Goal: Task Accomplishment & Management: Complete application form

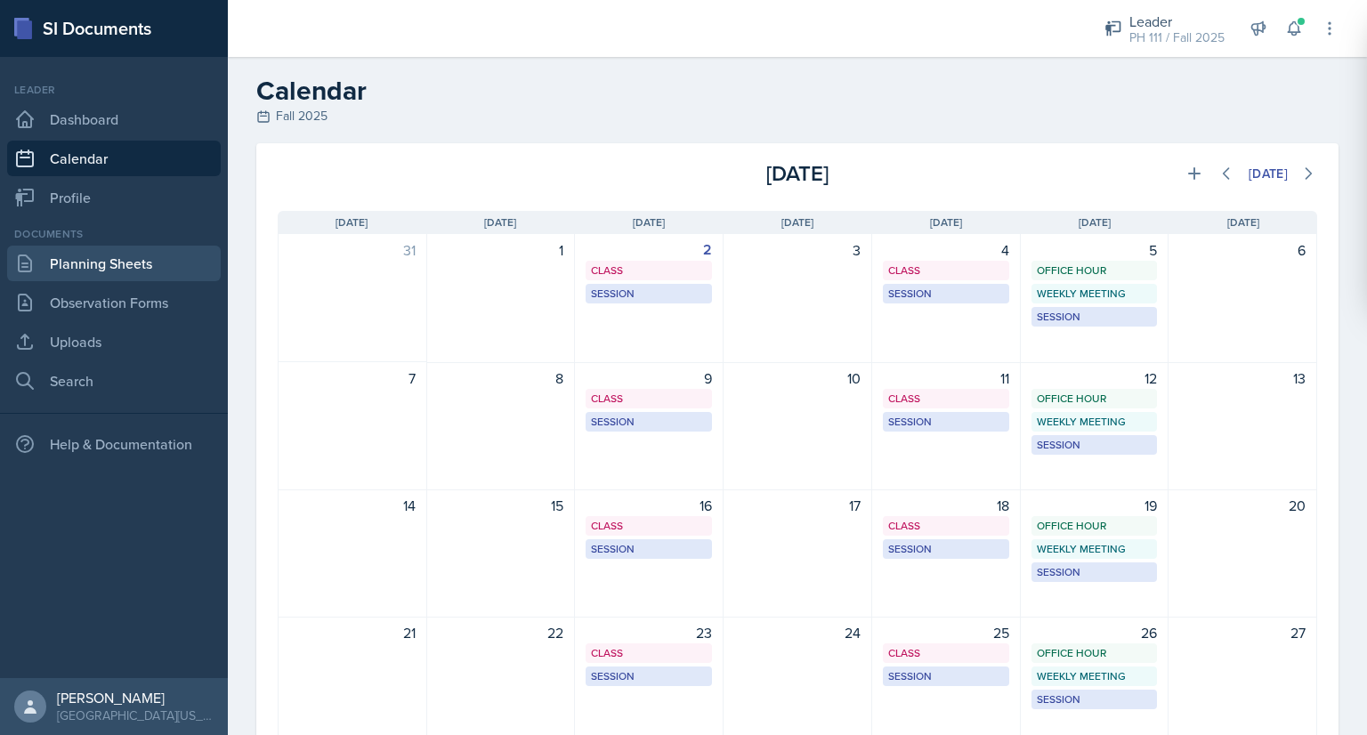
click at [153, 269] on link "Planning Sheets" at bounding box center [114, 264] width 214 height 36
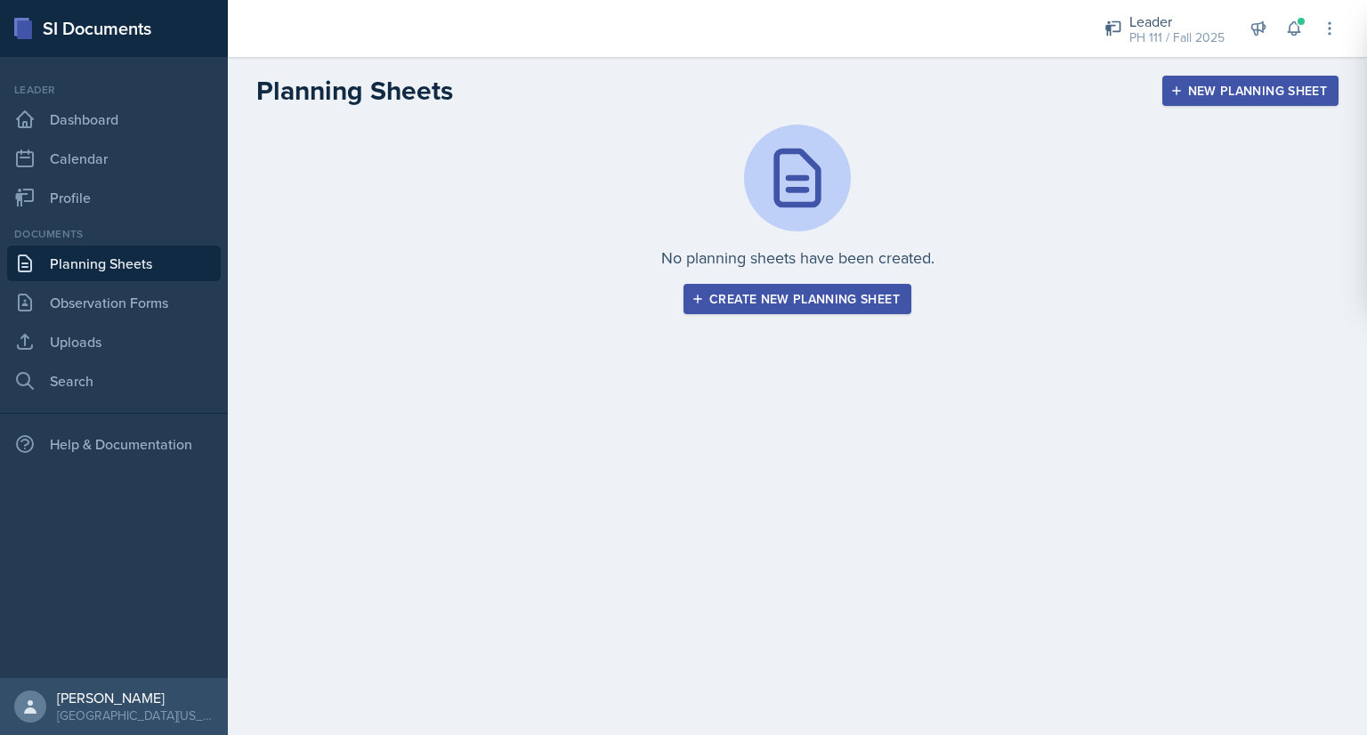
click at [772, 307] on button "Create new planning sheet" at bounding box center [798, 299] width 228 height 30
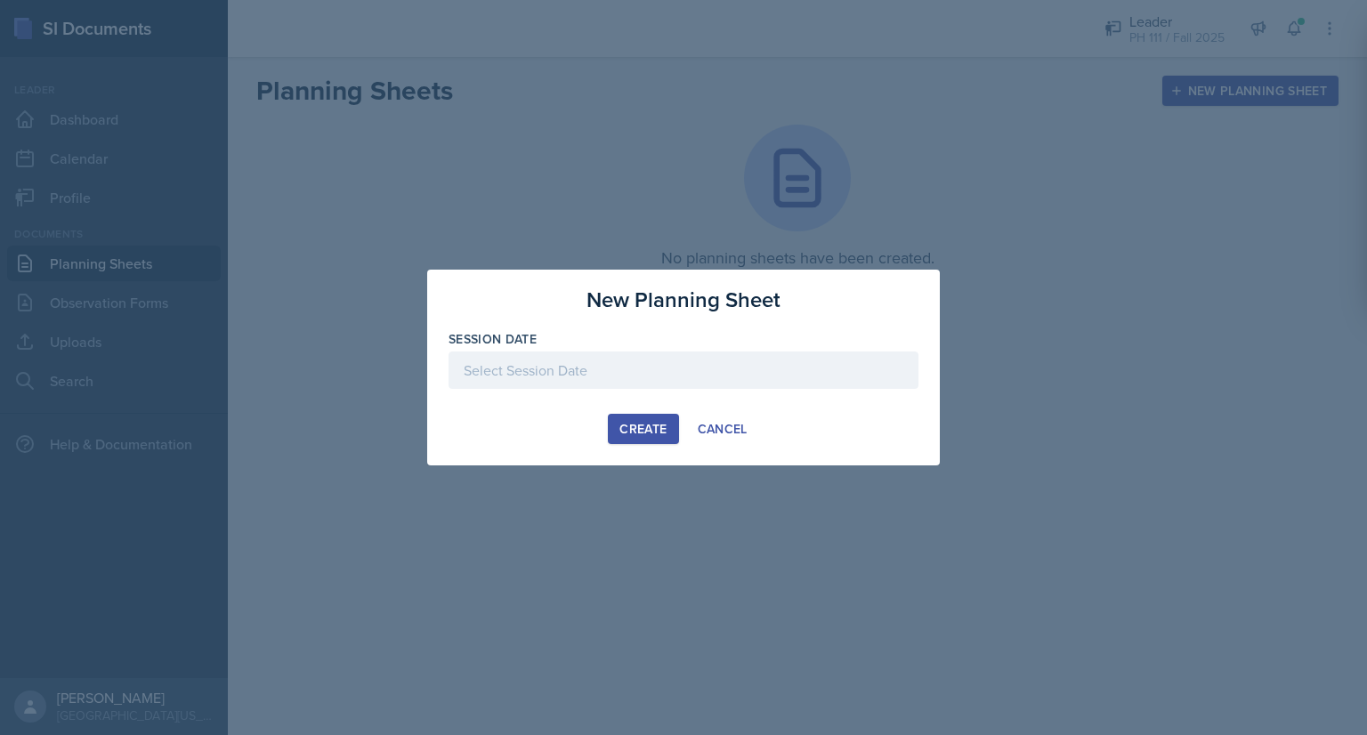
click at [609, 374] on div at bounding box center [684, 370] width 470 height 37
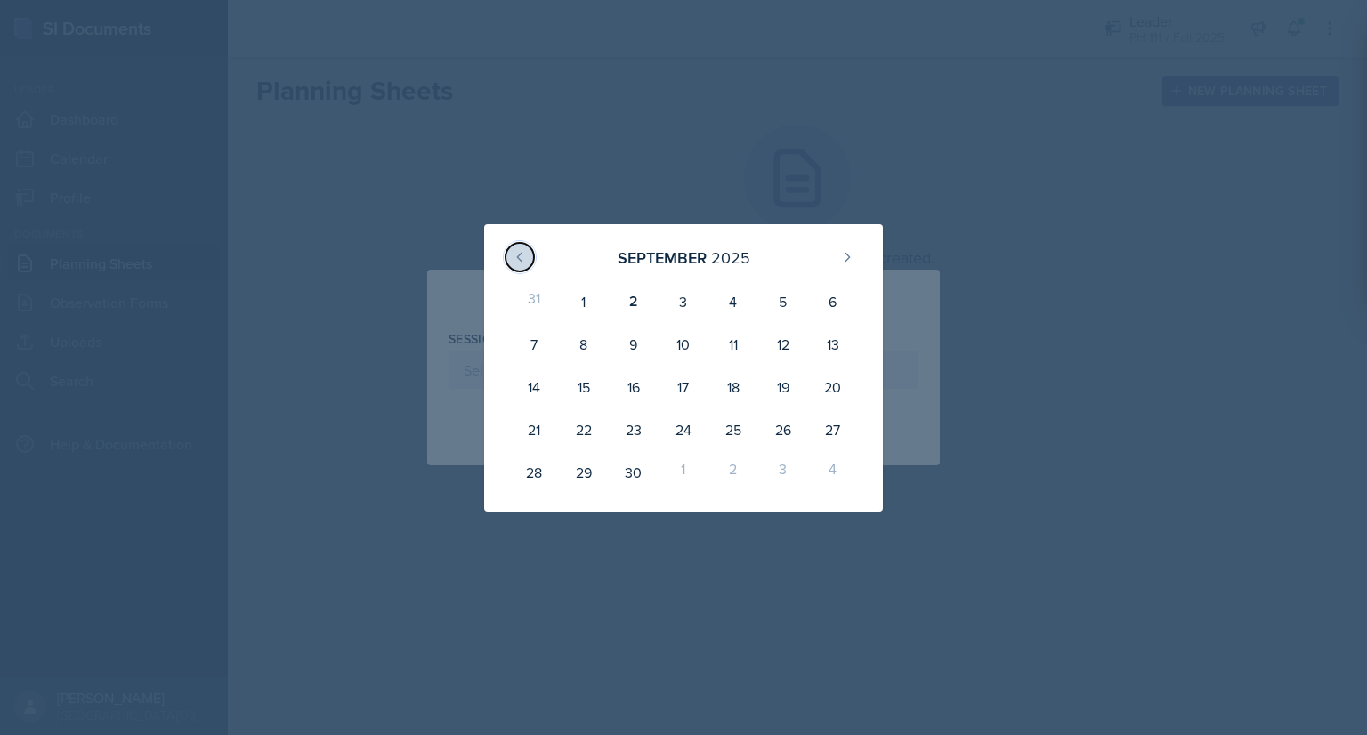
click at [520, 256] on icon at bounding box center [520, 257] width 14 height 14
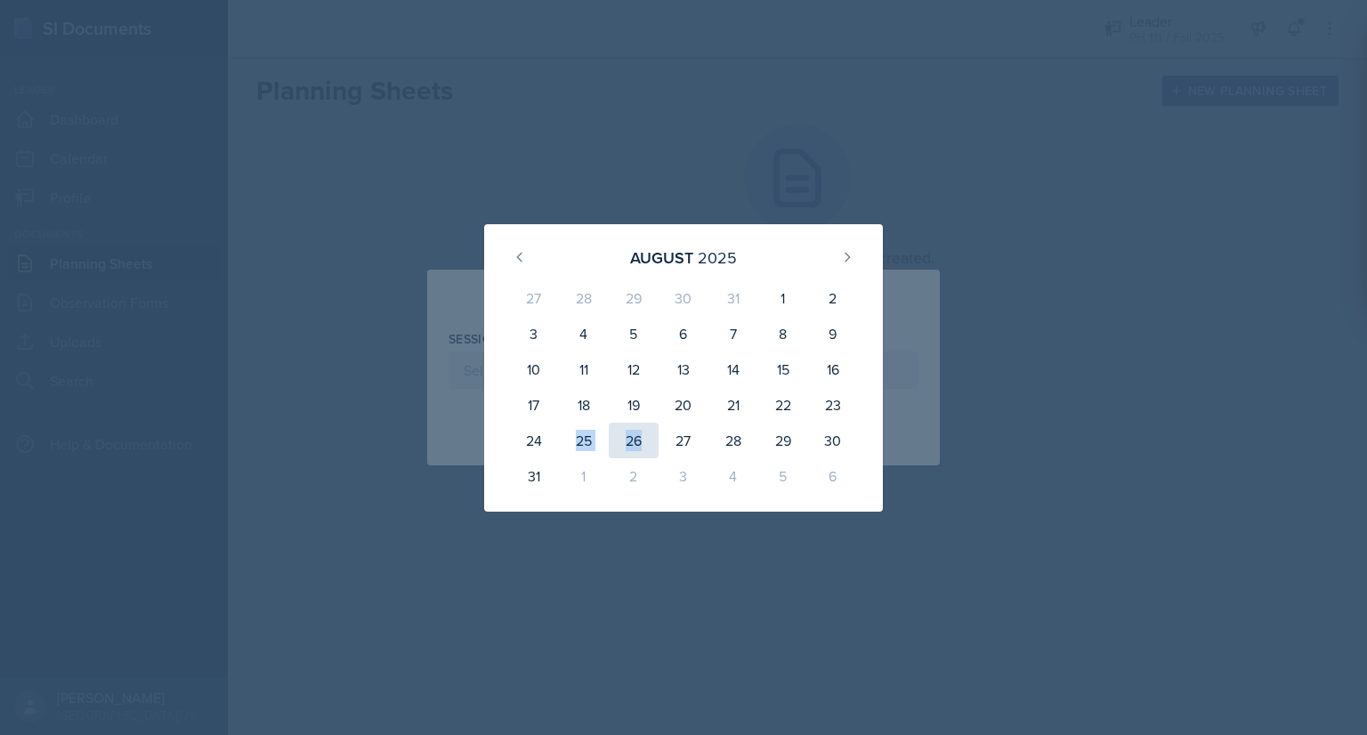
drag, startPoint x: 579, startPoint y: 445, endPoint x: 641, endPoint y: 446, distance: 61.4
click at [641, 446] on div "27 28 29 30 31 1 2 3 4 5 6 7 8 9 10 11 12 13 14 15 16 17 18 19 20 21 22 23 24 2…" at bounding box center [684, 387] width 356 height 221
click at [641, 446] on div "26" at bounding box center [634, 441] width 50 height 36
type input "[DATE]"
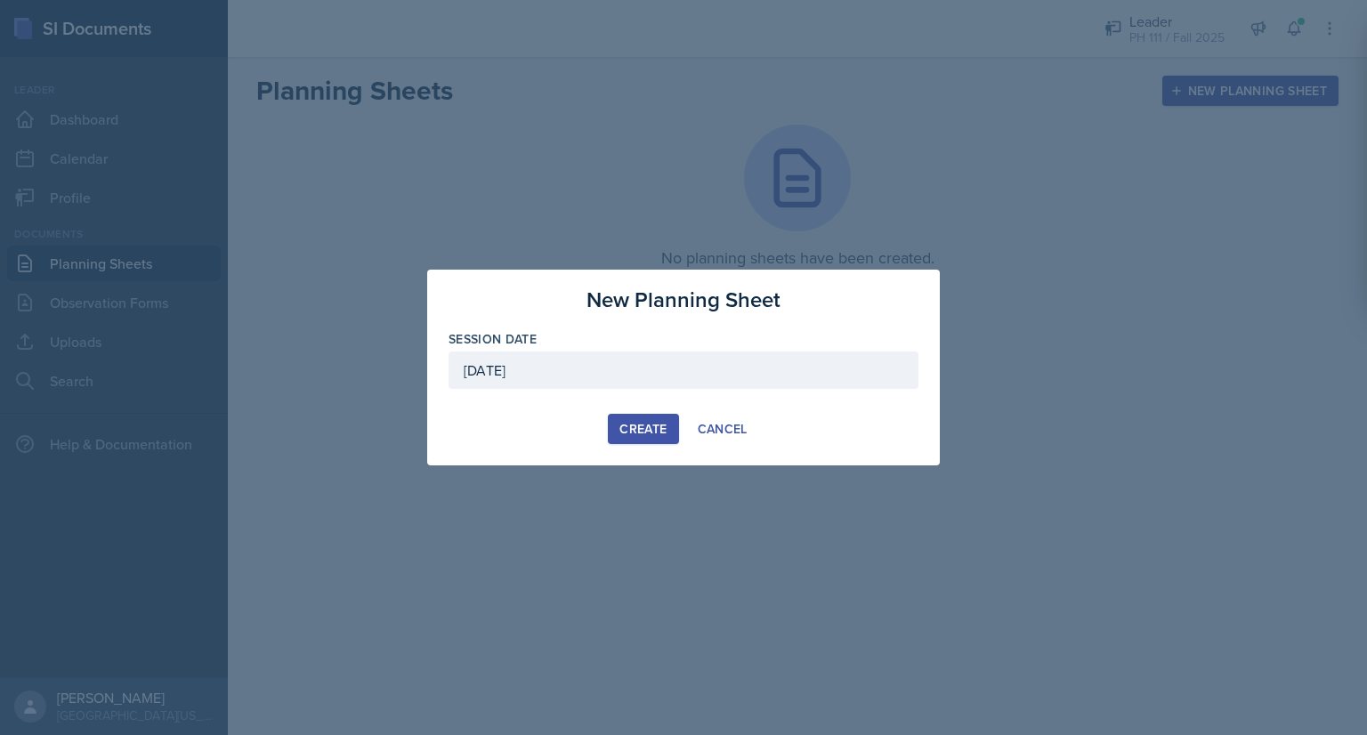
click at [635, 428] on div "Create" at bounding box center [642, 429] width 47 height 14
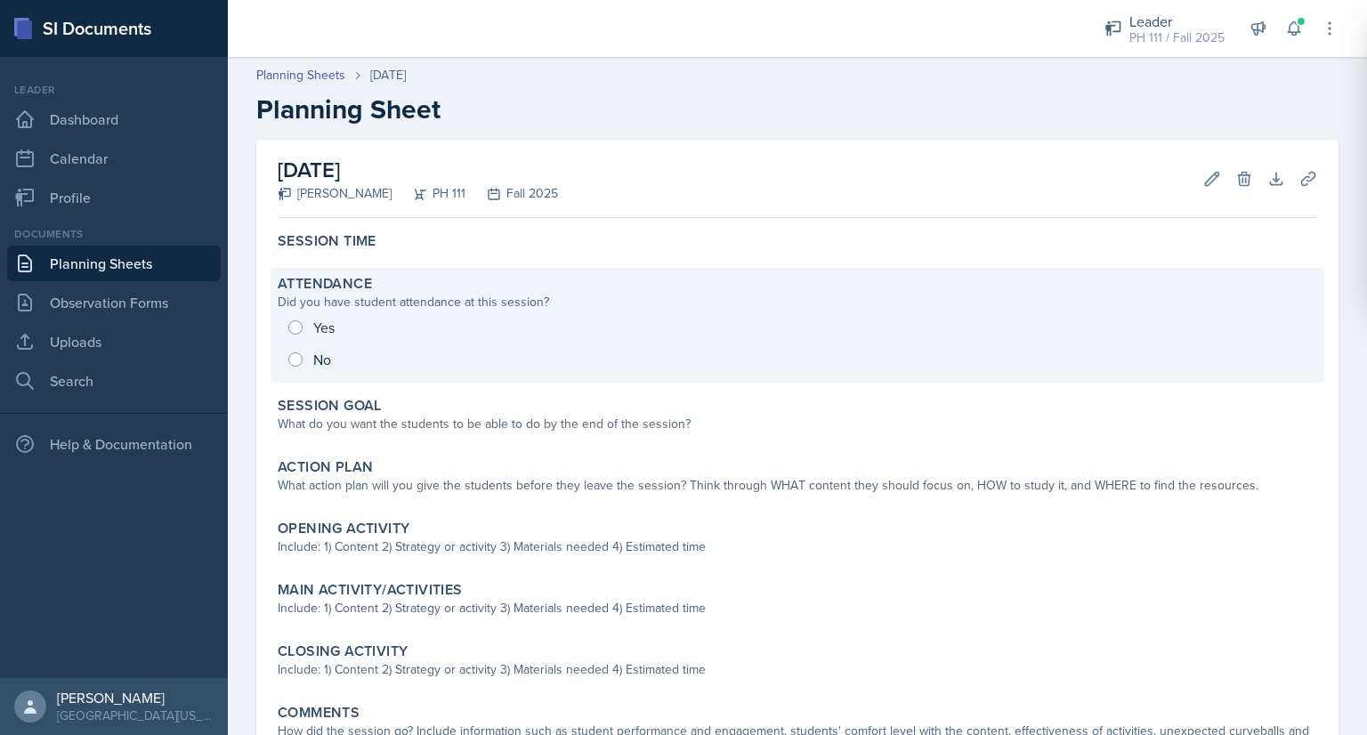
click at [296, 325] on div "Yes No" at bounding box center [798, 344] width 1040 height 64
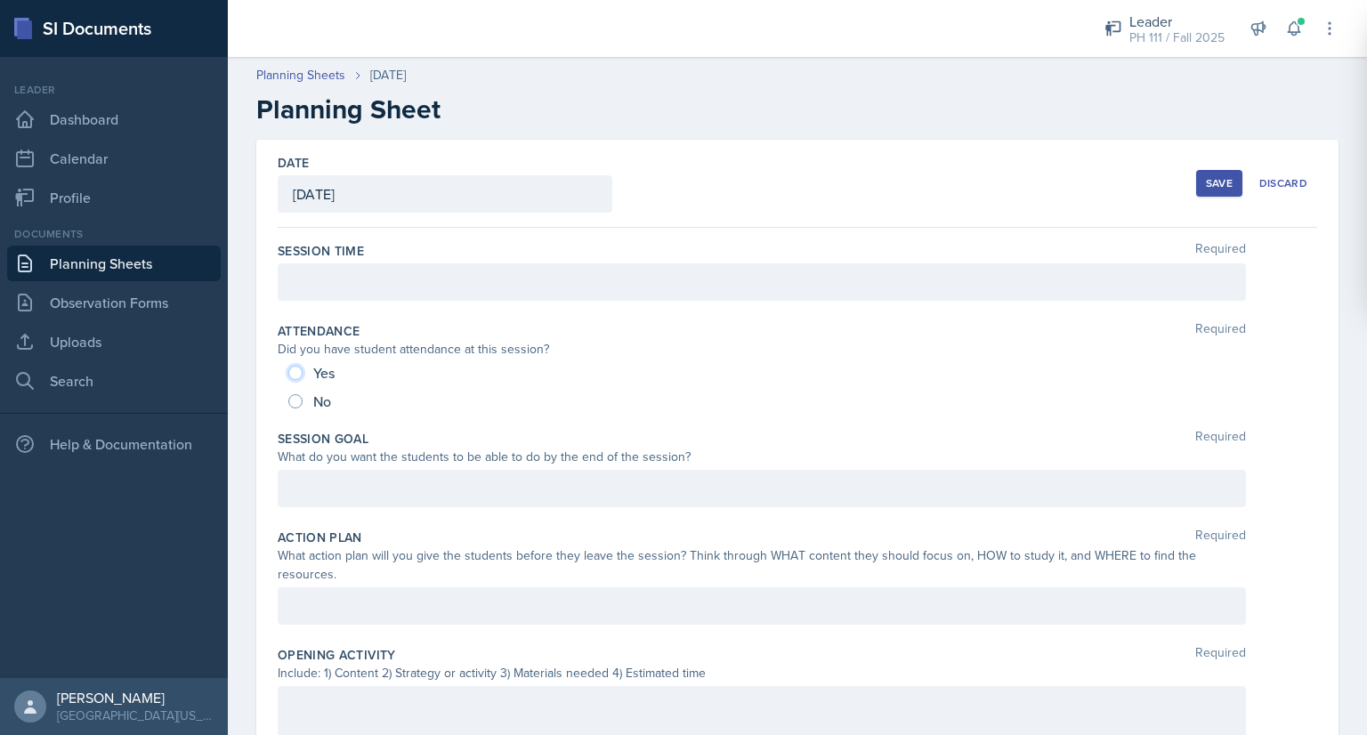
click at [291, 366] on input "Yes" at bounding box center [295, 373] width 14 height 14
radio input "true"
click at [342, 283] on div at bounding box center [762, 281] width 968 height 37
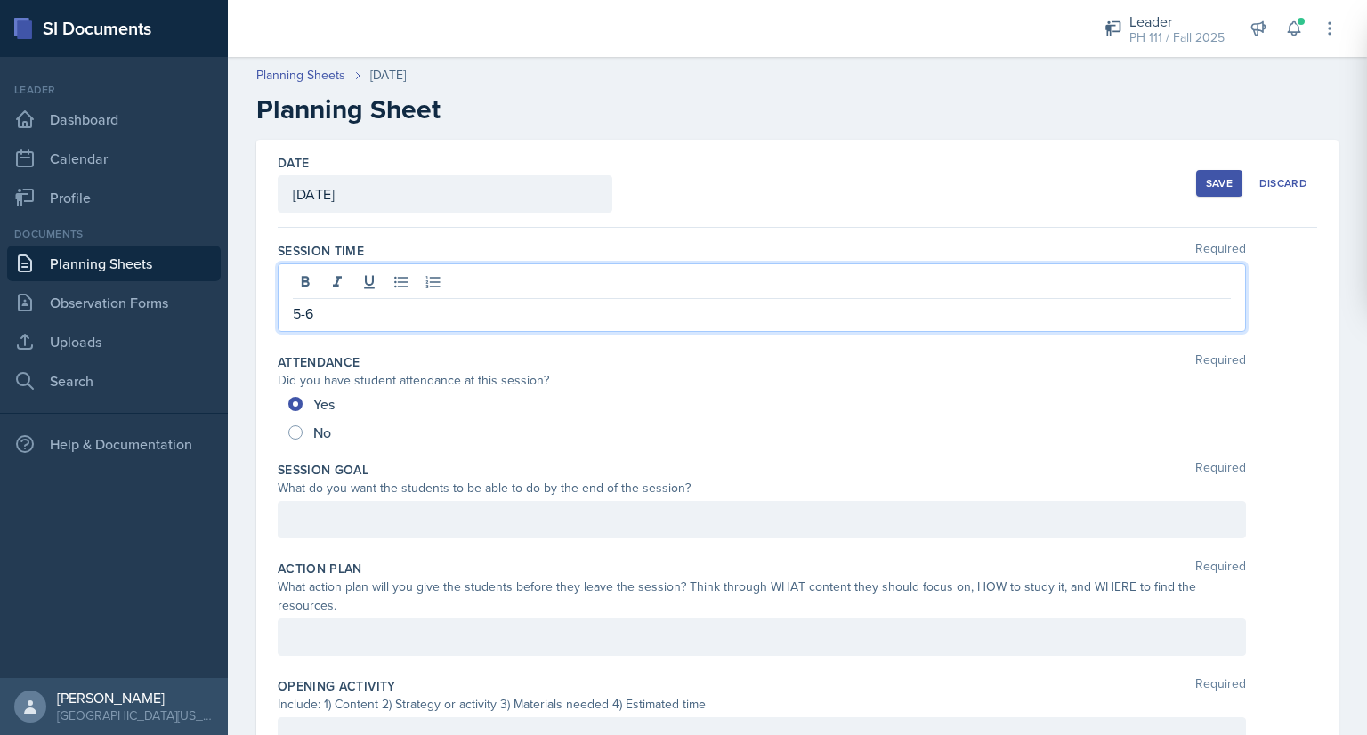
click at [366, 529] on div at bounding box center [762, 519] width 968 height 37
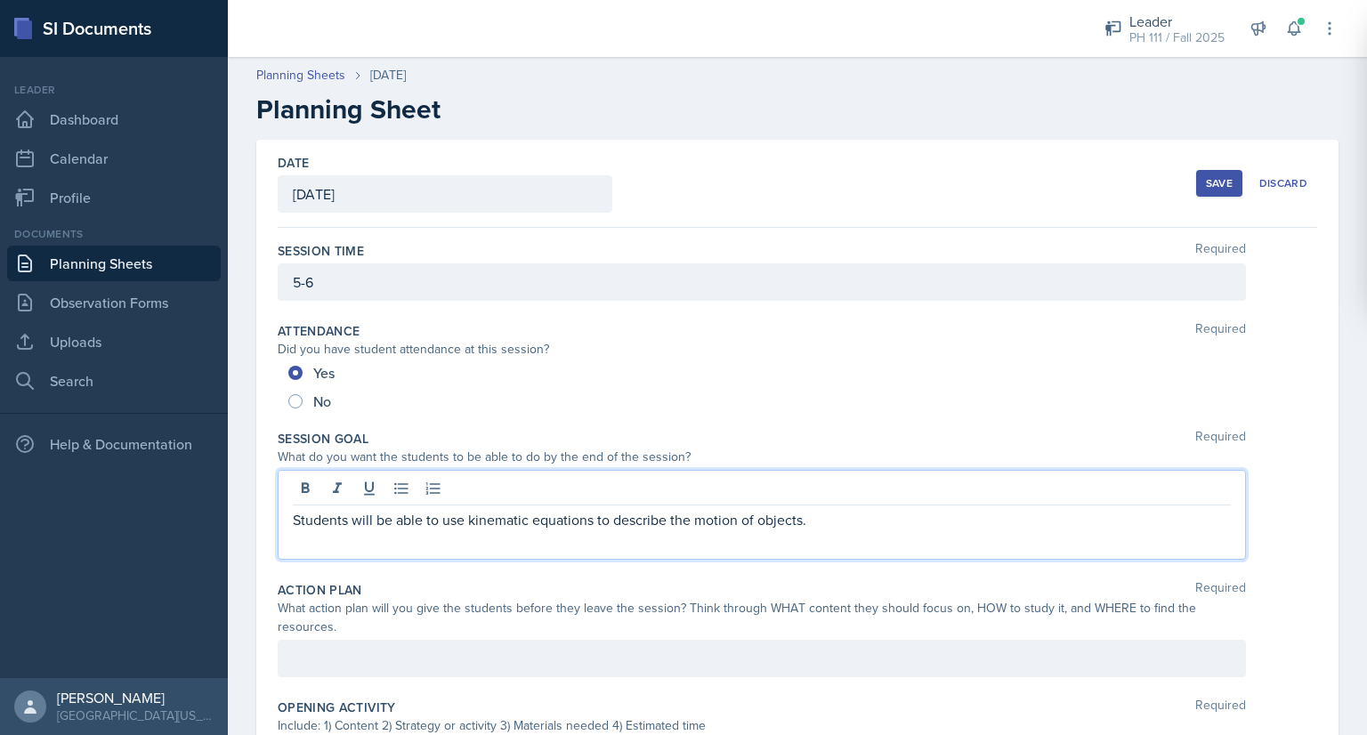
click at [381, 548] on p at bounding box center [762, 540] width 938 height 21
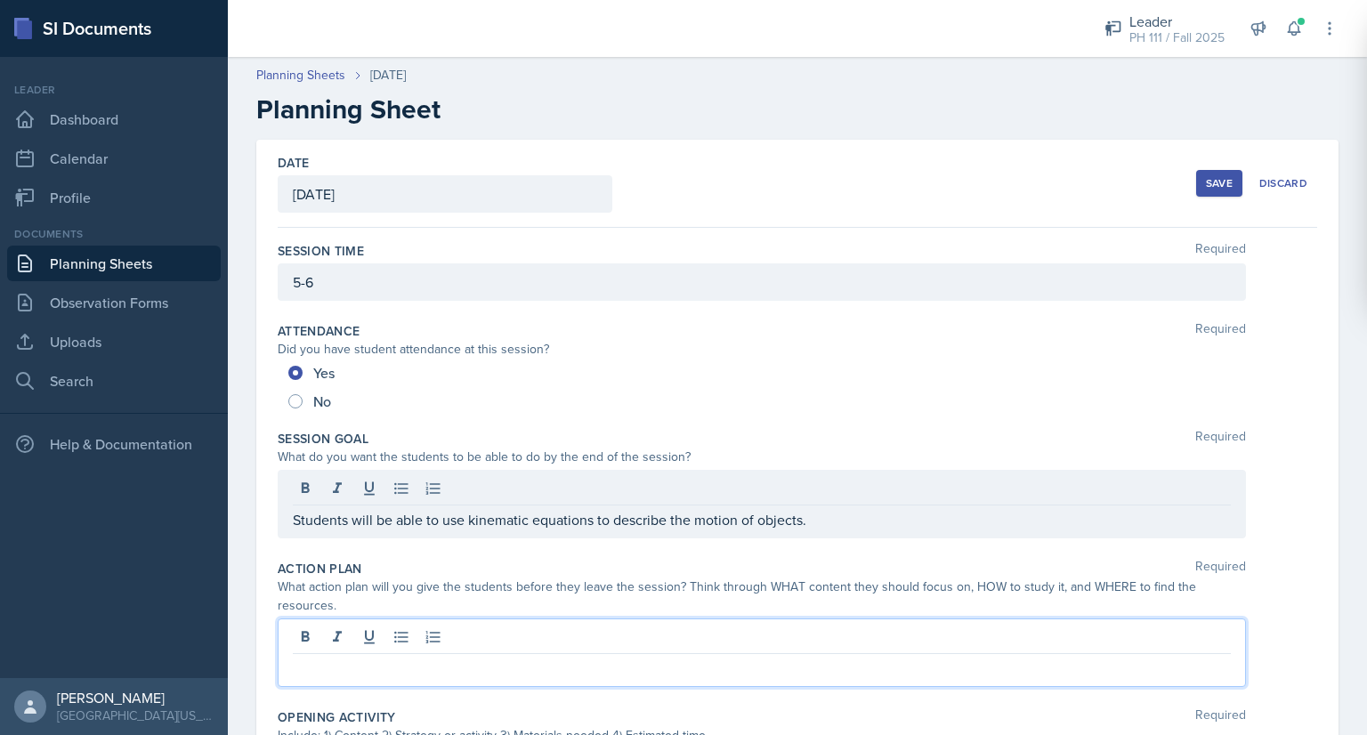
click at [379, 638] on div at bounding box center [762, 653] width 968 height 69
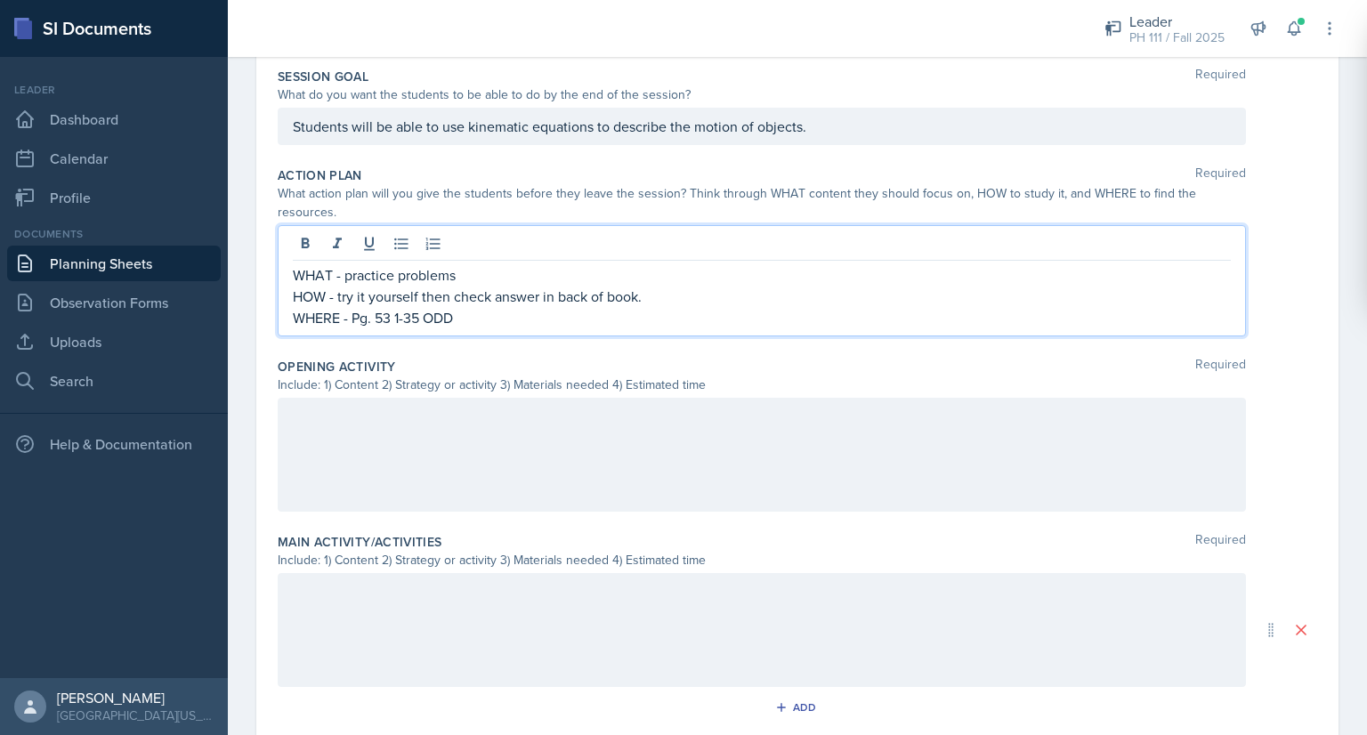
click at [366, 482] on div at bounding box center [762, 455] width 968 height 114
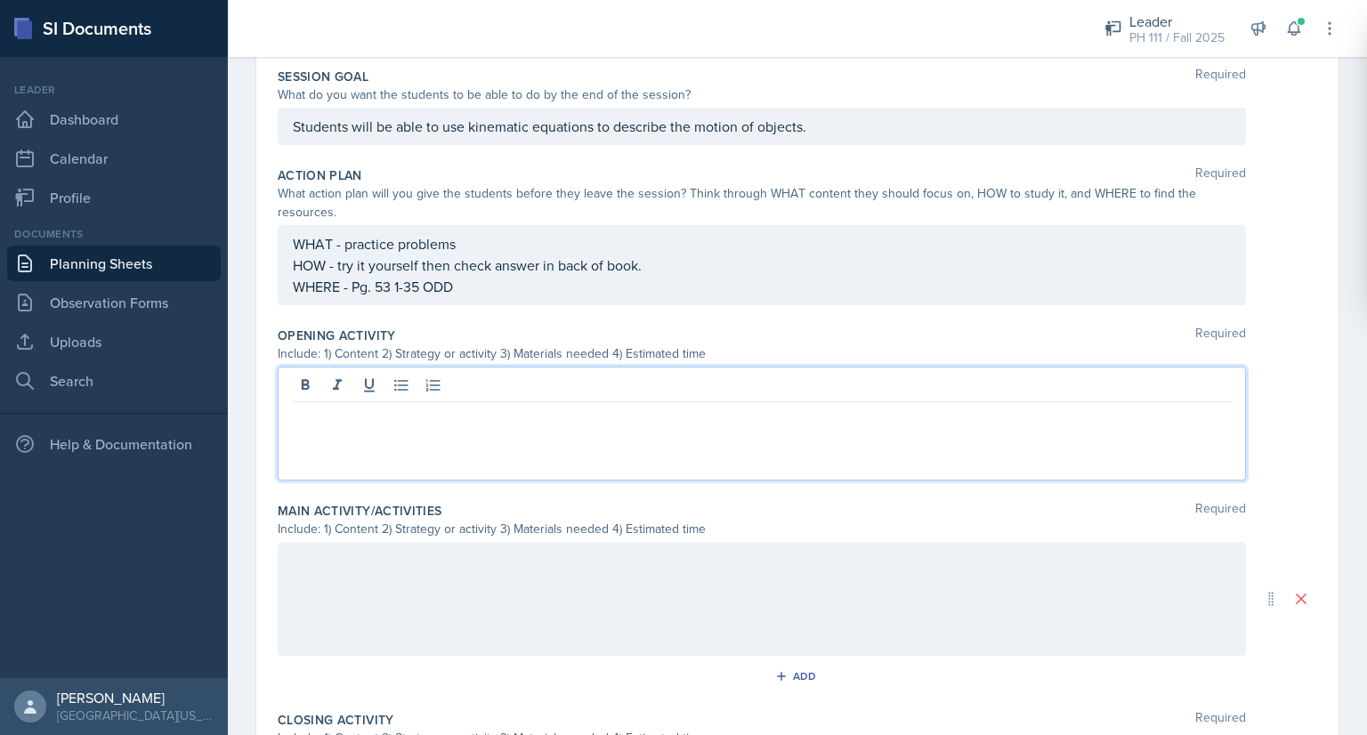
scroll to position [393, 0]
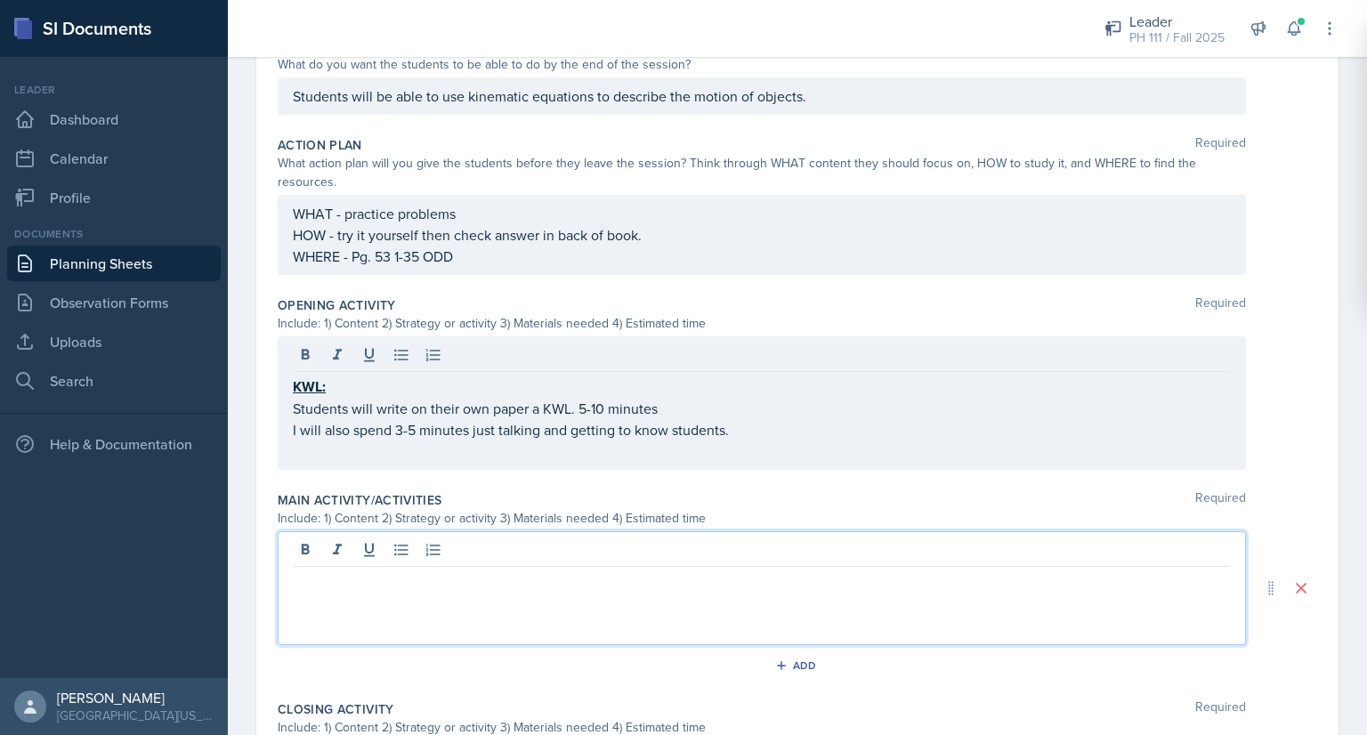
click at [409, 556] on div at bounding box center [762, 588] width 968 height 114
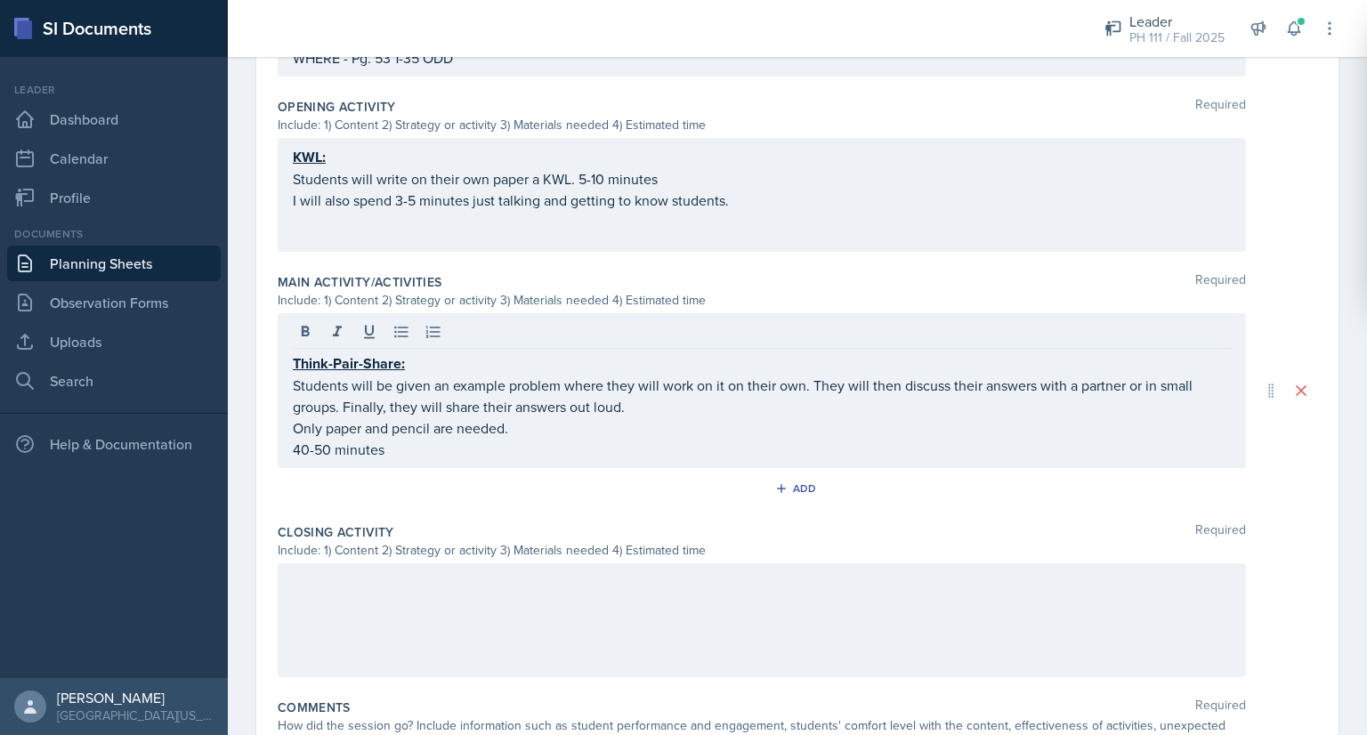
click at [466, 600] on div at bounding box center [762, 620] width 968 height 114
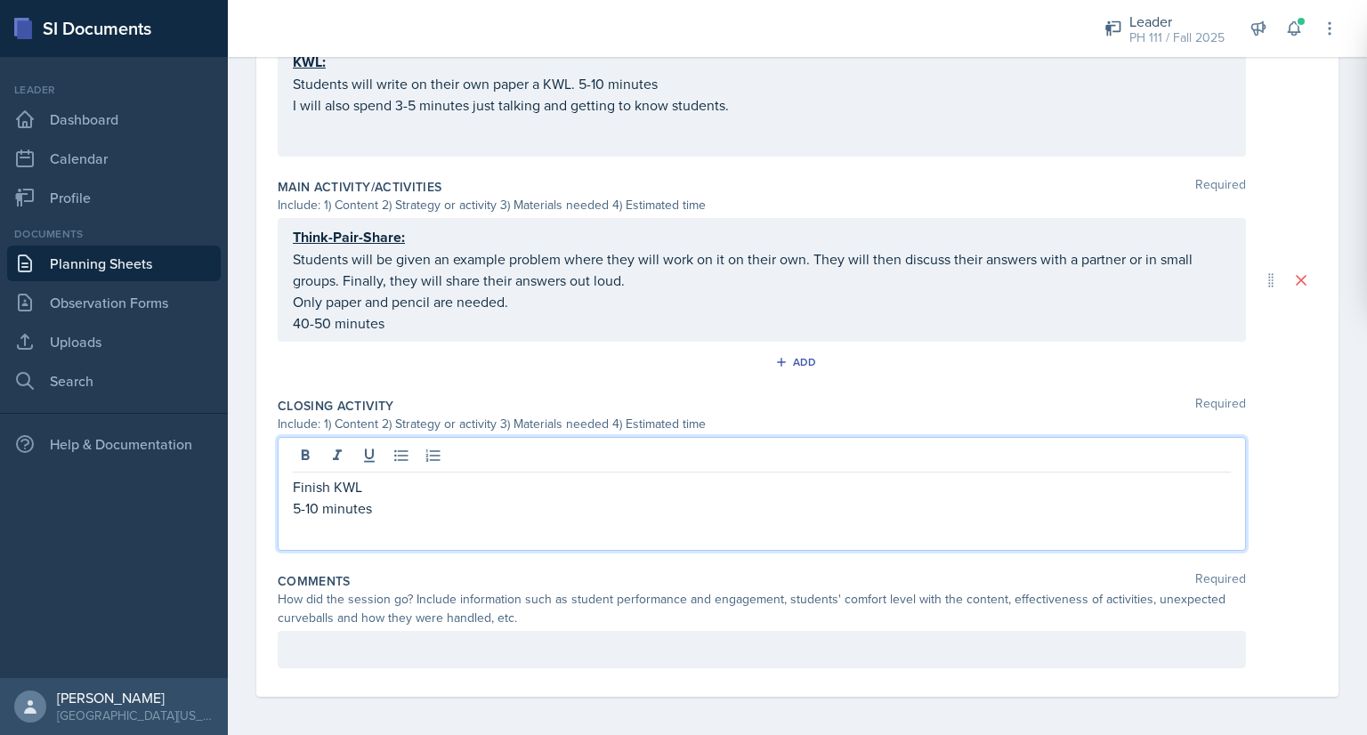
scroll to position [717, 0]
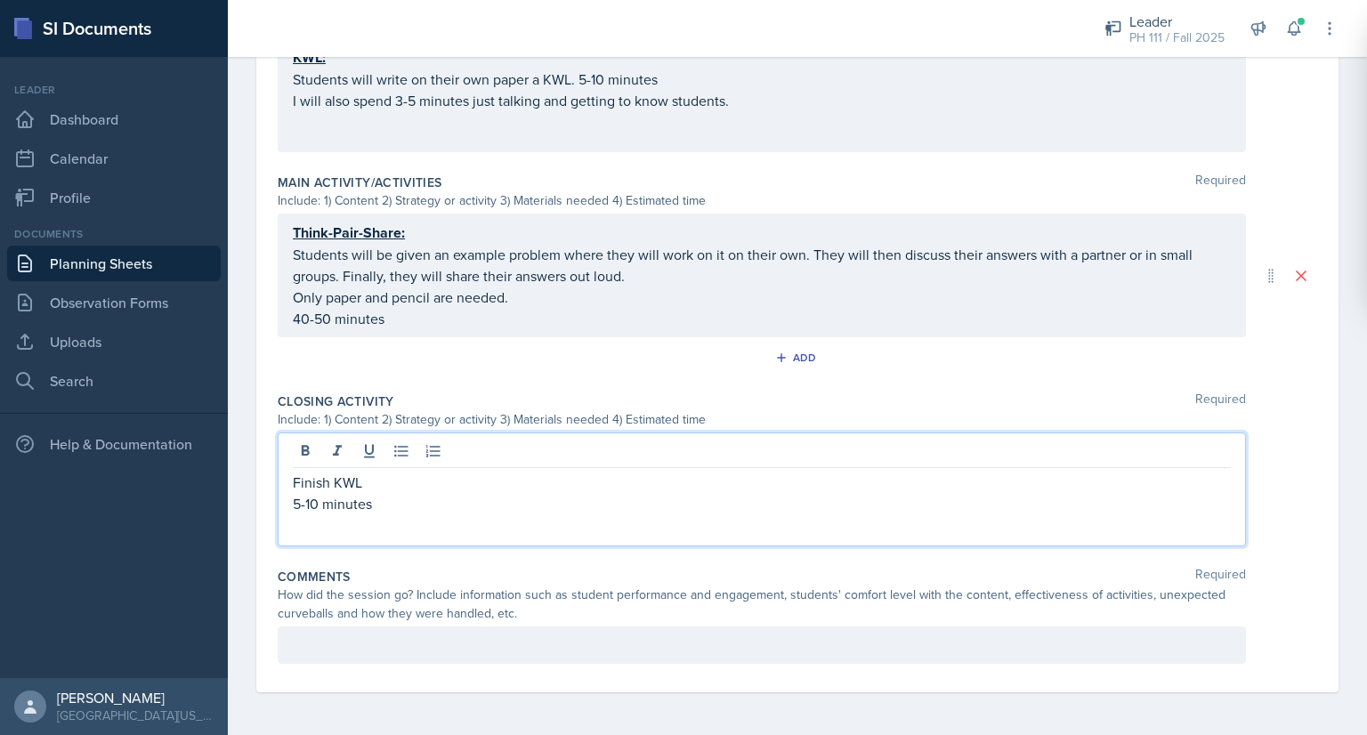
click at [490, 656] on p at bounding box center [762, 645] width 938 height 21
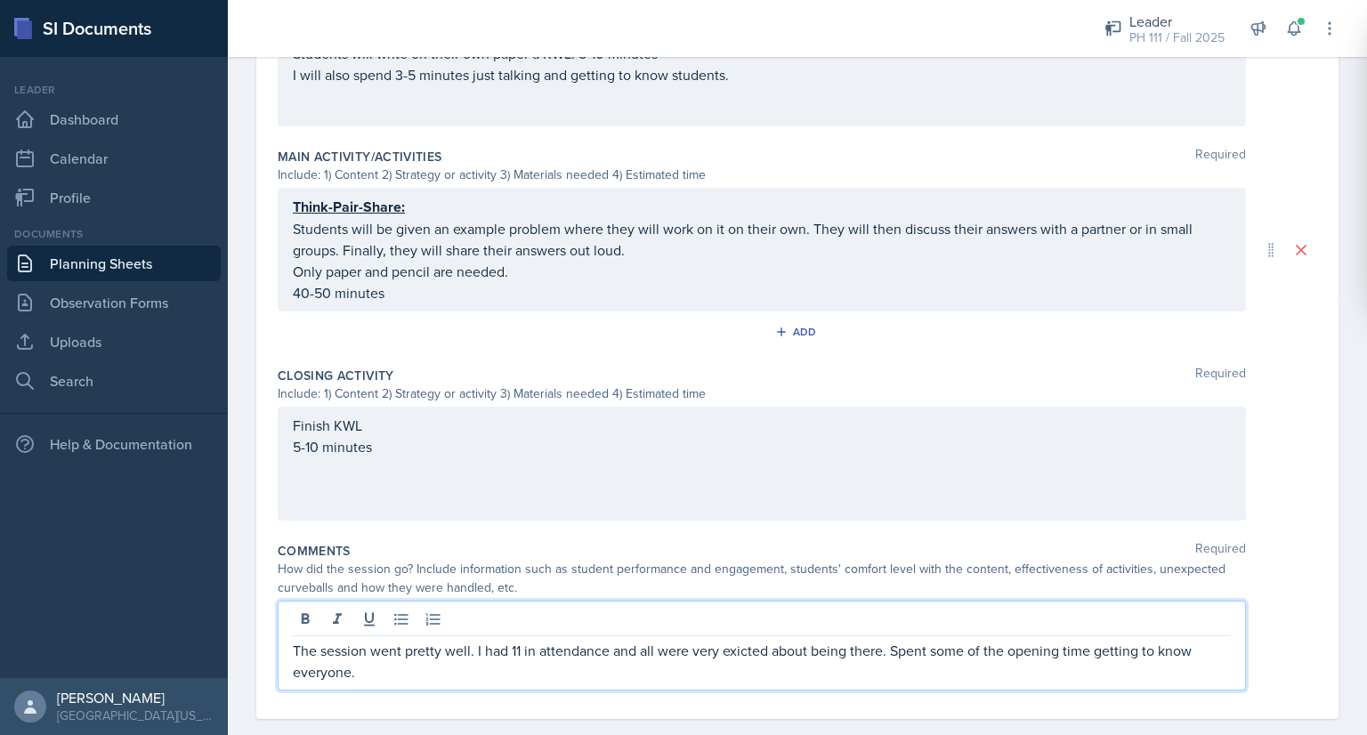
scroll to position [740, 0]
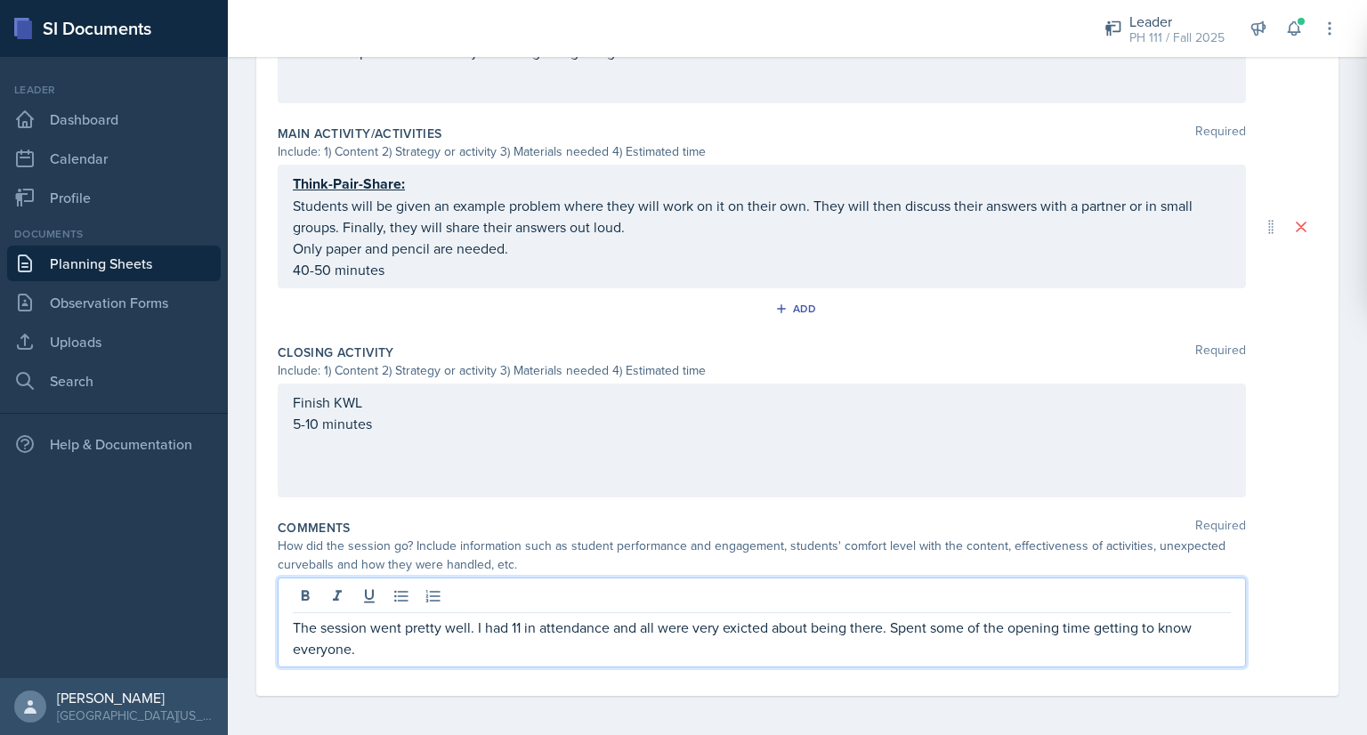
click at [751, 623] on p "The session went pretty well. I had 11 in attendance and all were very exicted …" at bounding box center [762, 638] width 938 height 43
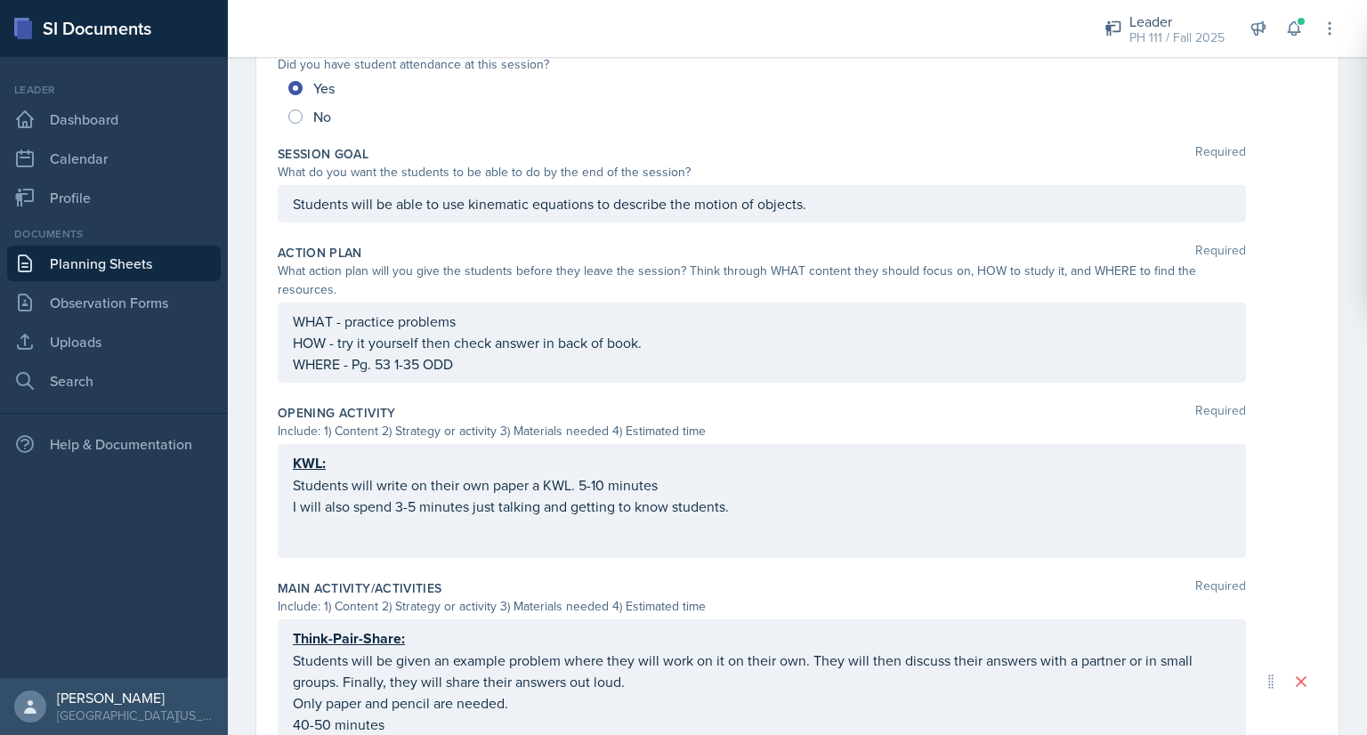
scroll to position [0, 0]
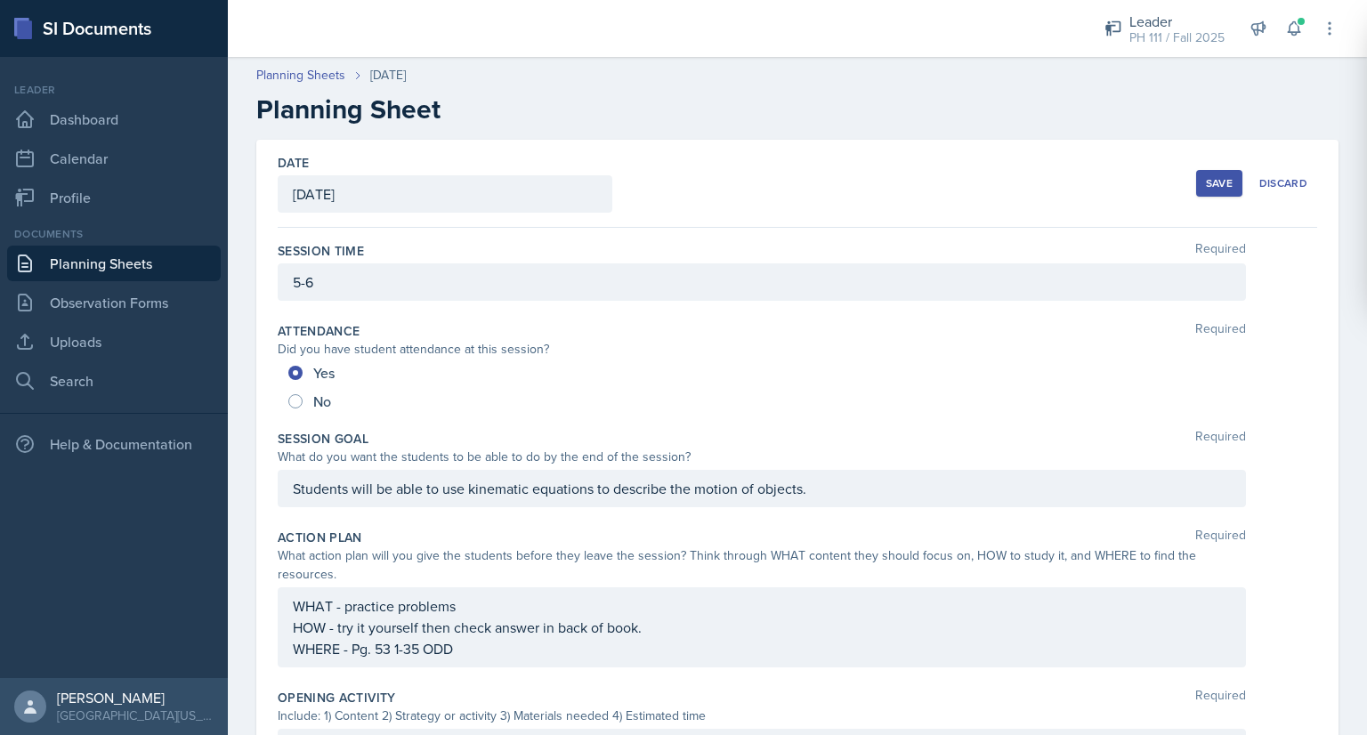
click at [1214, 187] on div "Save" at bounding box center [1219, 183] width 27 height 14
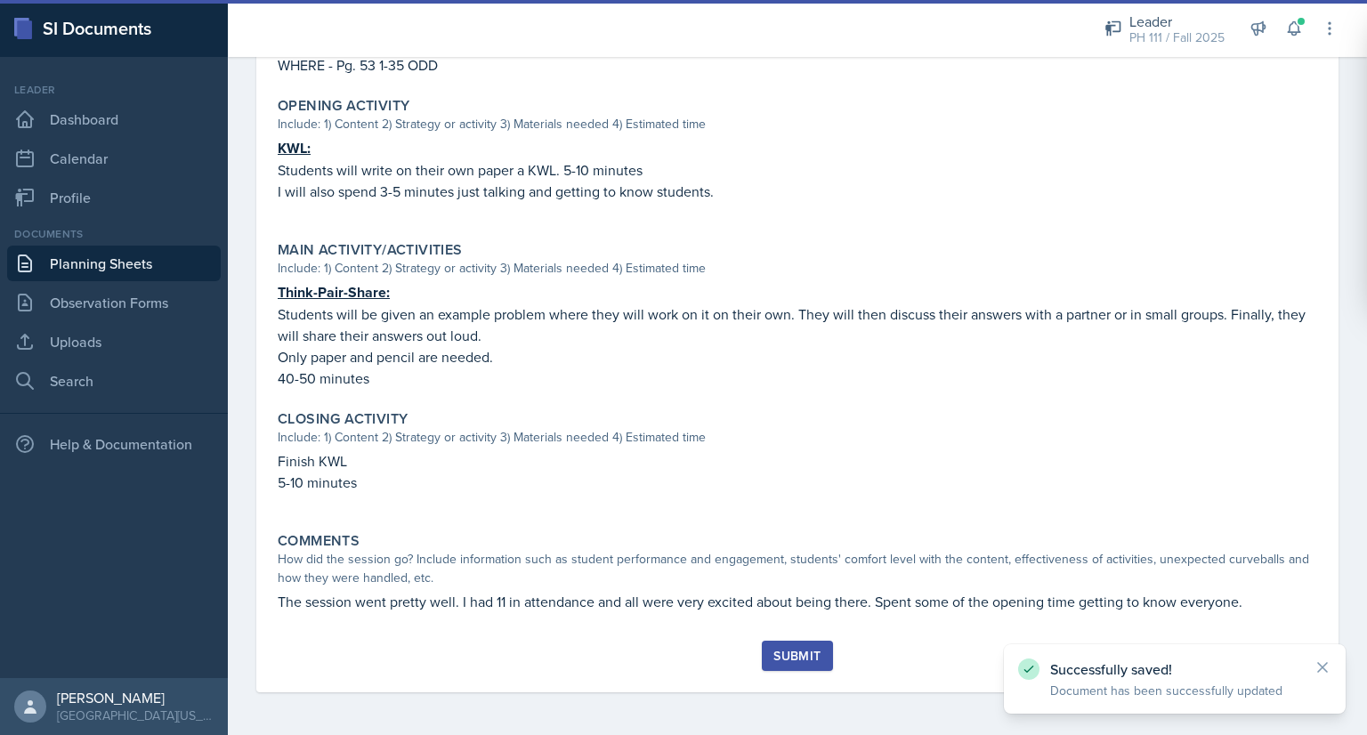
scroll to position [527, 0]
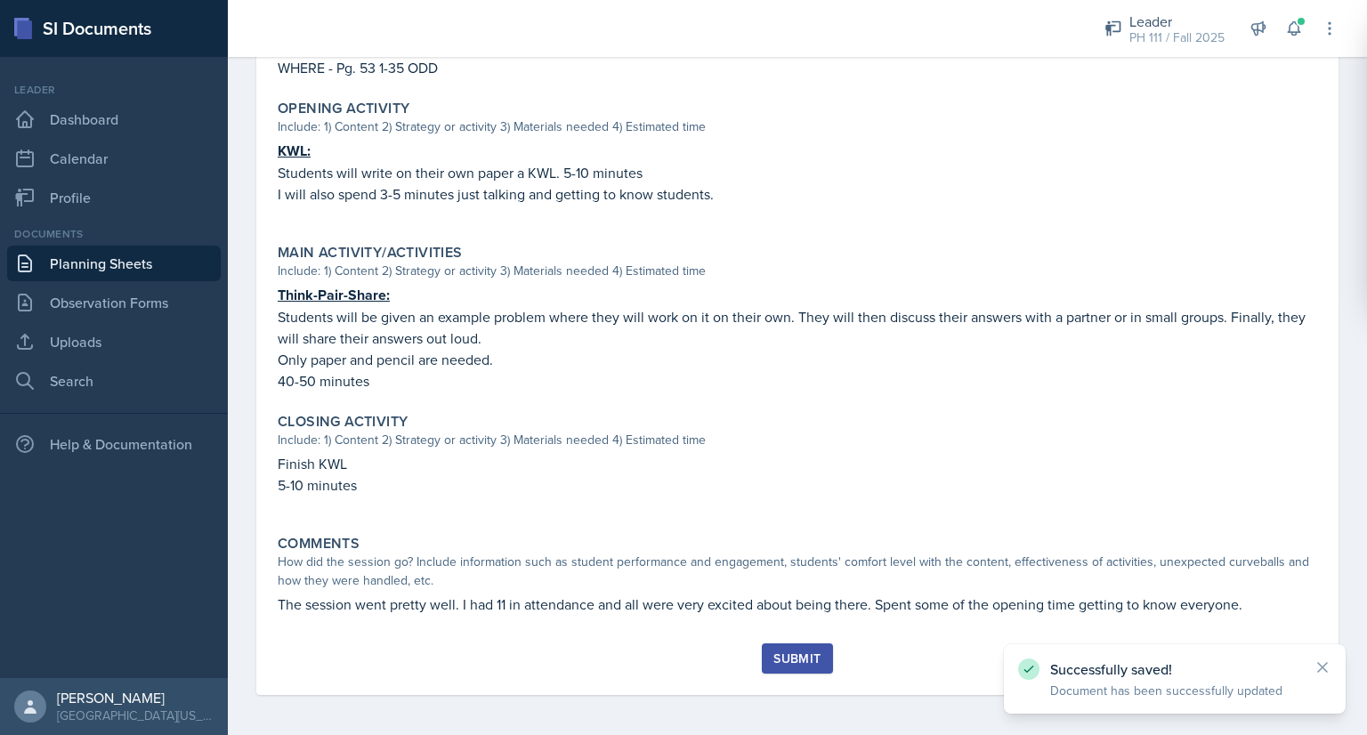
click at [774, 652] on div "Submit" at bounding box center [796, 659] width 47 height 14
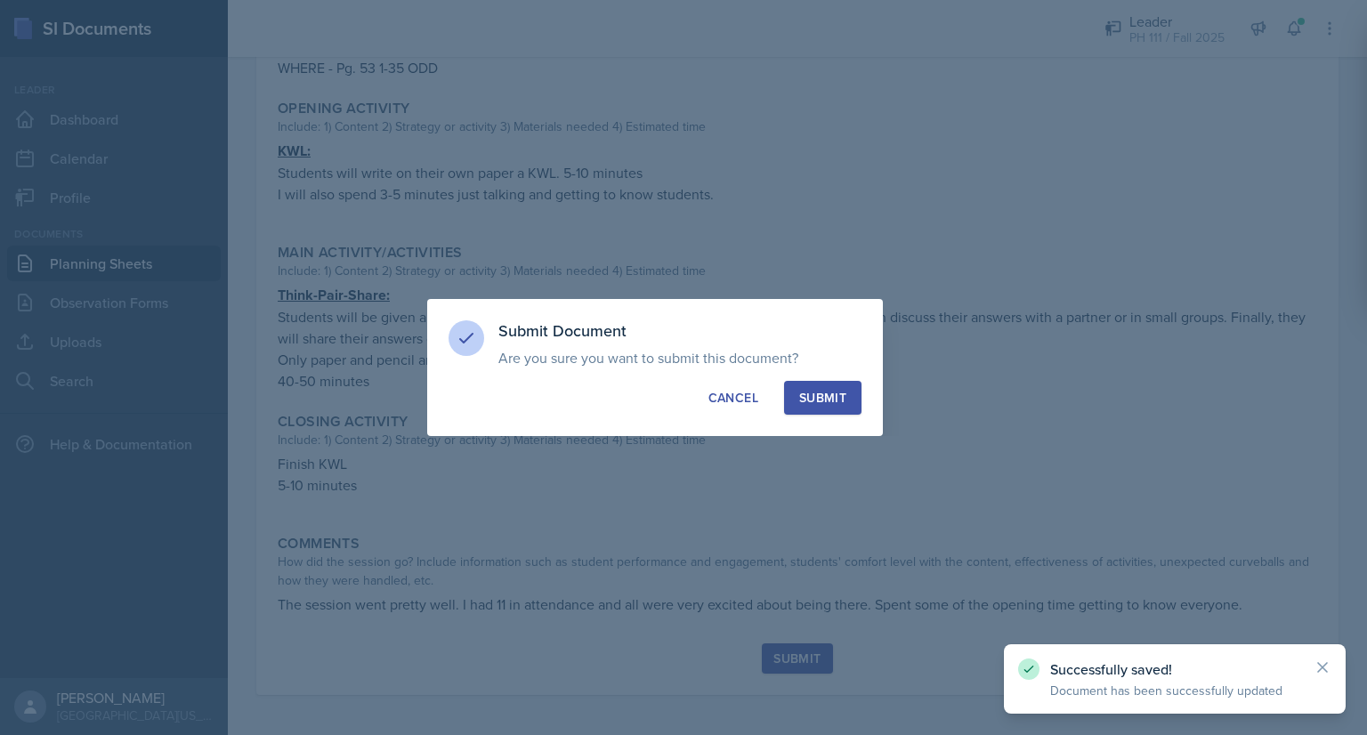
click at [830, 409] on button "Submit" at bounding box center [822, 398] width 77 height 34
radio input "true"
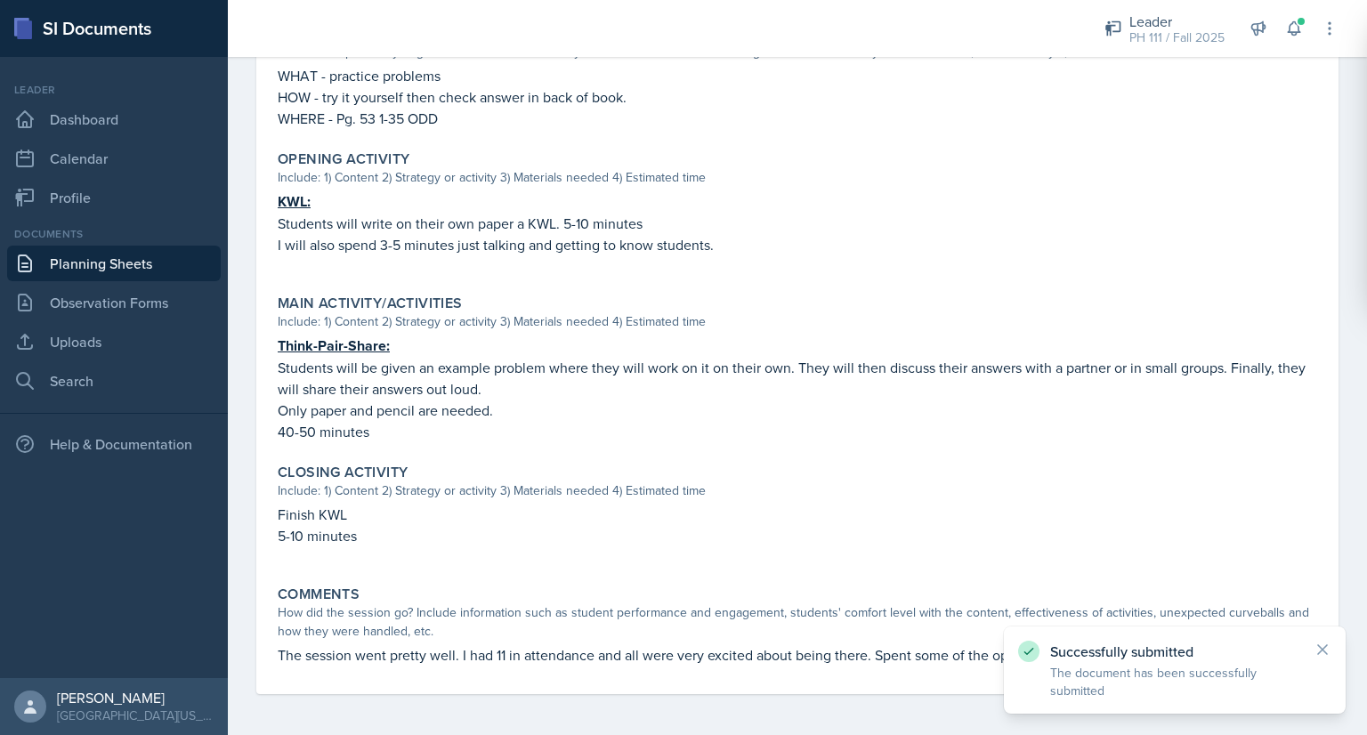
scroll to position [0, 0]
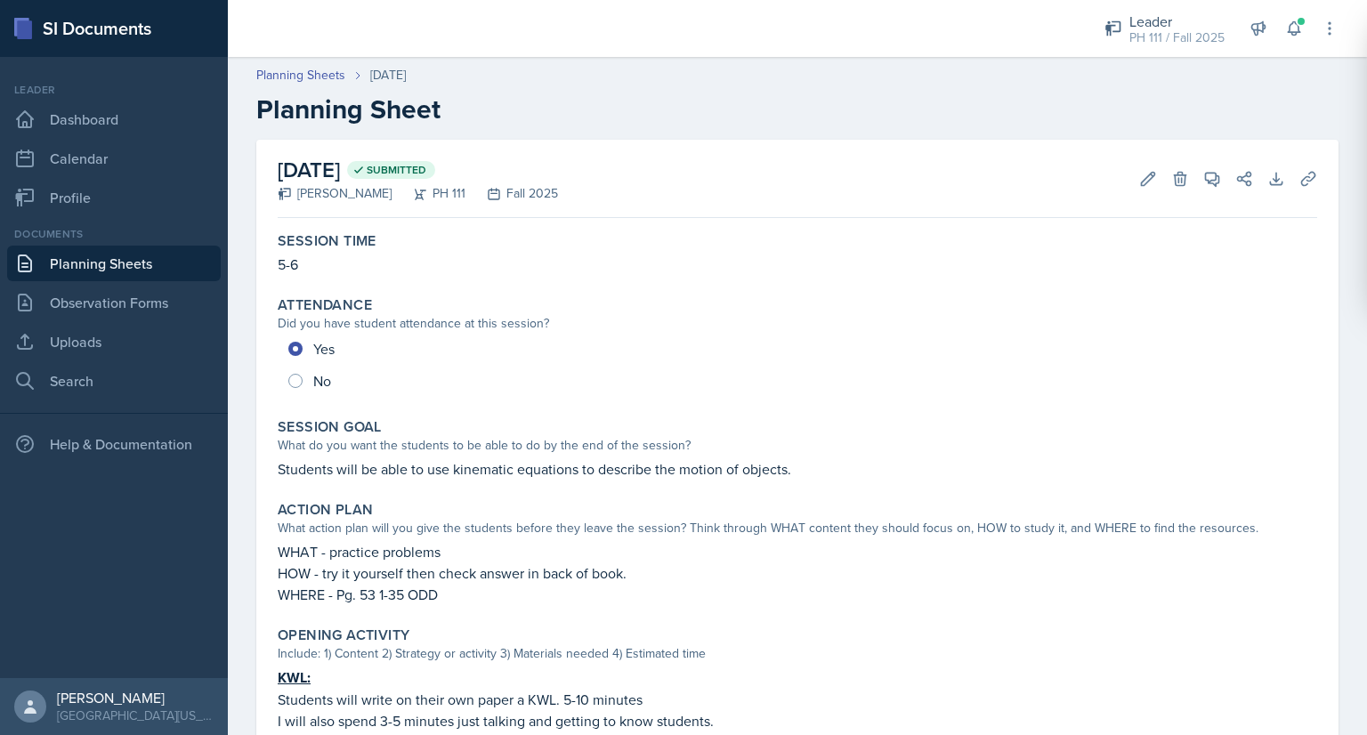
click at [192, 263] on link "Planning Sheets" at bounding box center [114, 264] width 214 height 36
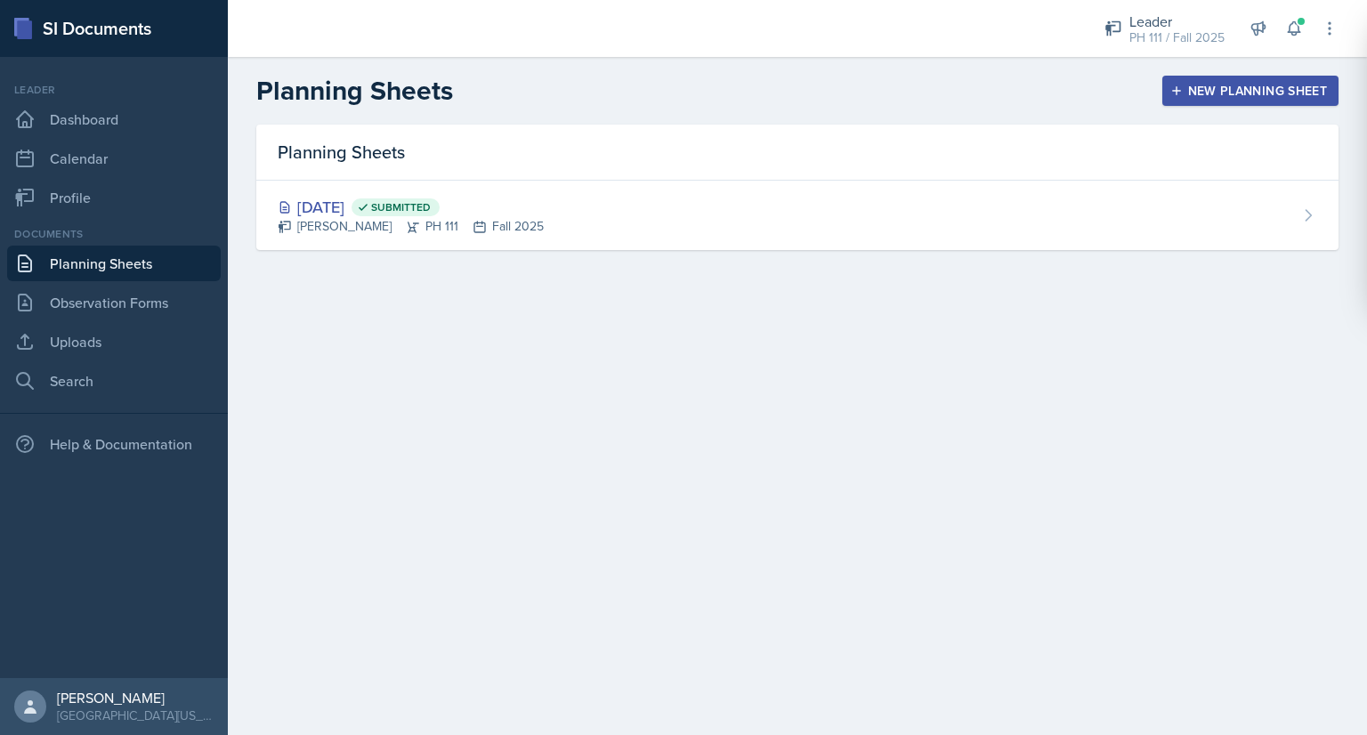
click at [1207, 86] on div "New Planning Sheet" at bounding box center [1250, 91] width 153 height 14
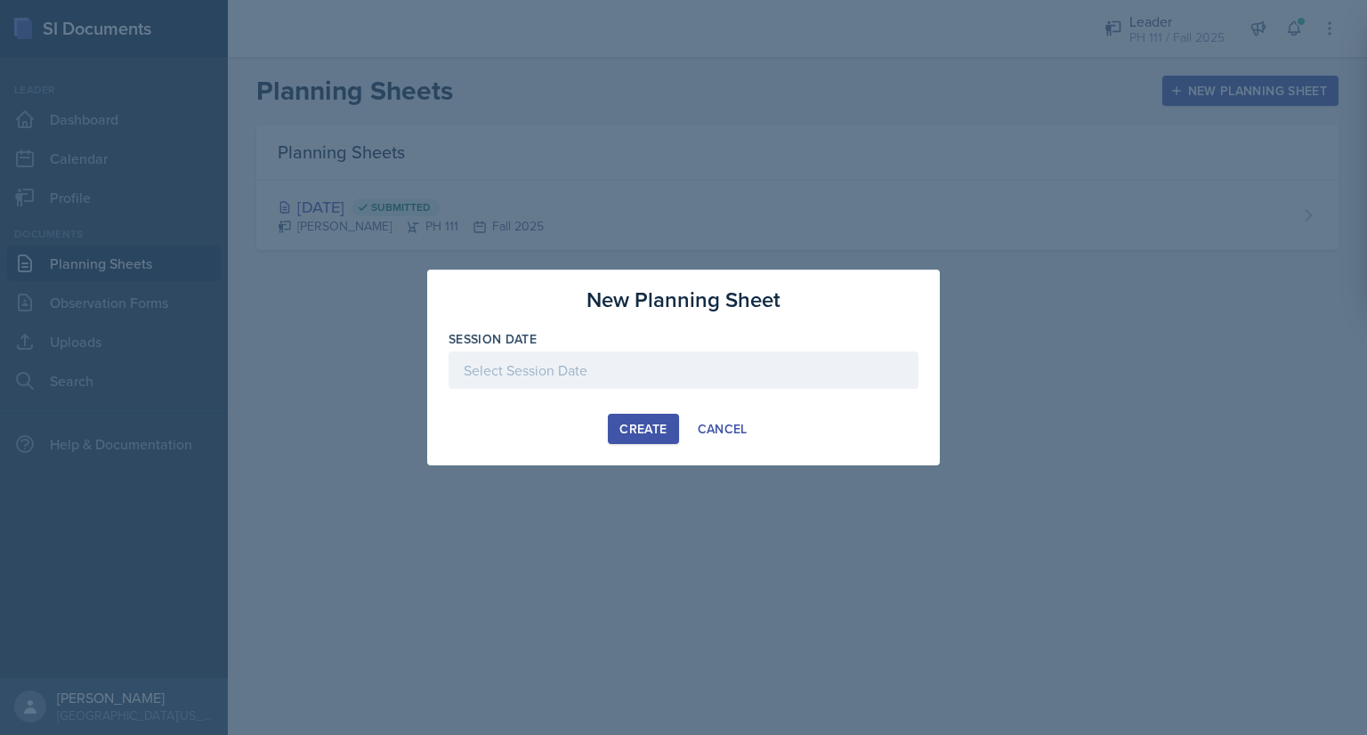
click at [650, 374] on div at bounding box center [684, 370] width 470 height 37
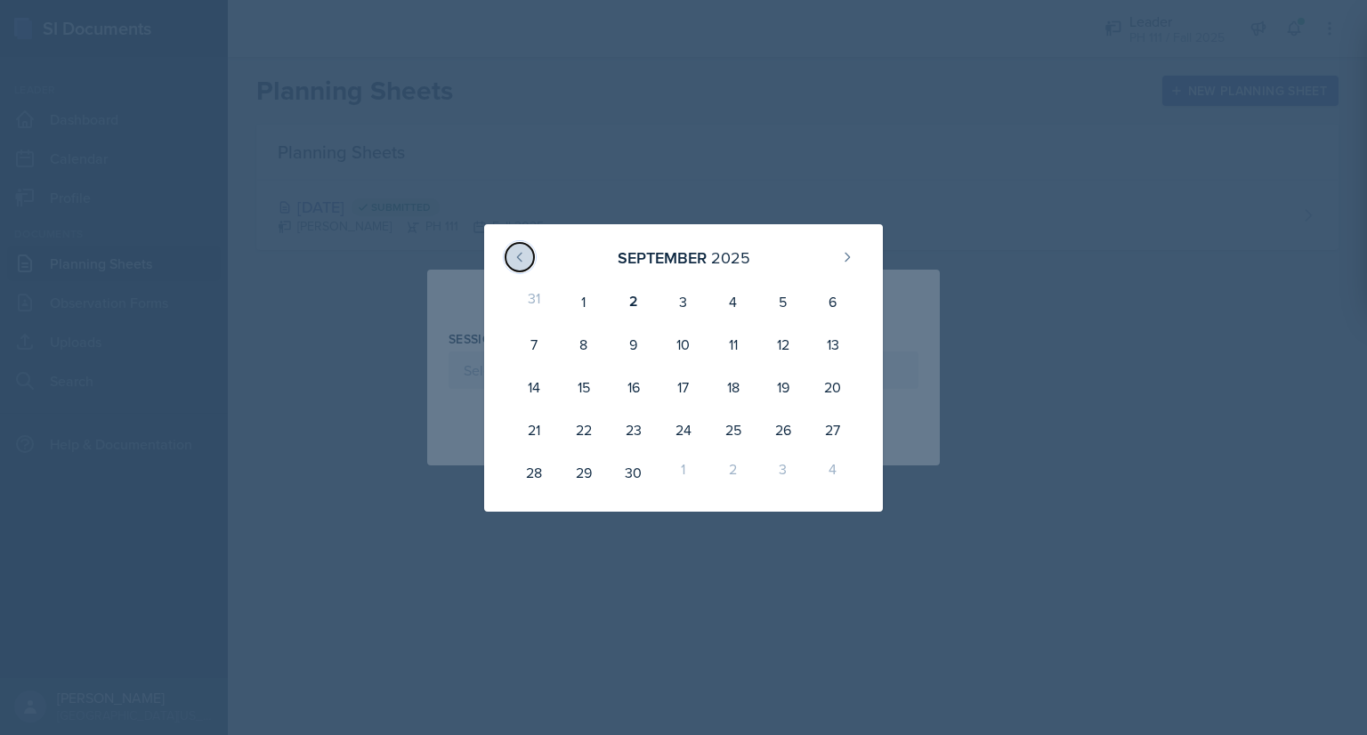
click at [516, 253] on icon at bounding box center [520, 257] width 14 height 14
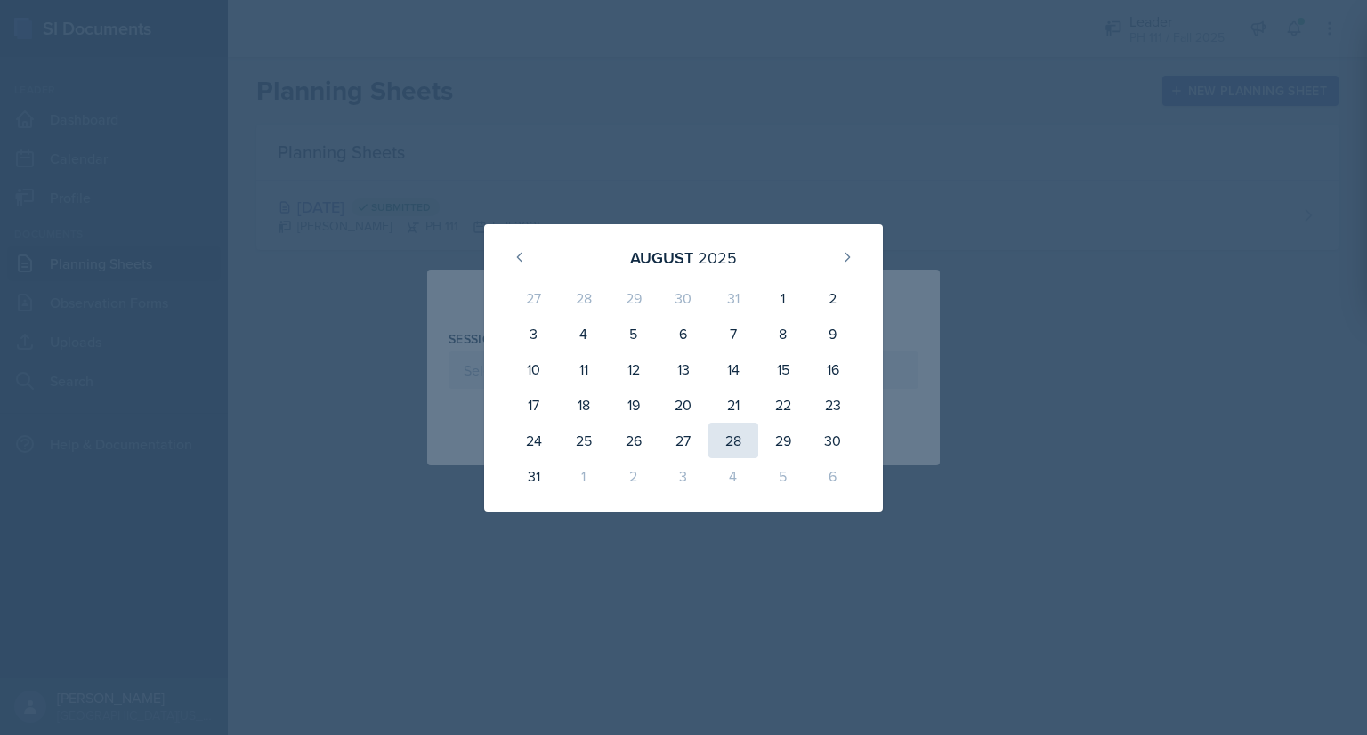
click at [742, 446] on div "28" at bounding box center [734, 441] width 50 height 36
type input "[DATE]"
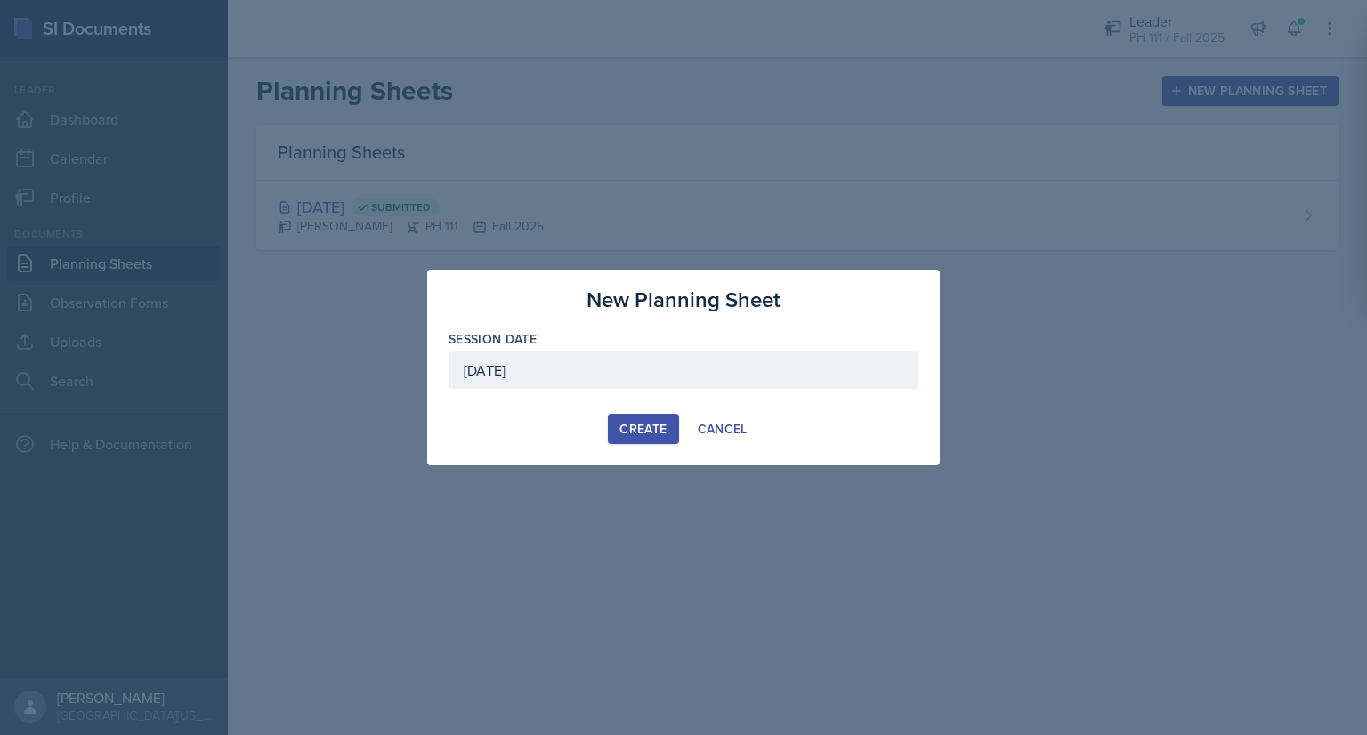
click at [659, 429] on div "Create" at bounding box center [642, 429] width 47 height 14
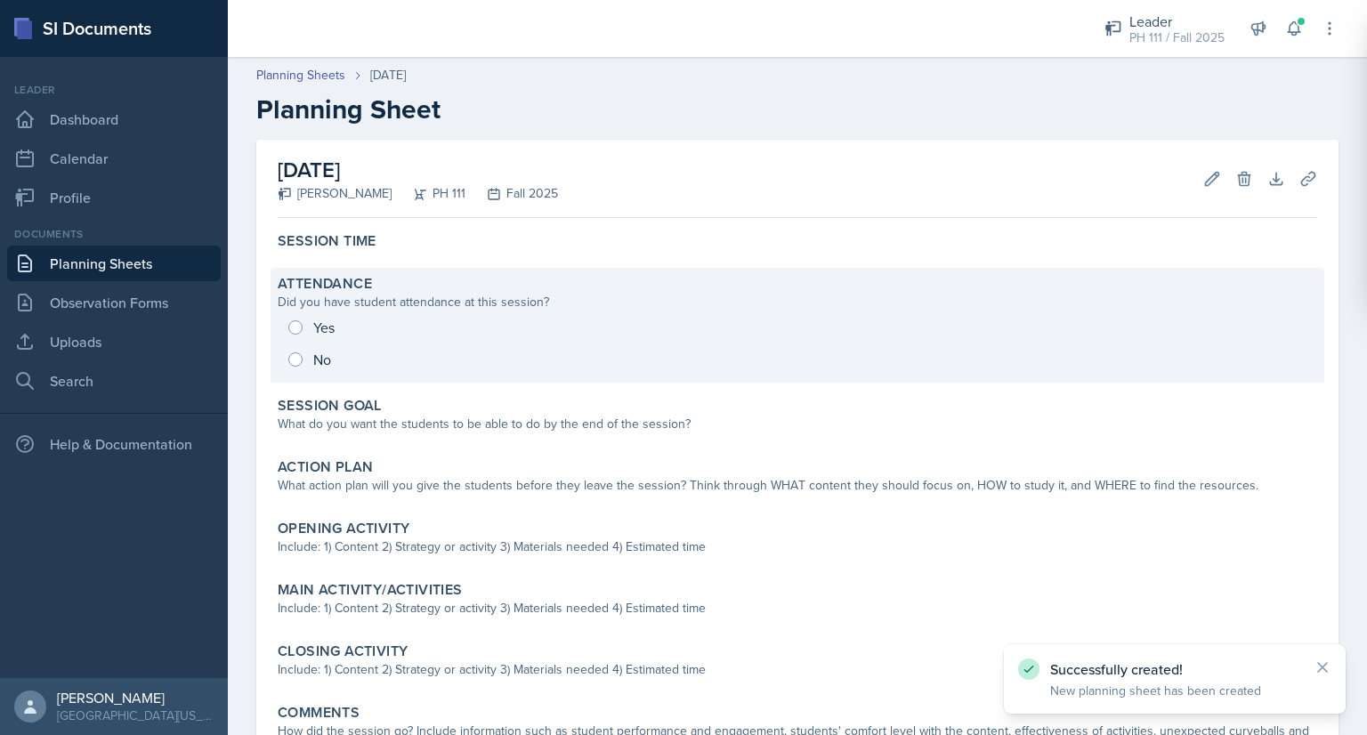
click at [293, 328] on div "Yes No" at bounding box center [798, 344] width 1040 height 64
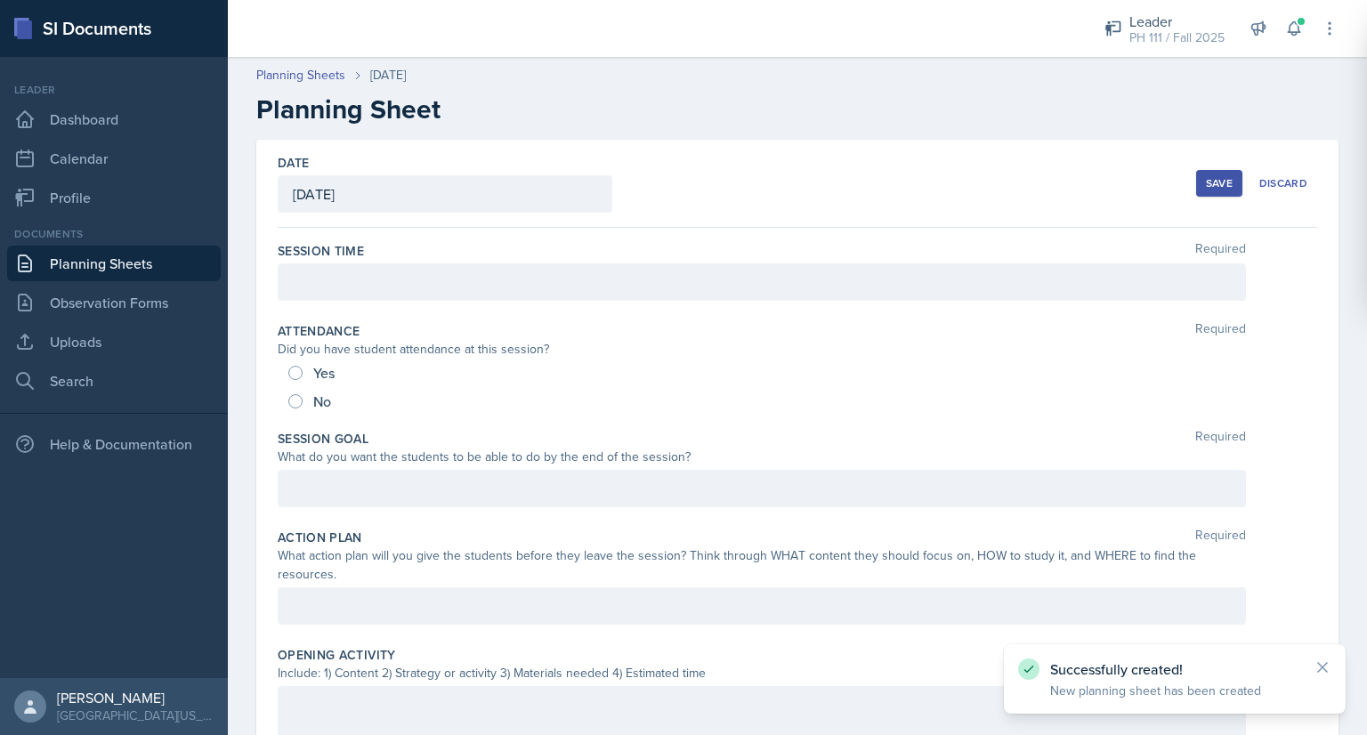
click at [331, 283] on div at bounding box center [762, 281] width 968 height 37
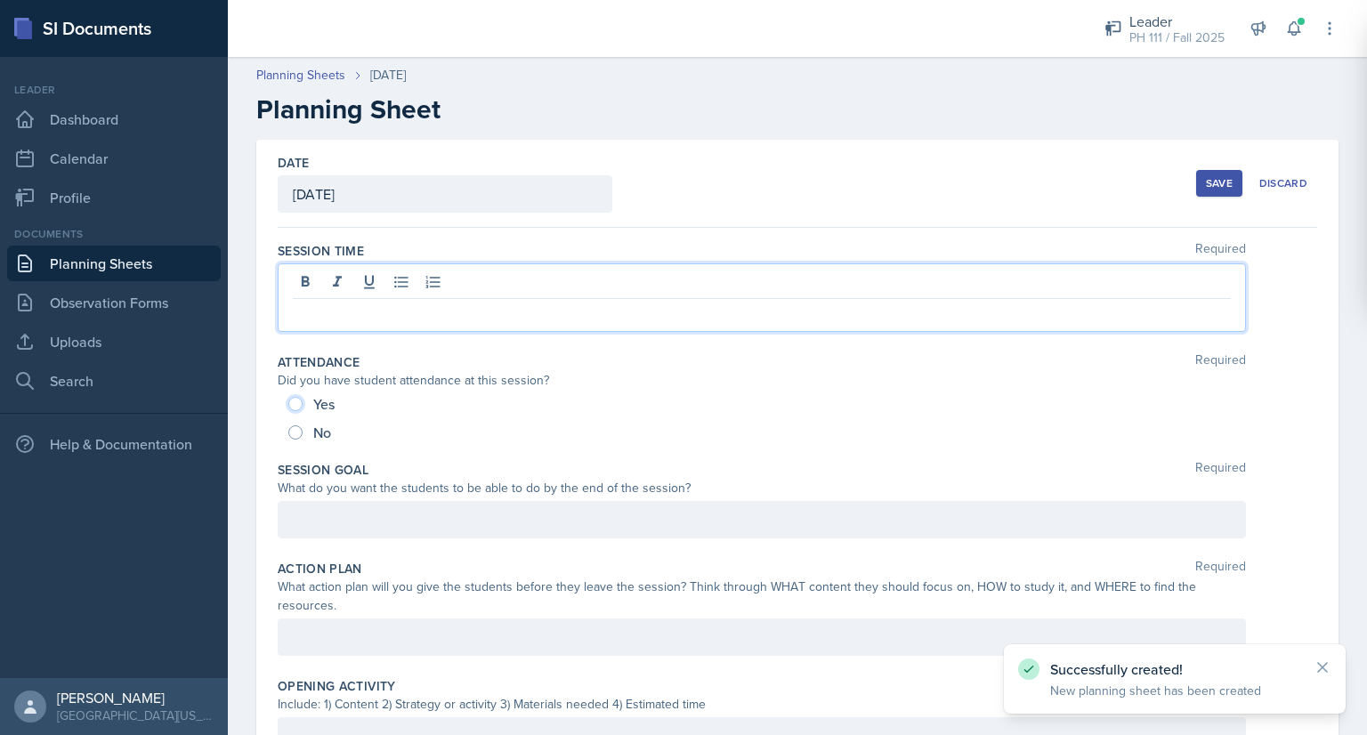
click at [296, 403] on input "Yes" at bounding box center [295, 404] width 14 height 14
radio input "true"
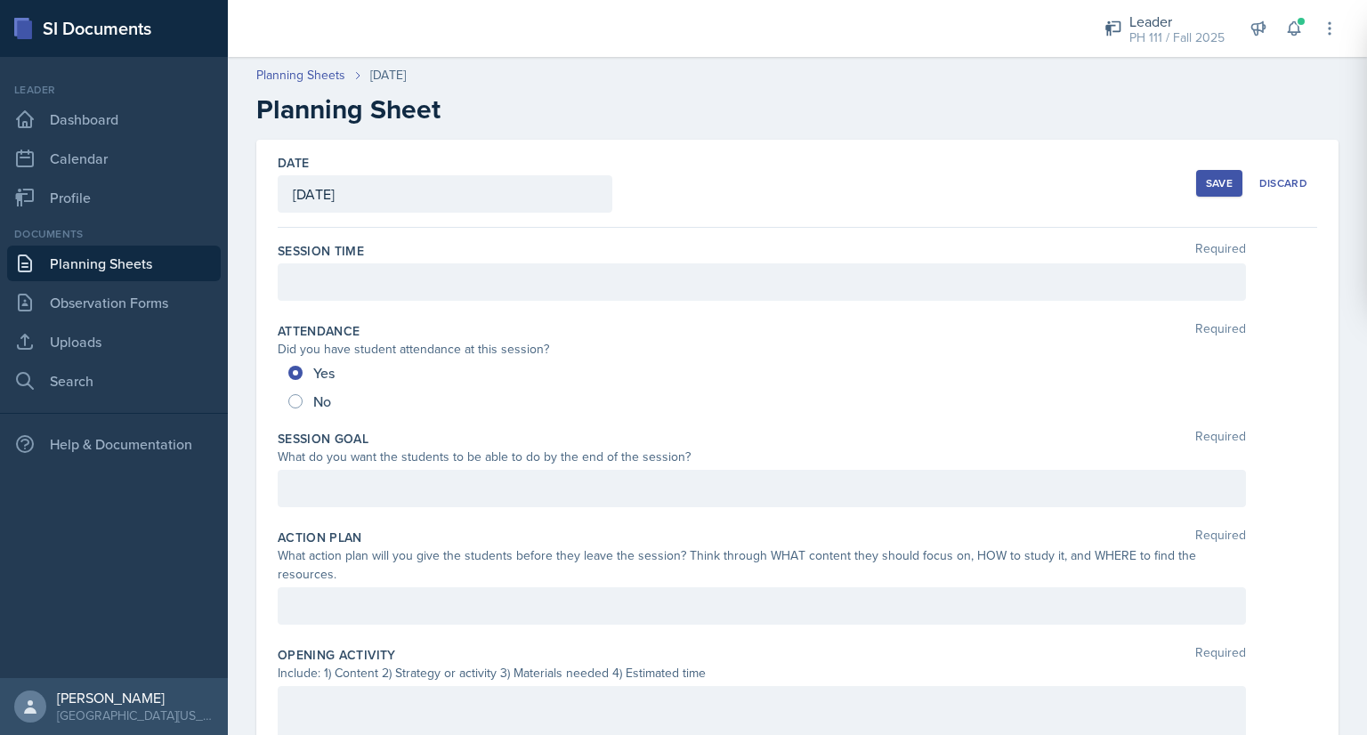
click at [373, 286] on div at bounding box center [762, 281] width 968 height 37
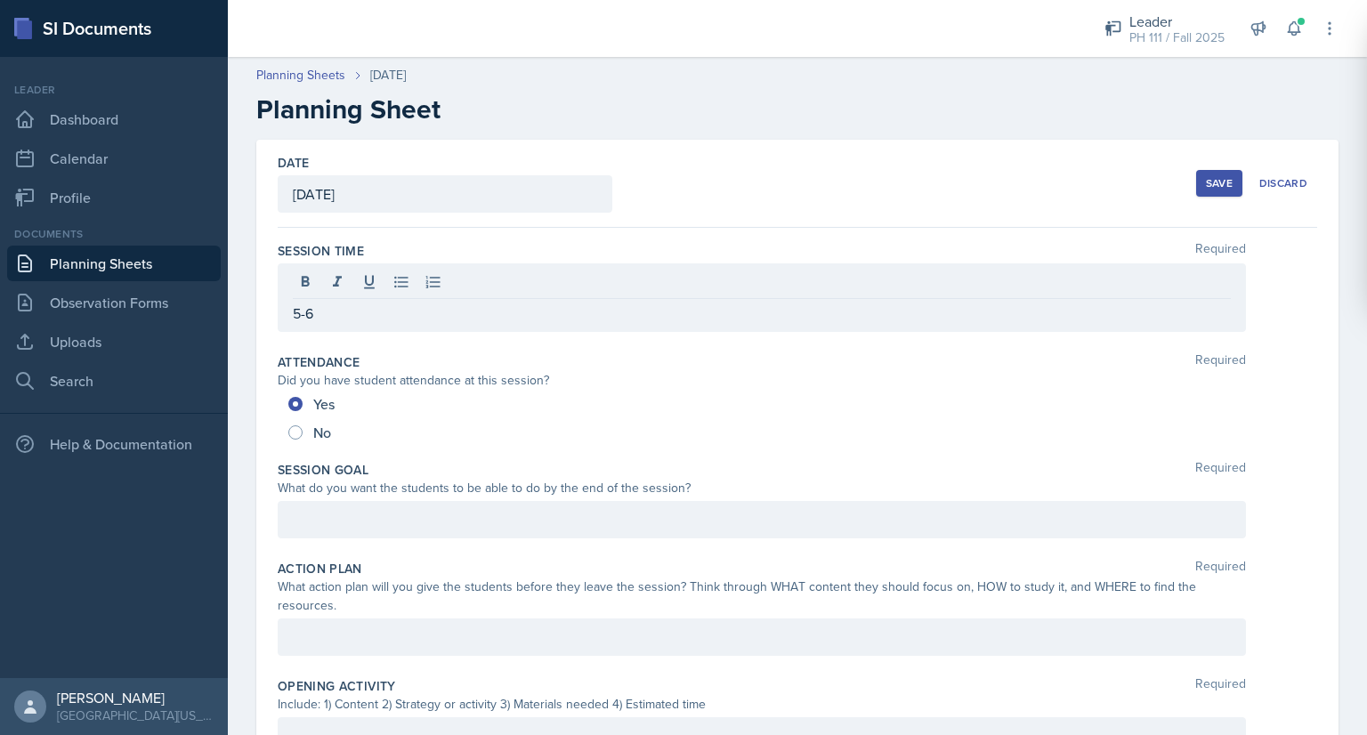
click at [334, 531] on div at bounding box center [762, 519] width 968 height 37
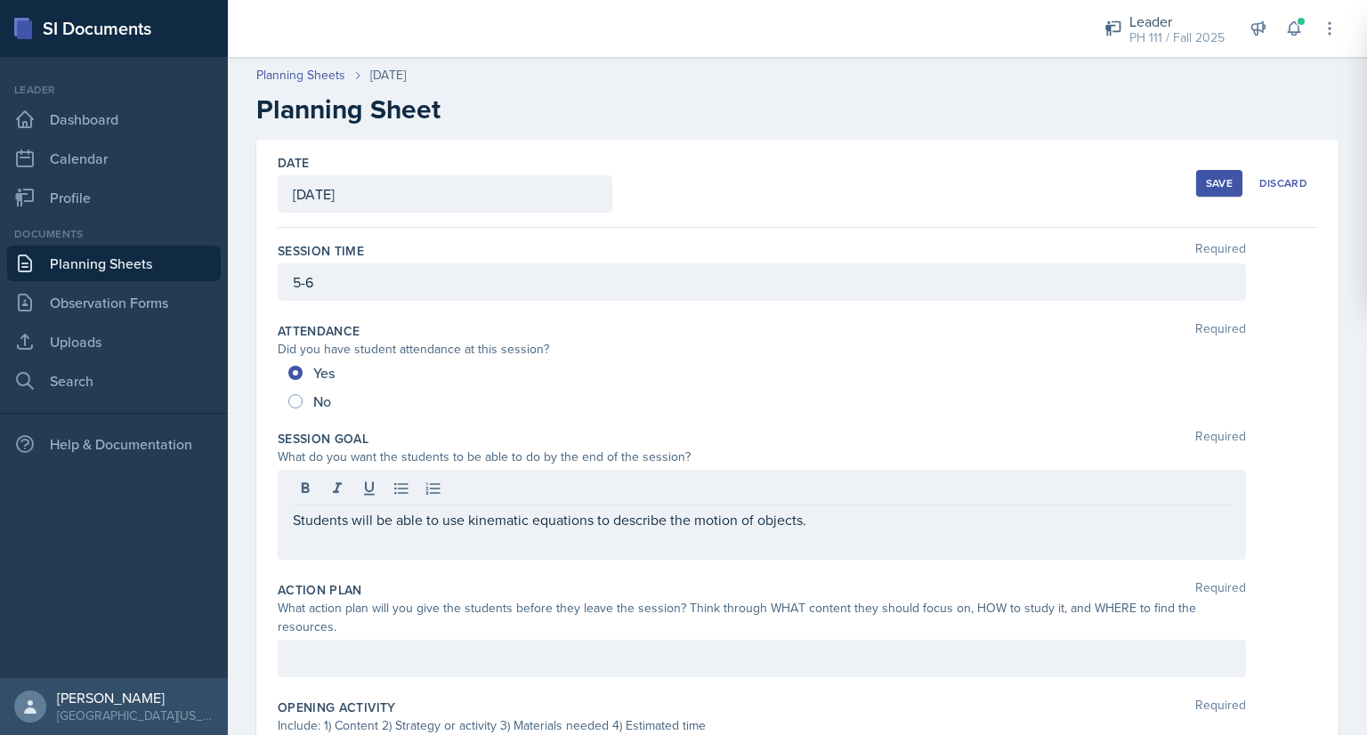
click at [331, 556] on div "Students will be able to use kinematic equations to describe the motion of obje…" at bounding box center [762, 515] width 968 height 90
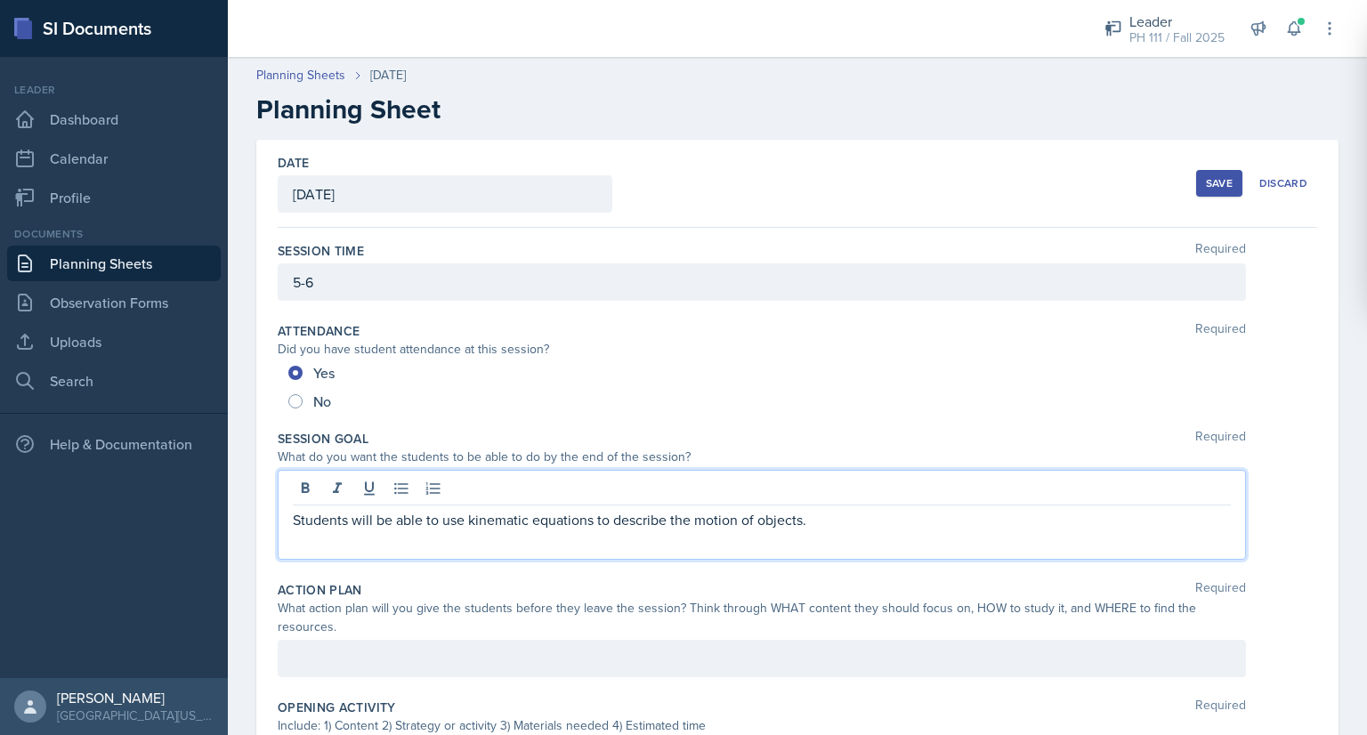
click at [320, 539] on p at bounding box center [762, 540] width 938 height 21
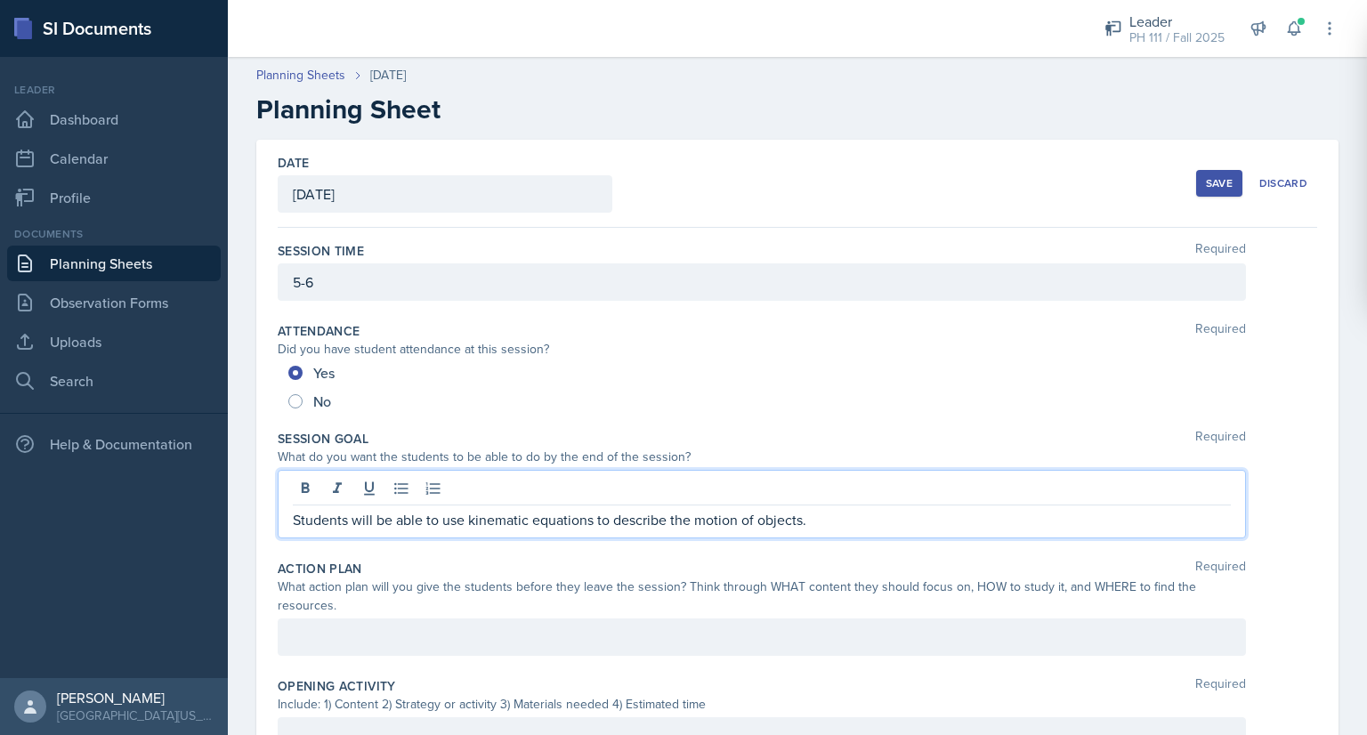
click at [325, 637] on div at bounding box center [762, 637] width 968 height 37
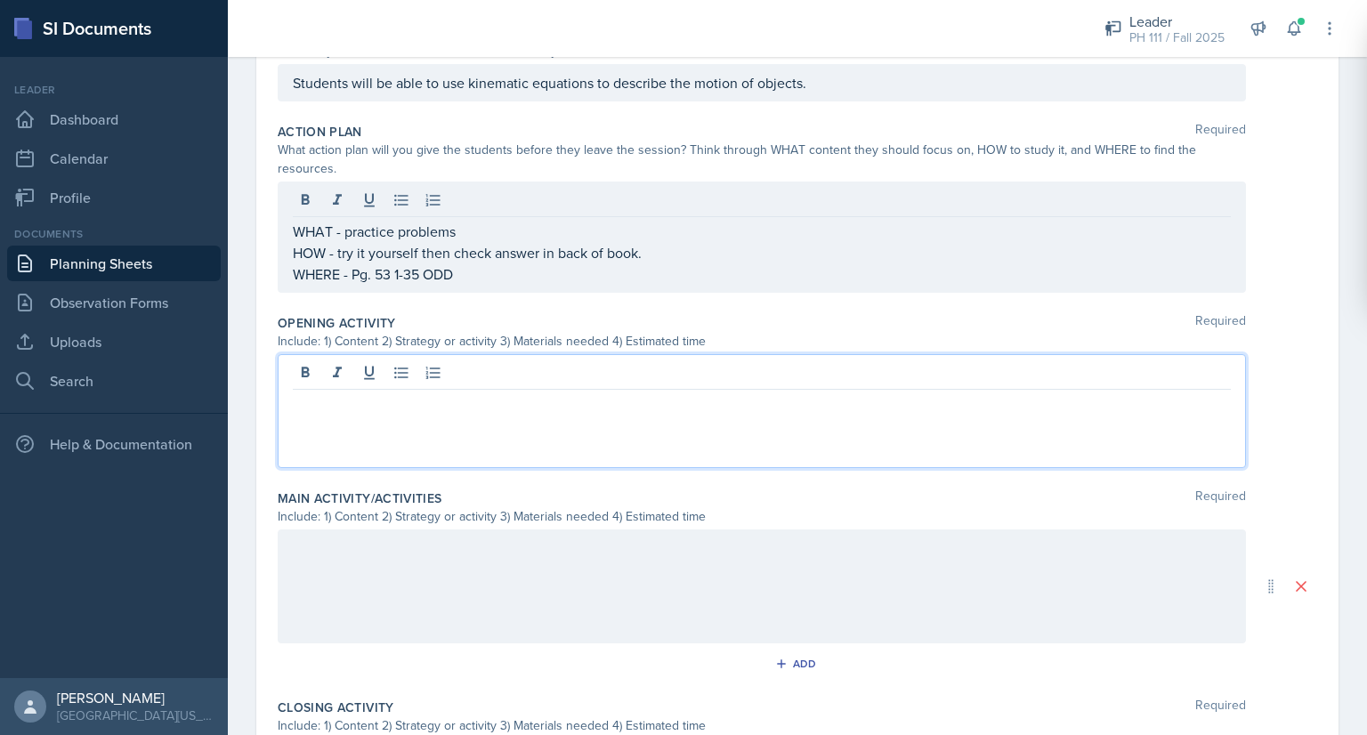
click at [466, 393] on p at bounding box center [762, 403] width 938 height 21
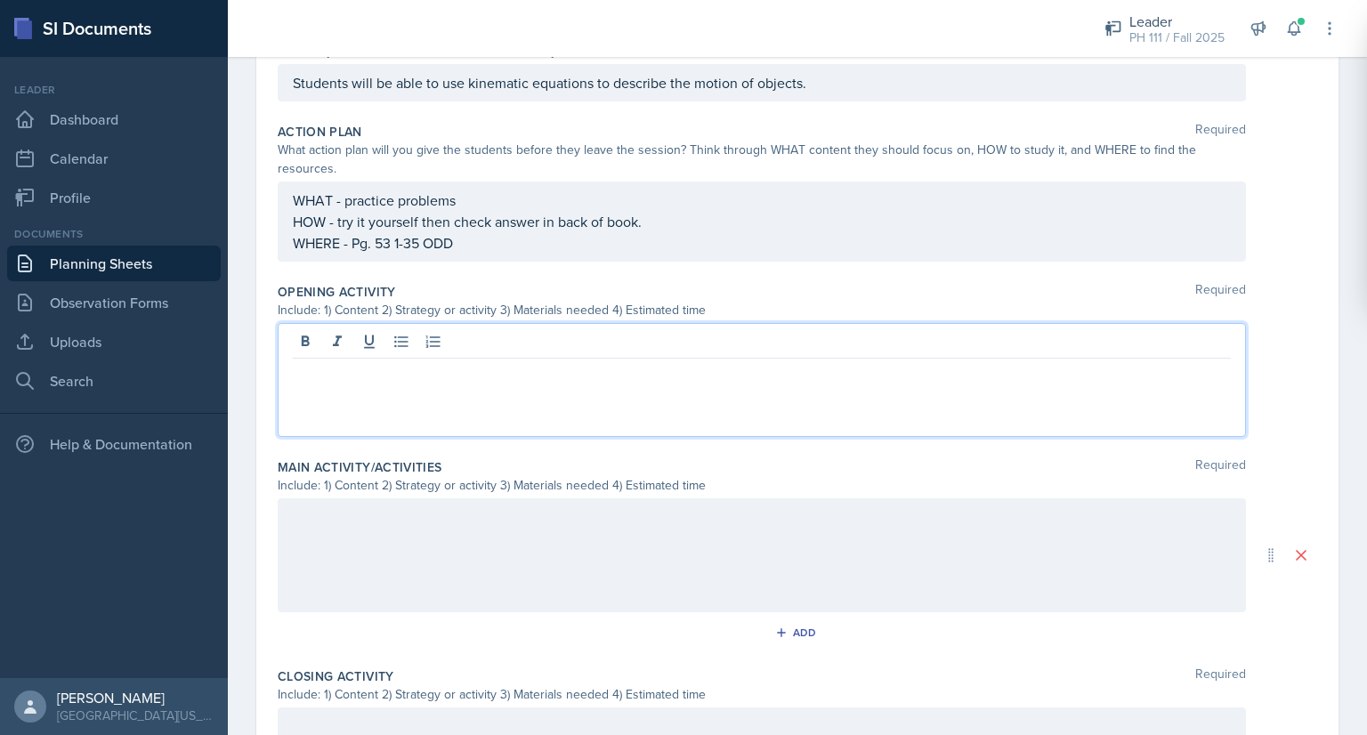
drag, startPoint x: 466, startPoint y: 368, endPoint x: 848, endPoint y: -14, distance: 540.6
click at [848, 0] on html "SI Documents Leader Dashboard Calendar Profile Documents Planning Sheets Observ…" at bounding box center [683, 367] width 1367 height 735
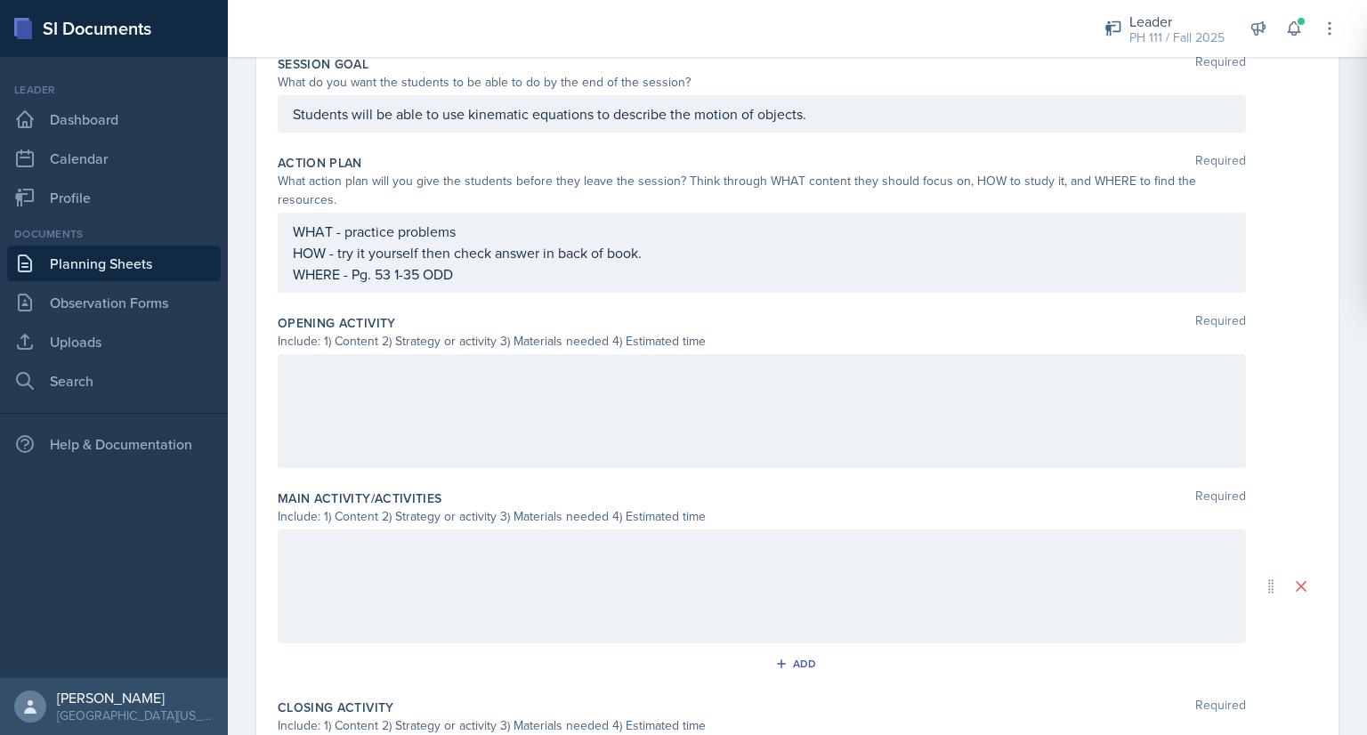
scroll to position [406, 0]
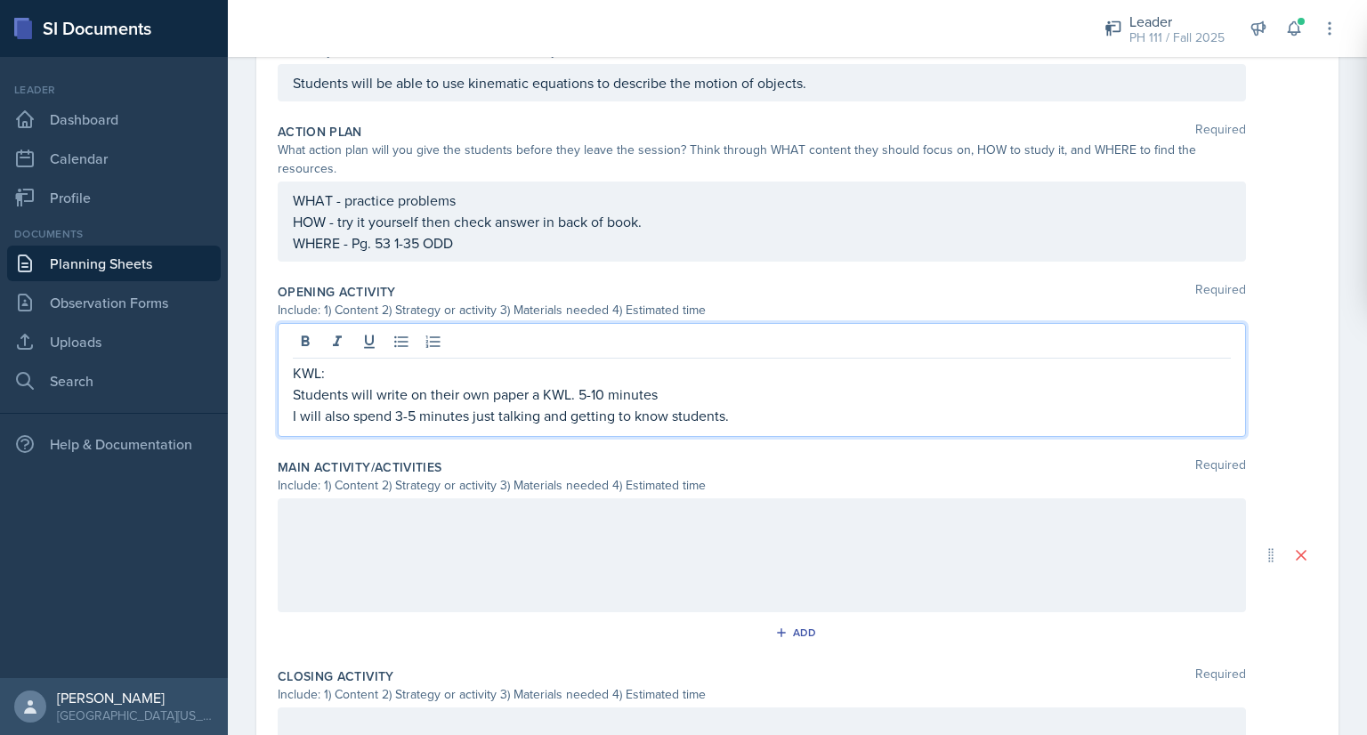
click at [394, 516] on div at bounding box center [762, 555] width 968 height 114
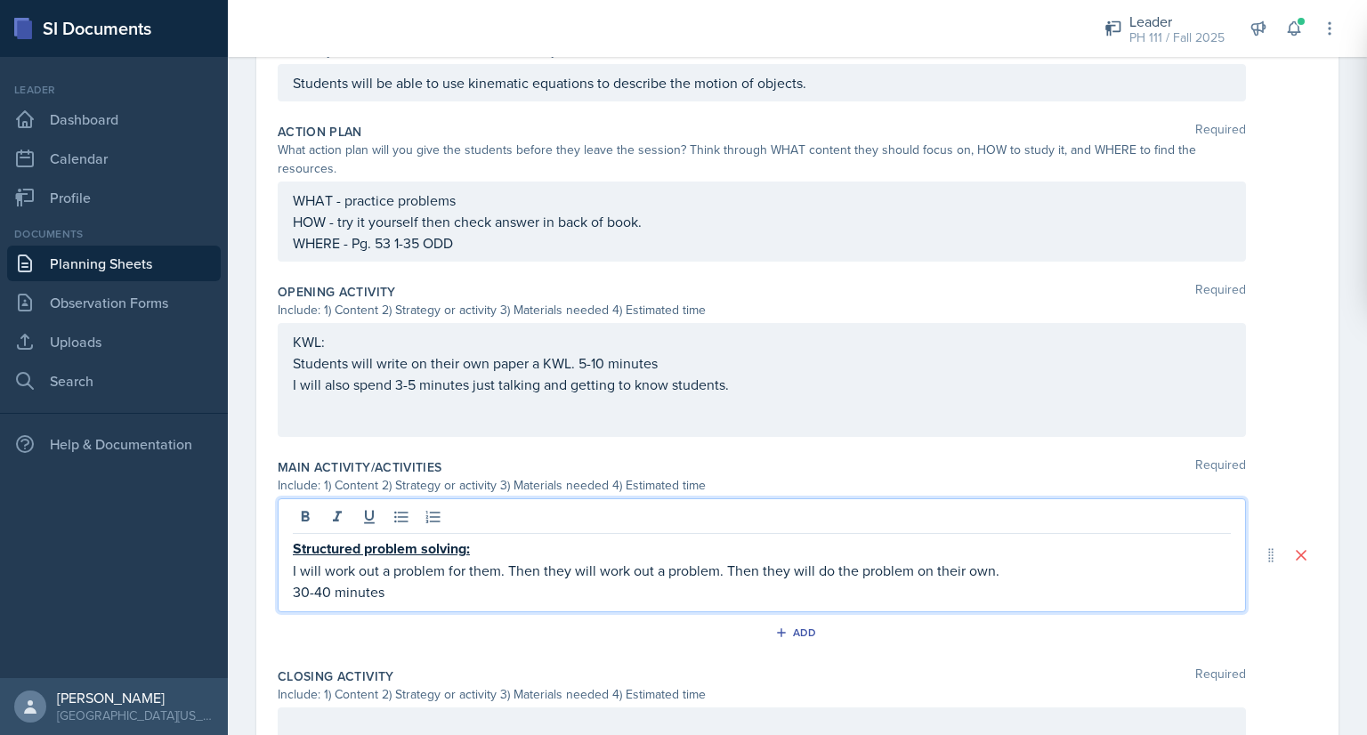
click at [328, 588] on p "30-40 minutes" at bounding box center [762, 591] width 938 height 21
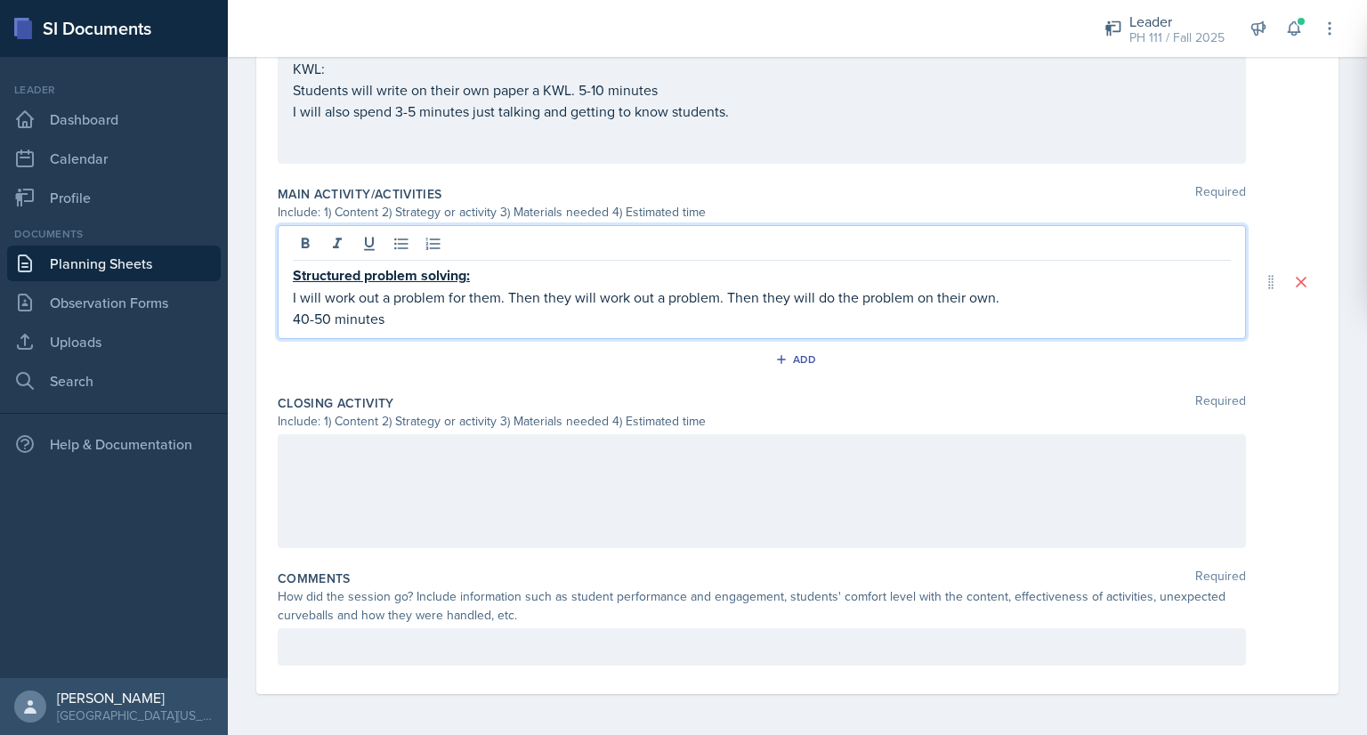
scroll to position [679, 0]
click at [347, 519] on div at bounding box center [762, 491] width 968 height 114
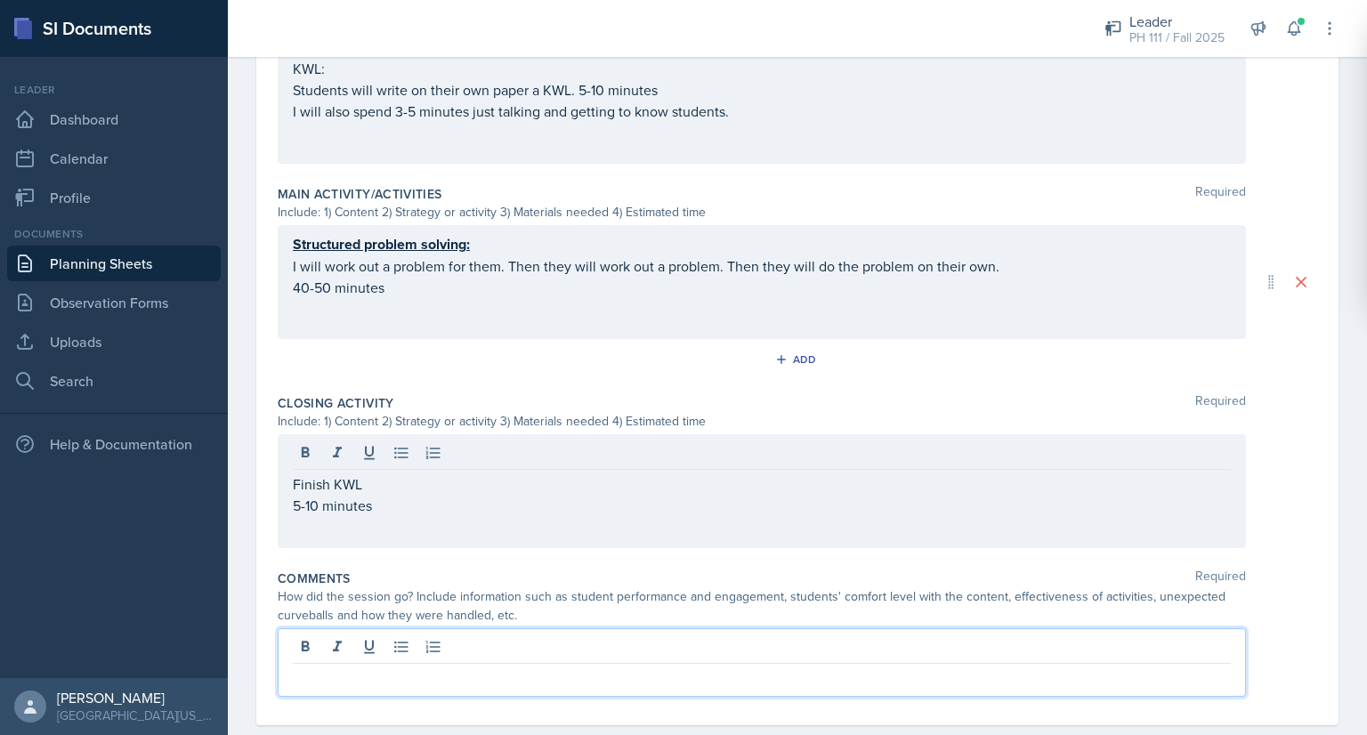
click at [431, 668] on p at bounding box center [762, 678] width 938 height 21
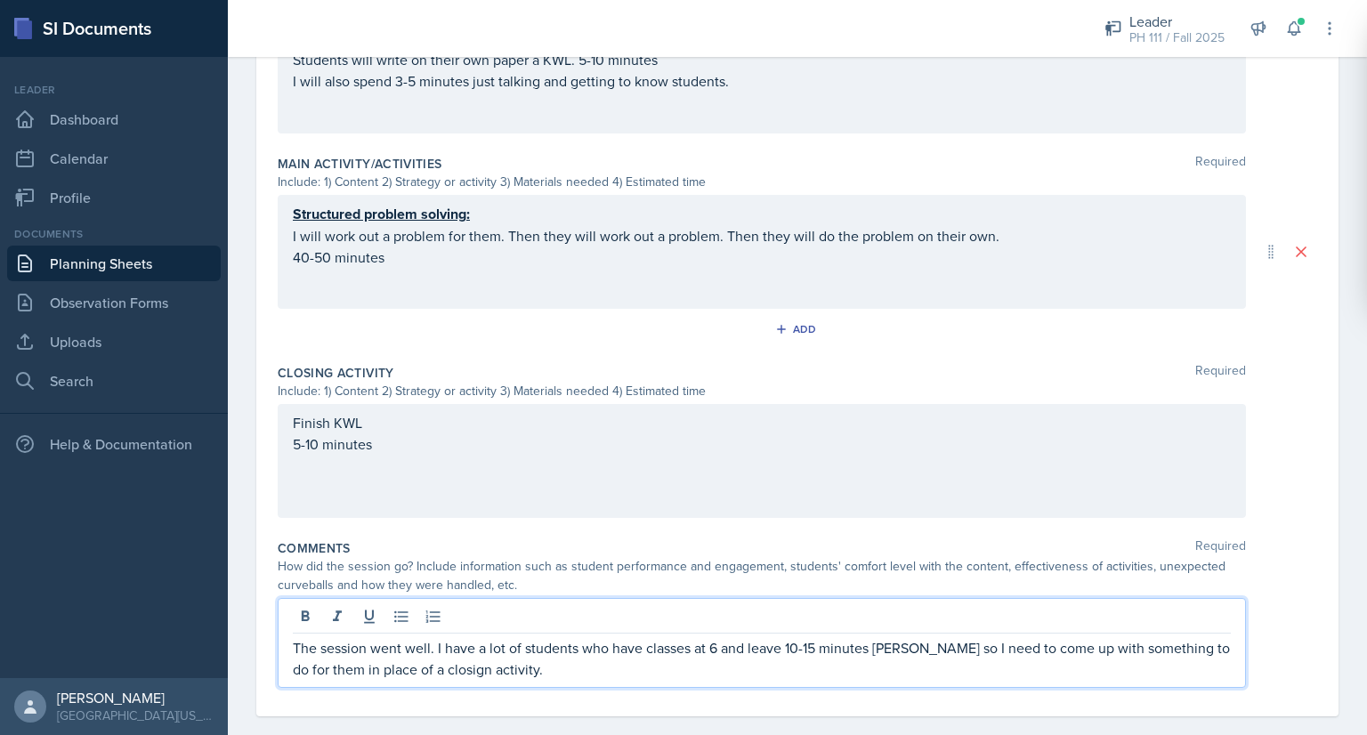
click at [434, 672] on p "The session went well. I have a lot of students who have classes at 6 and leave…" at bounding box center [762, 658] width 938 height 43
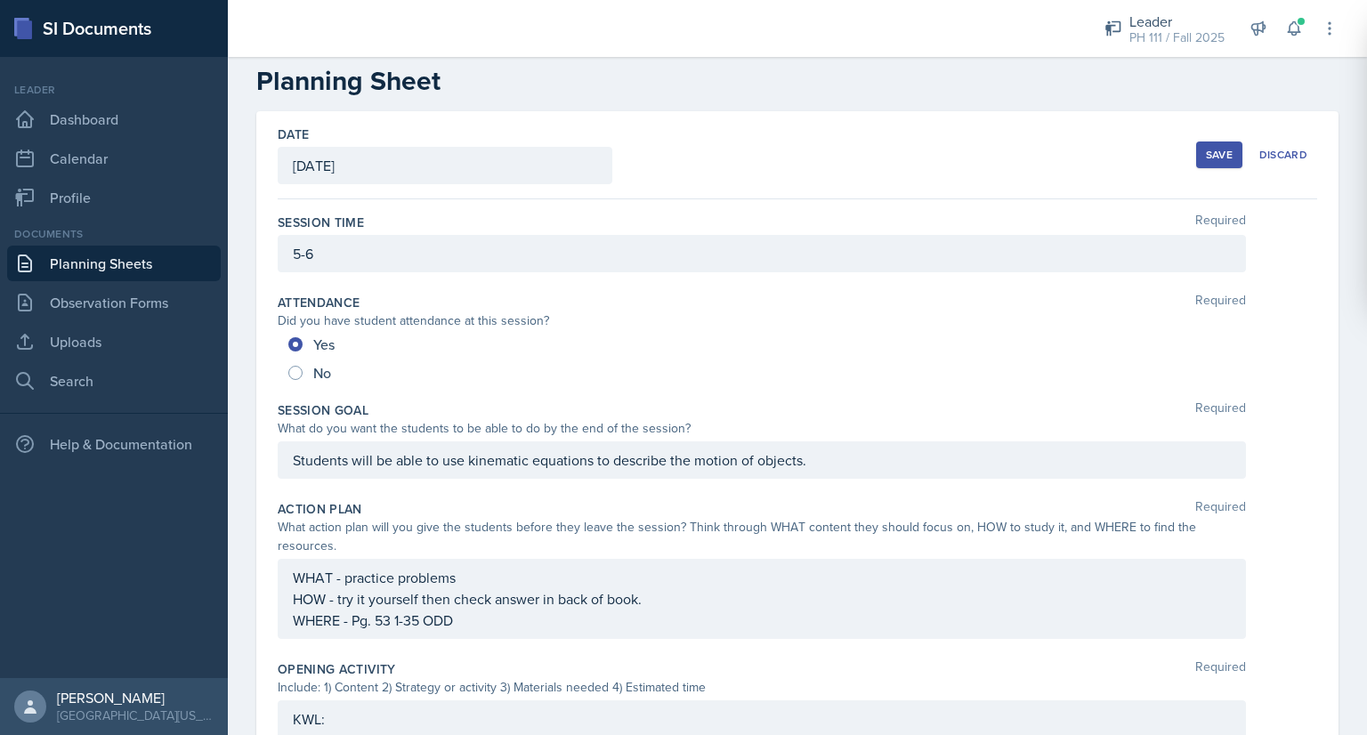
scroll to position [0, 0]
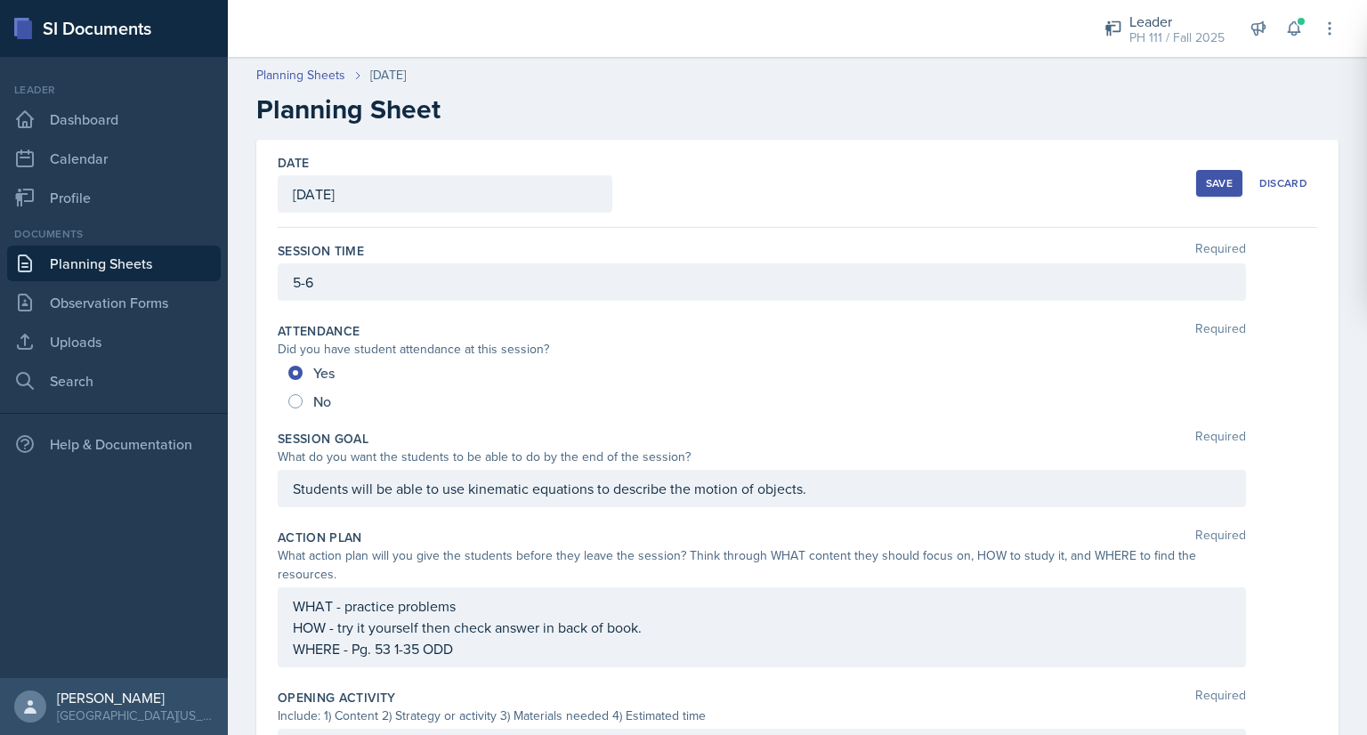
click at [1206, 182] on div "Save" at bounding box center [1219, 183] width 27 height 14
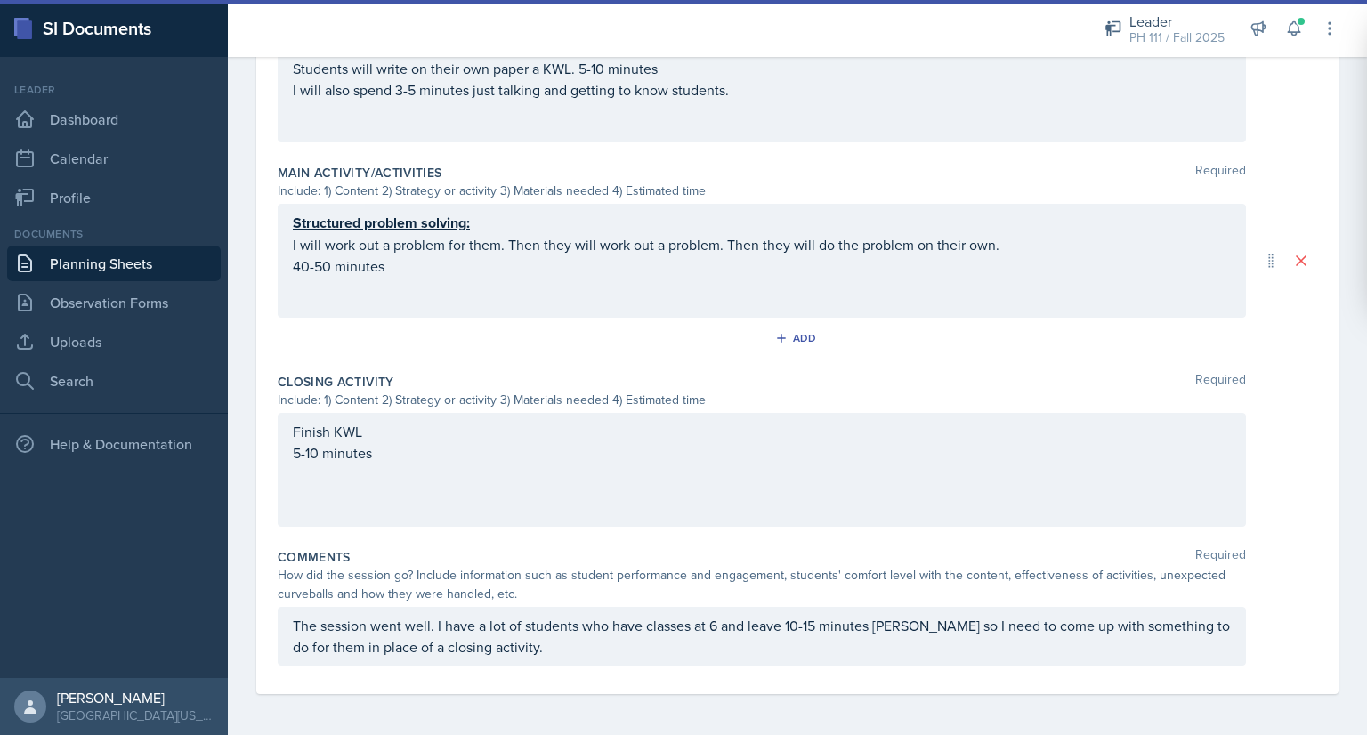
scroll to position [488, 0]
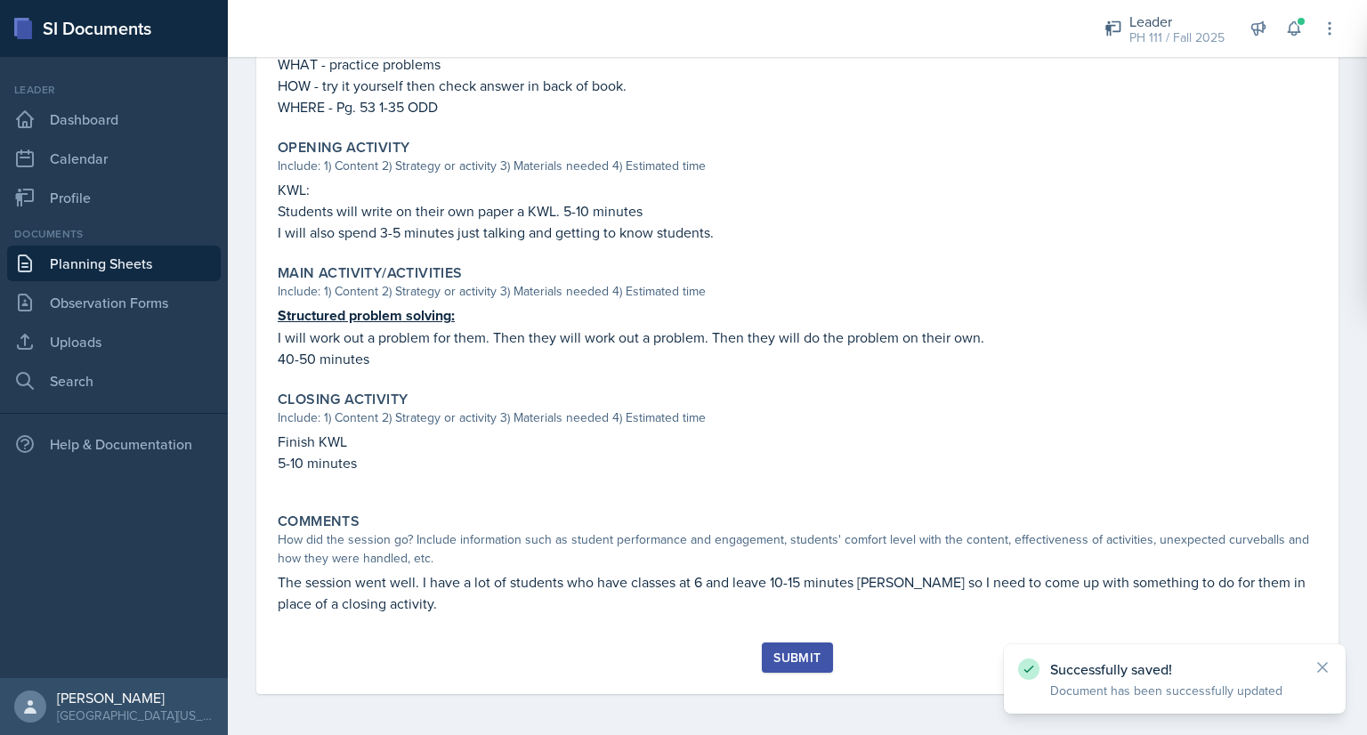
click at [762, 663] on button "Submit" at bounding box center [797, 658] width 70 height 30
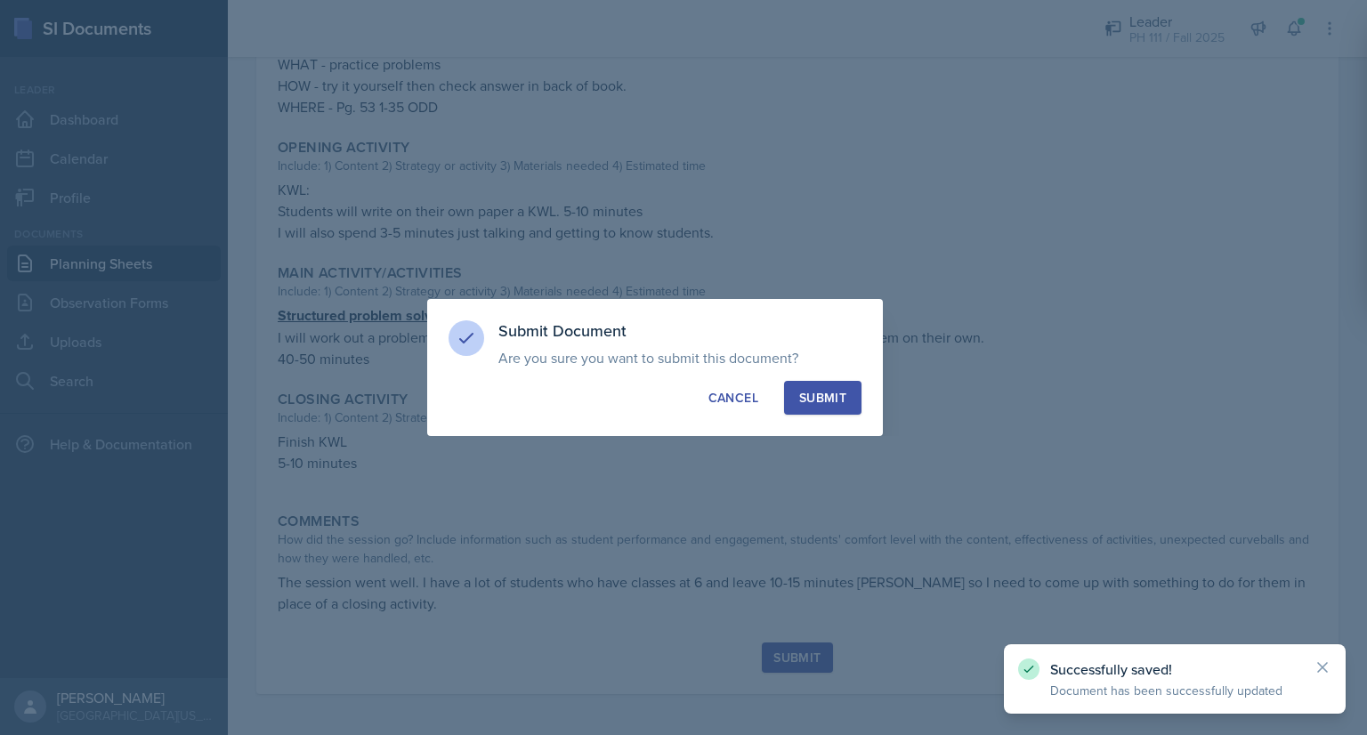
click at [836, 405] on div "Submit" at bounding box center [822, 398] width 47 height 18
radio input "true"
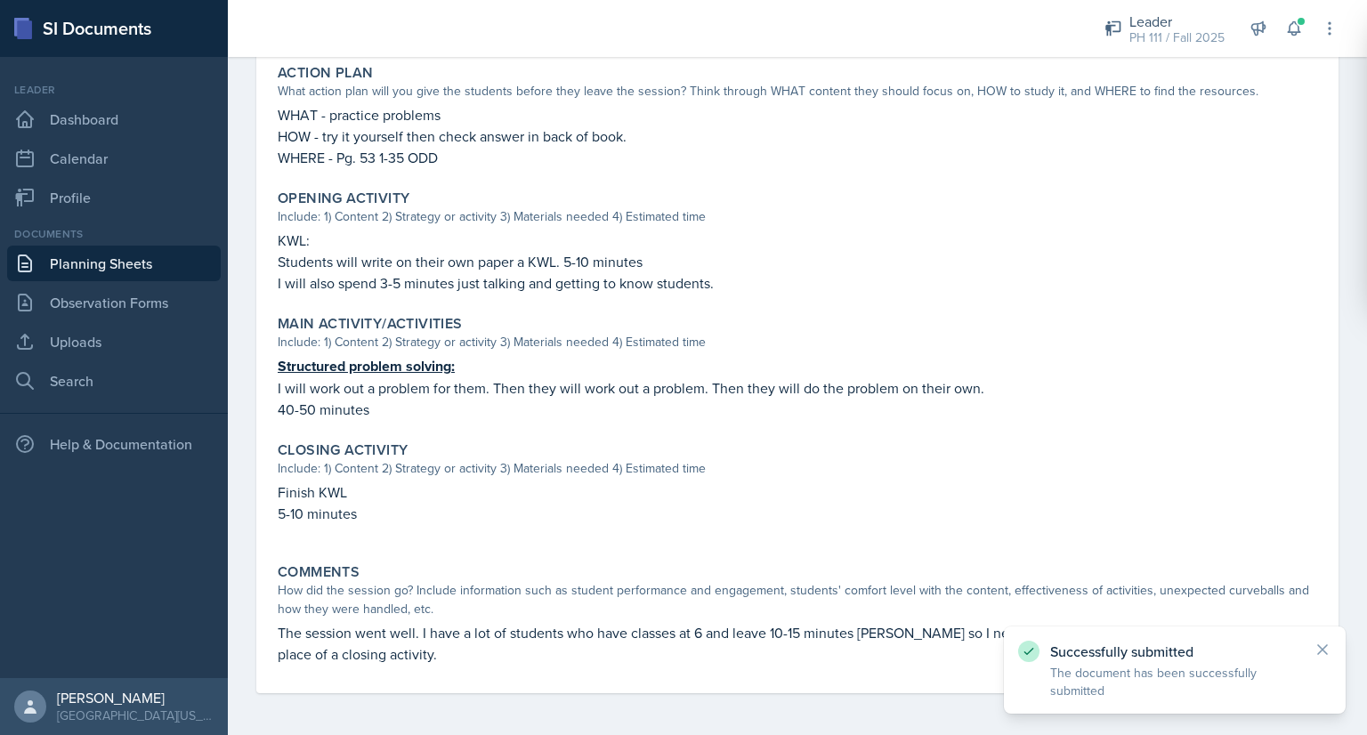
scroll to position [0, 0]
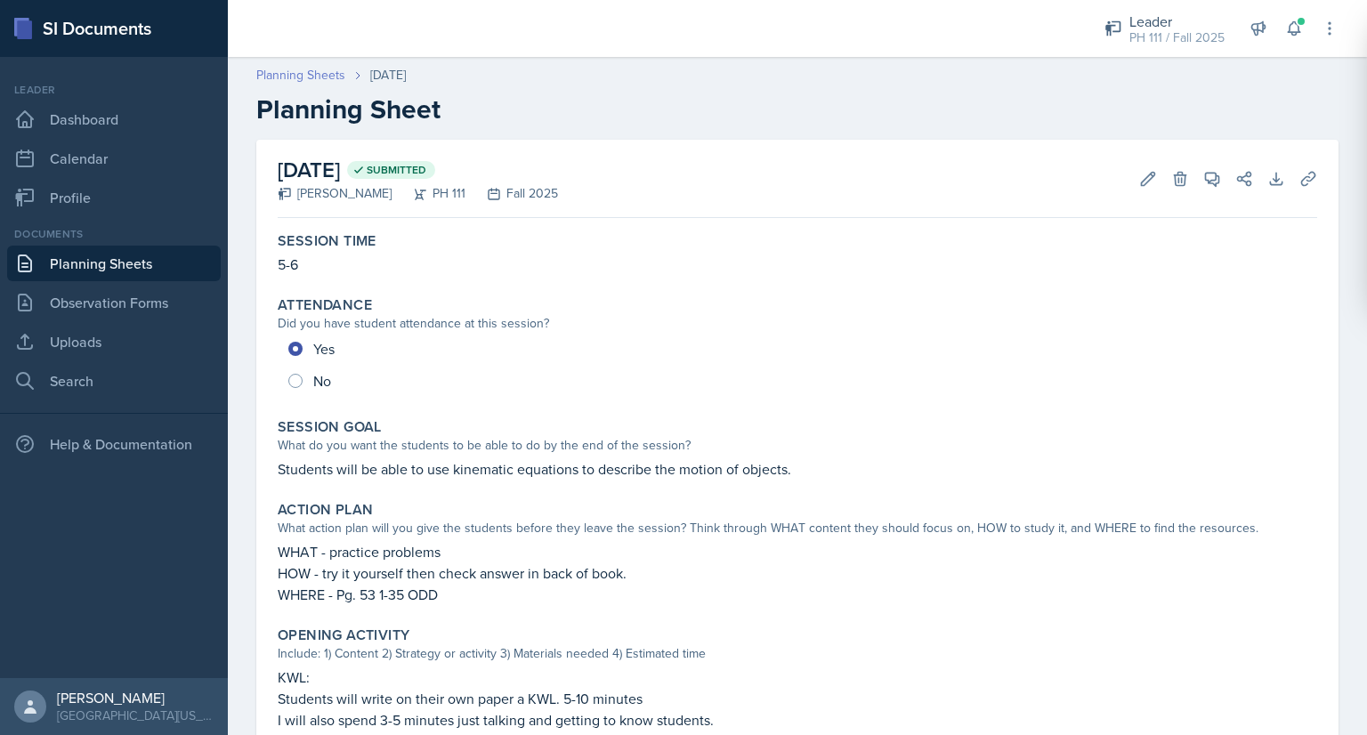
click at [330, 76] on link "Planning Sheets" at bounding box center [300, 75] width 89 height 19
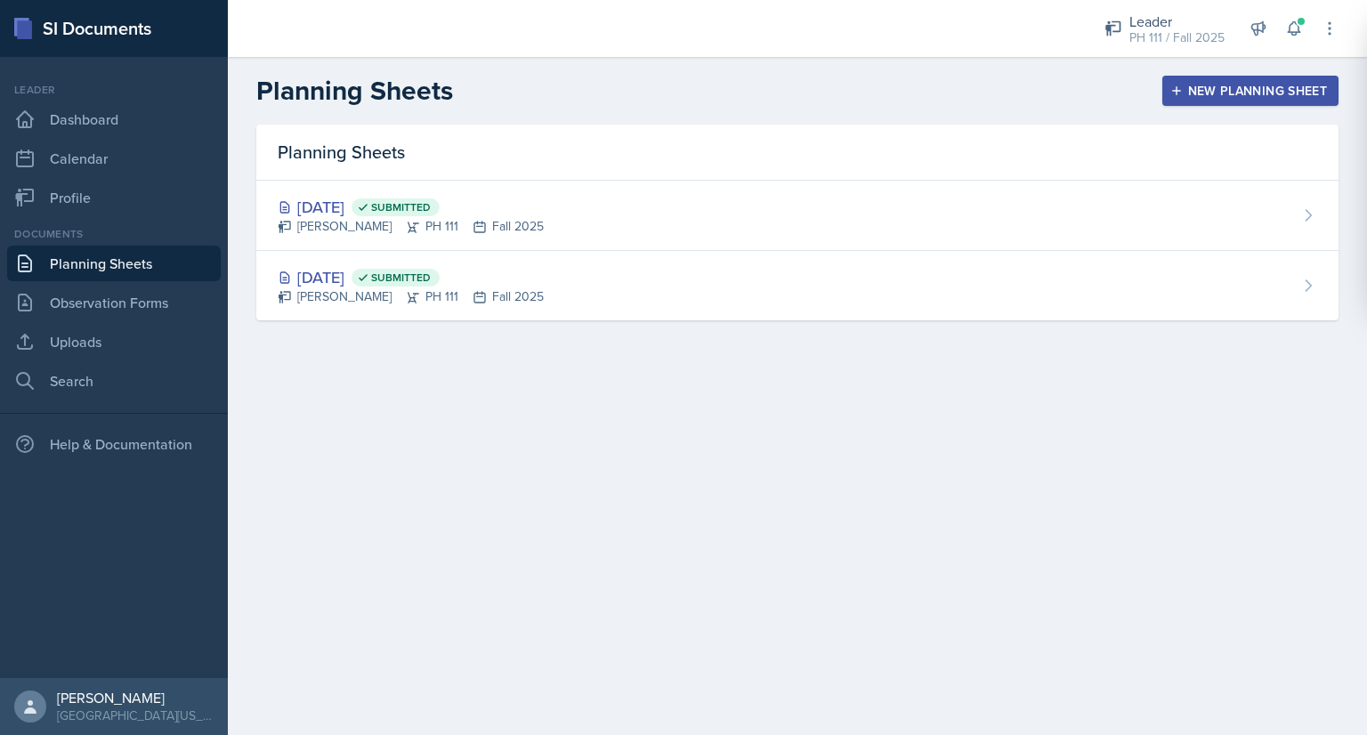
click at [1156, 90] on div "Planning Sheets New Planning Sheet" at bounding box center [797, 91] width 1139 height 32
click at [1176, 90] on icon "button" at bounding box center [1176, 90] width 9 height 9
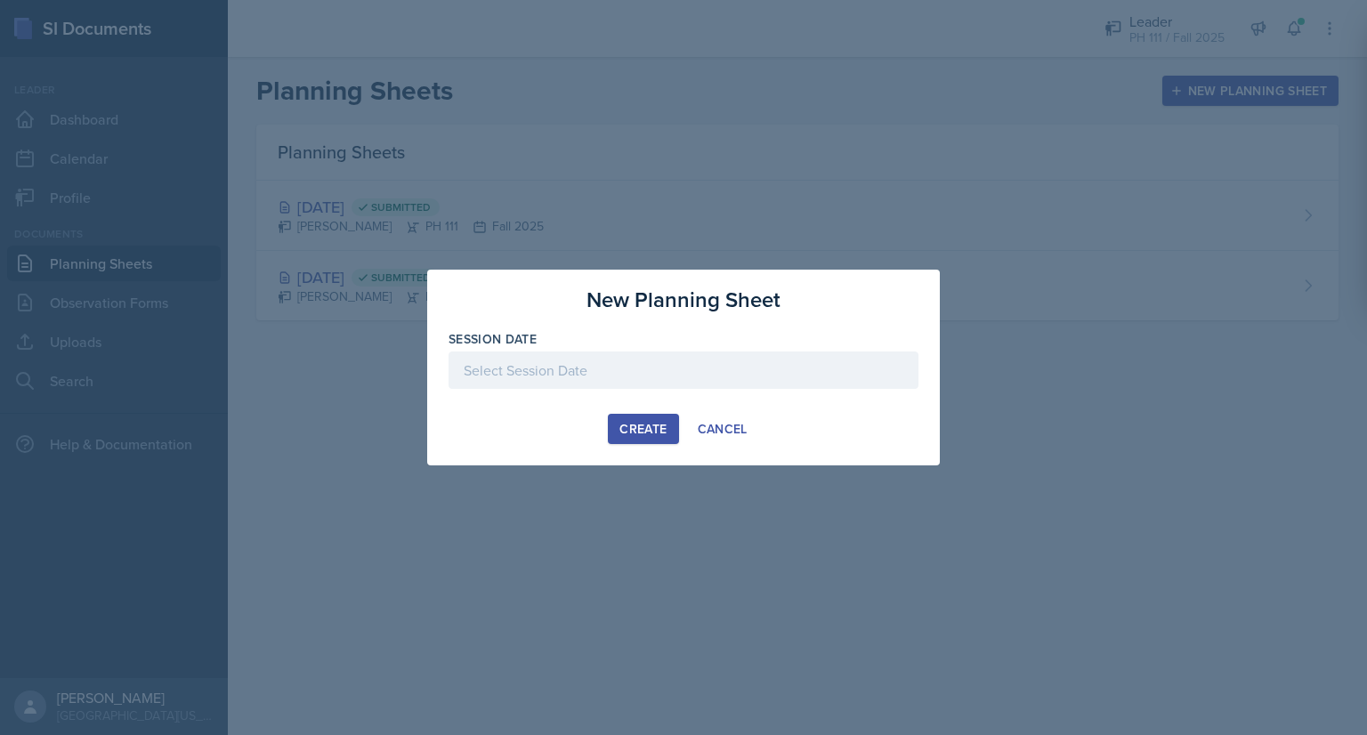
click at [619, 368] on div at bounding box center [684, 370] width 470 height 37
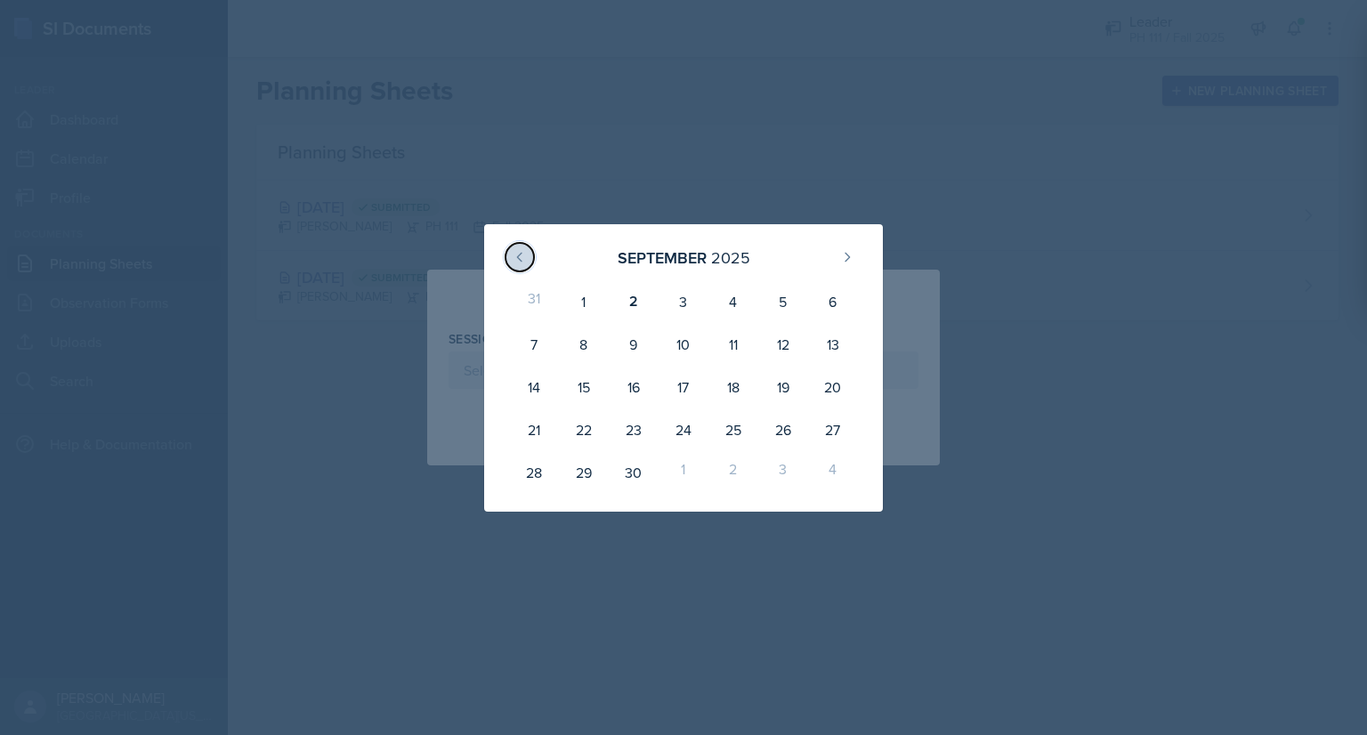
click at [506, 255] on button at bounding box center [520, 257] width 28 height 28
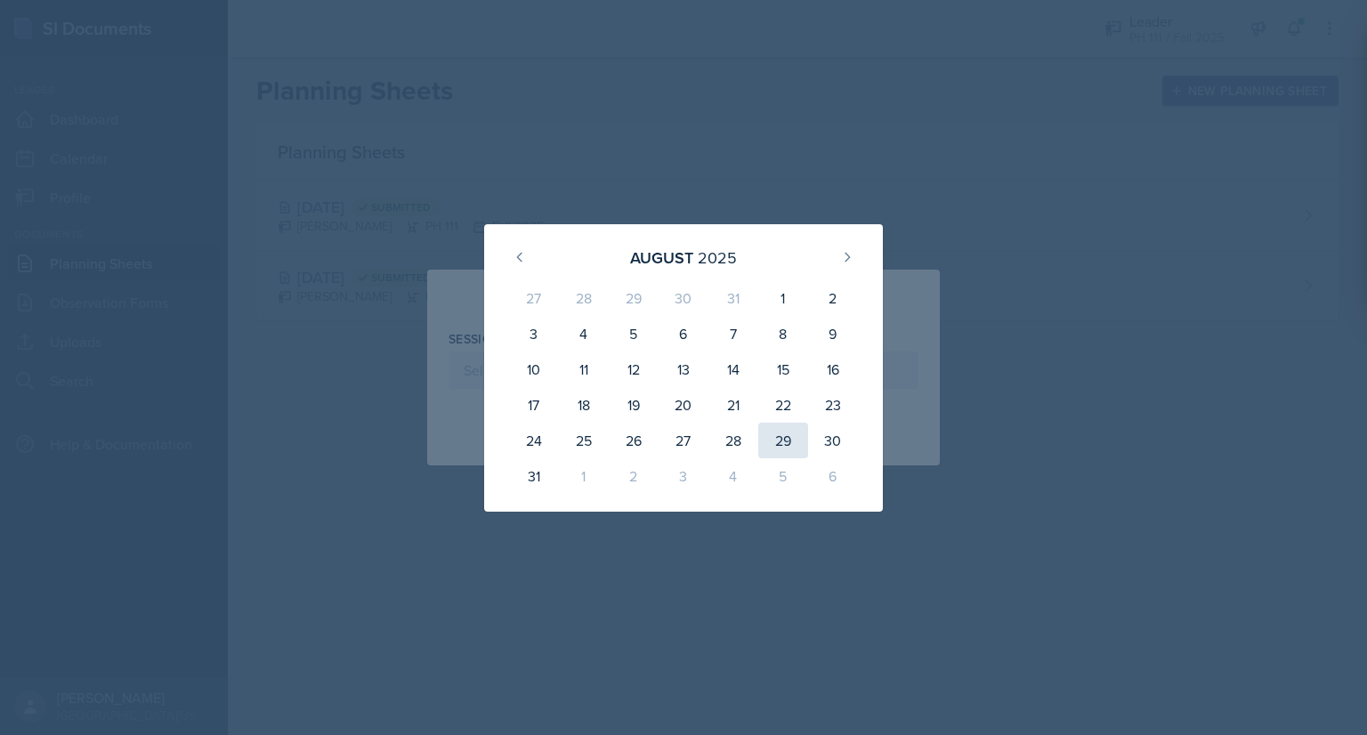
click at [784, 449] on div "29" at bounding box center [783, 441] width 50 height 36
type input "[DATE]"
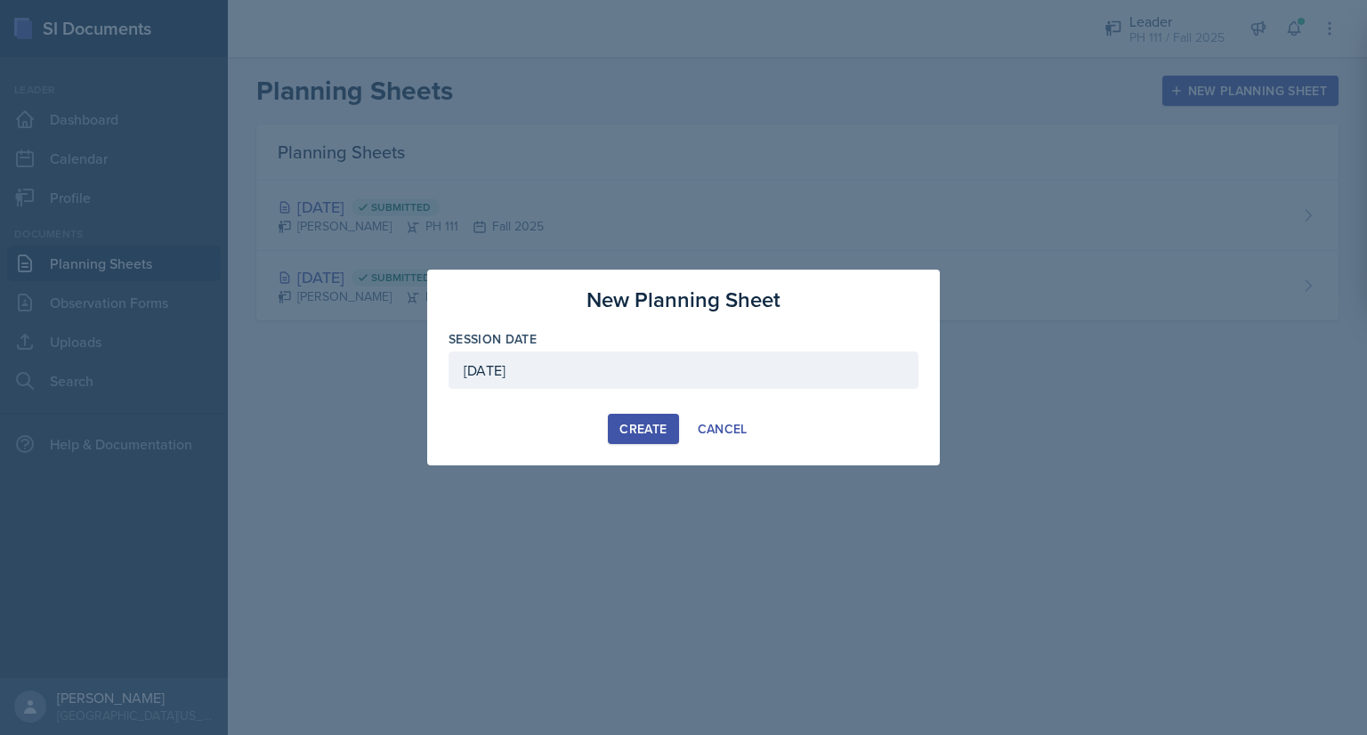
click at [637, 431] on div "Create" at bounding box center [642, 429] width 47 height 14
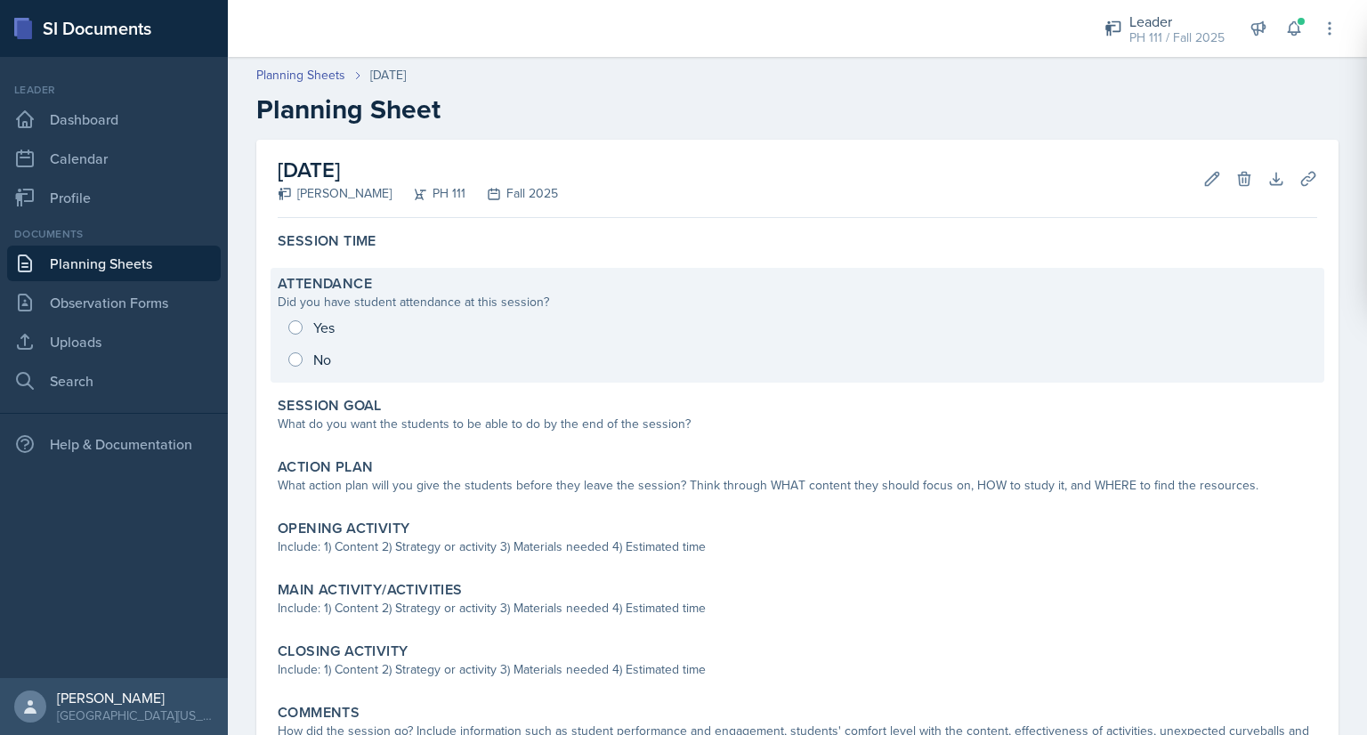
click at [299, 325] on div "Yes No" at bounding box center [798, 344] width 1040 height 64
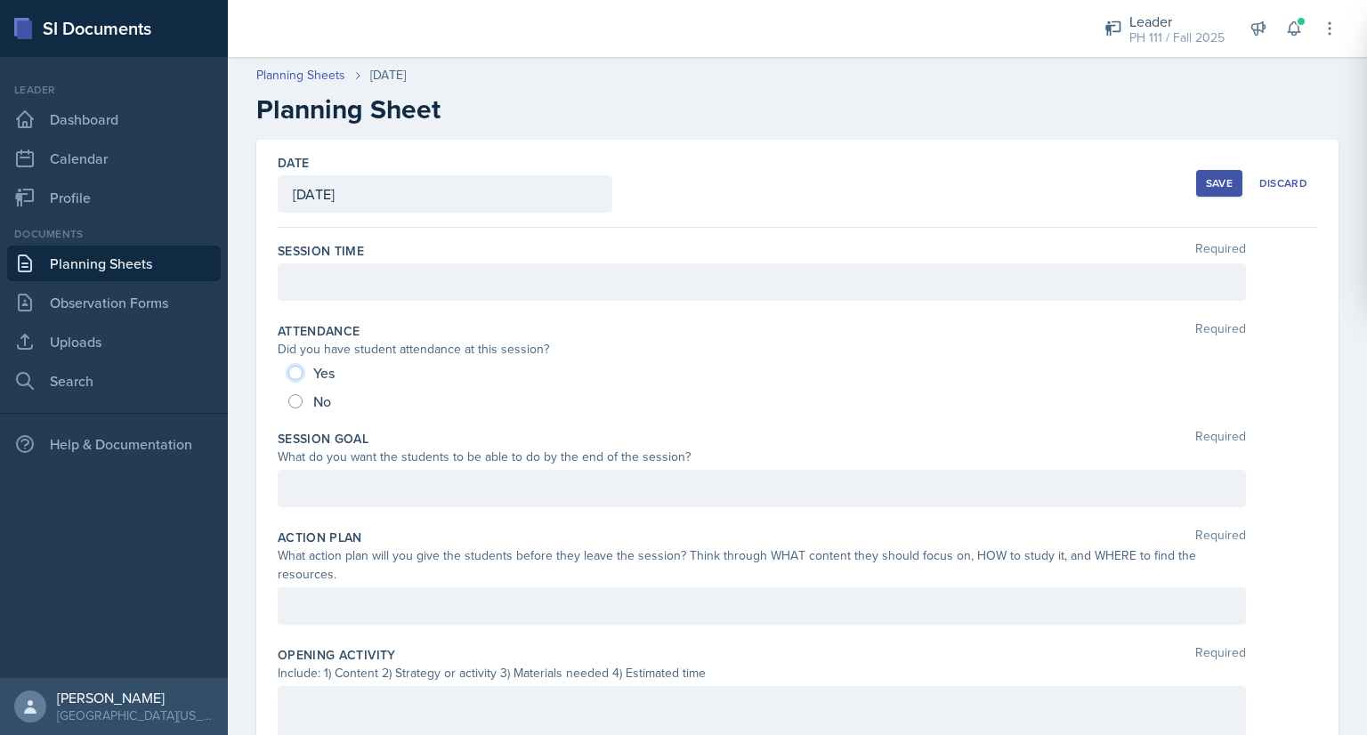
click at [296, 369] on input "Yes" at bounding box center [295, 373] width 14 height 14
radio input "true"
click at [324, 296] on div at bounding box center [762, 281] width 968 height 37
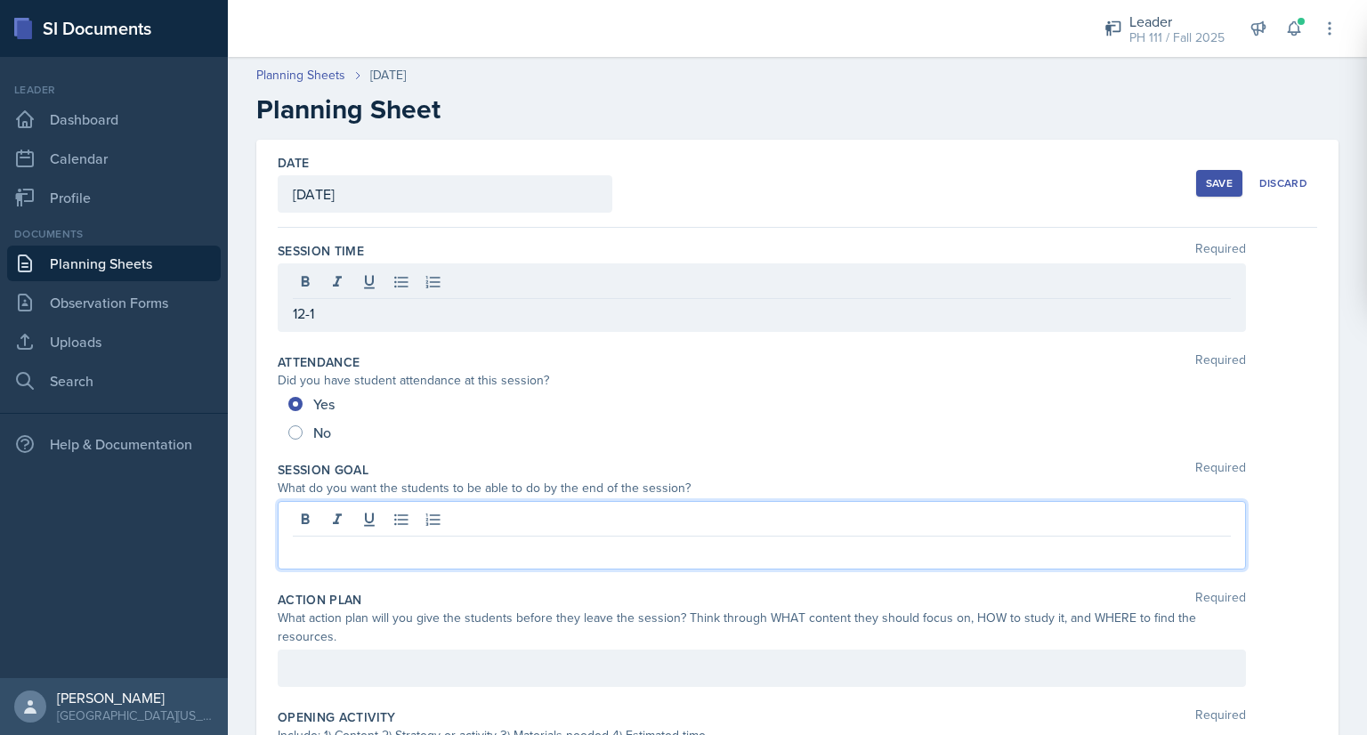
click at [320, 523] on div at bounding box center [762, 535] width 968 height 69
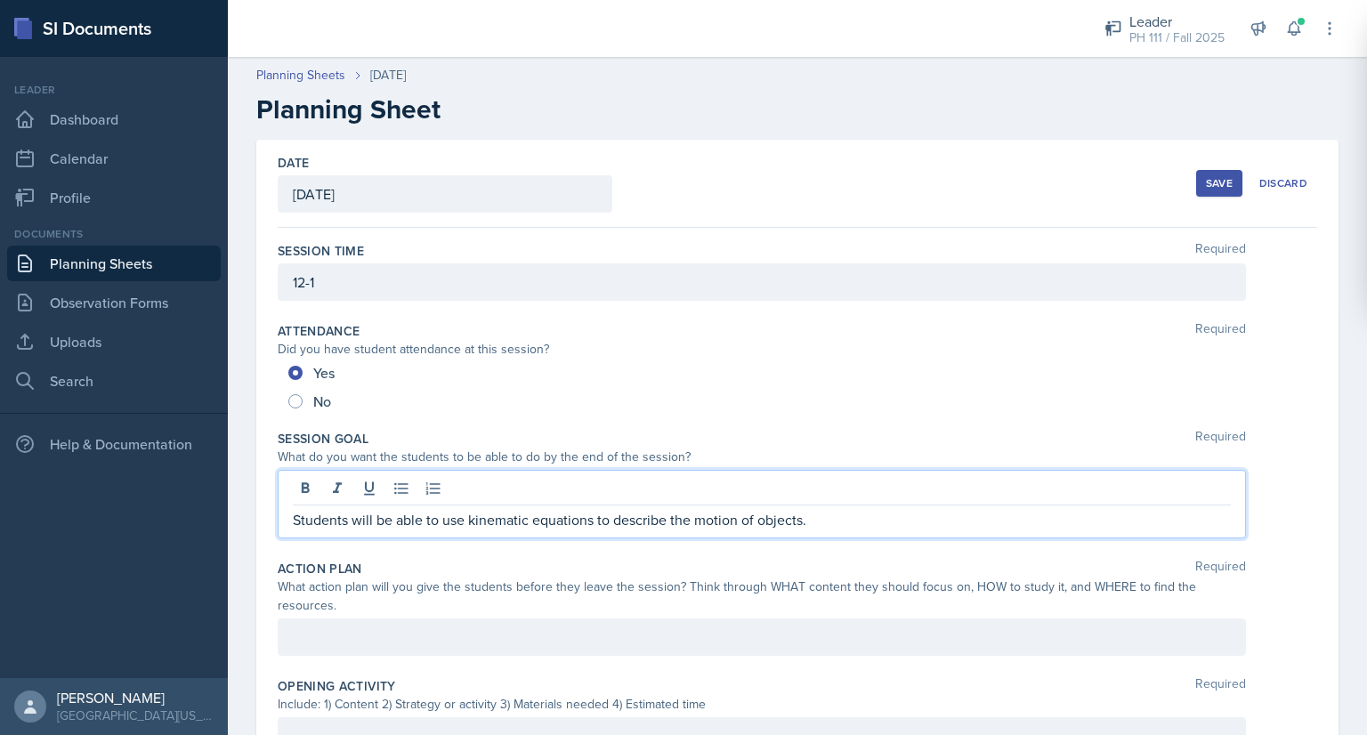
click at [310, 624] on div at bounding box center [762, 637] width 968 height 37
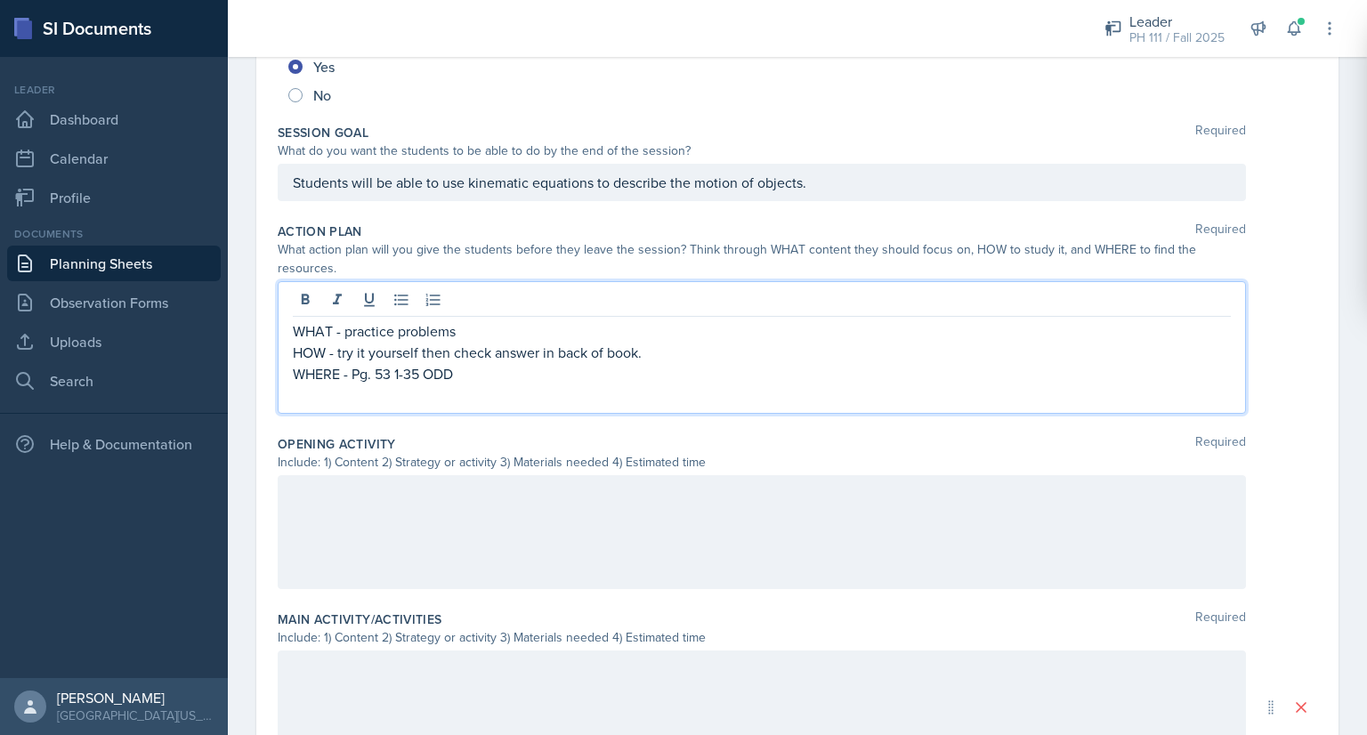
click at [381, 493] on p at bounding box center [762, 493] width 938 height 21
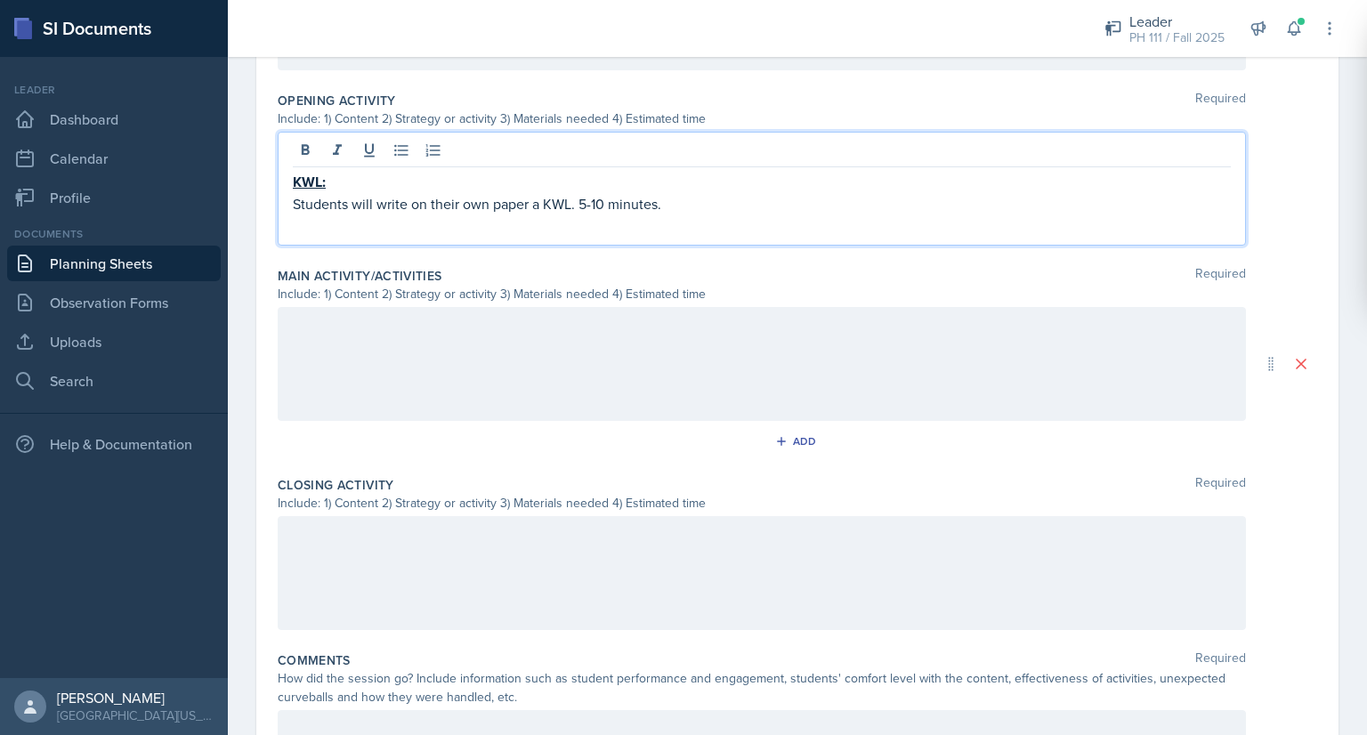
click at [412, 352] on div at bounding box center [762, 364] width 968 height 114
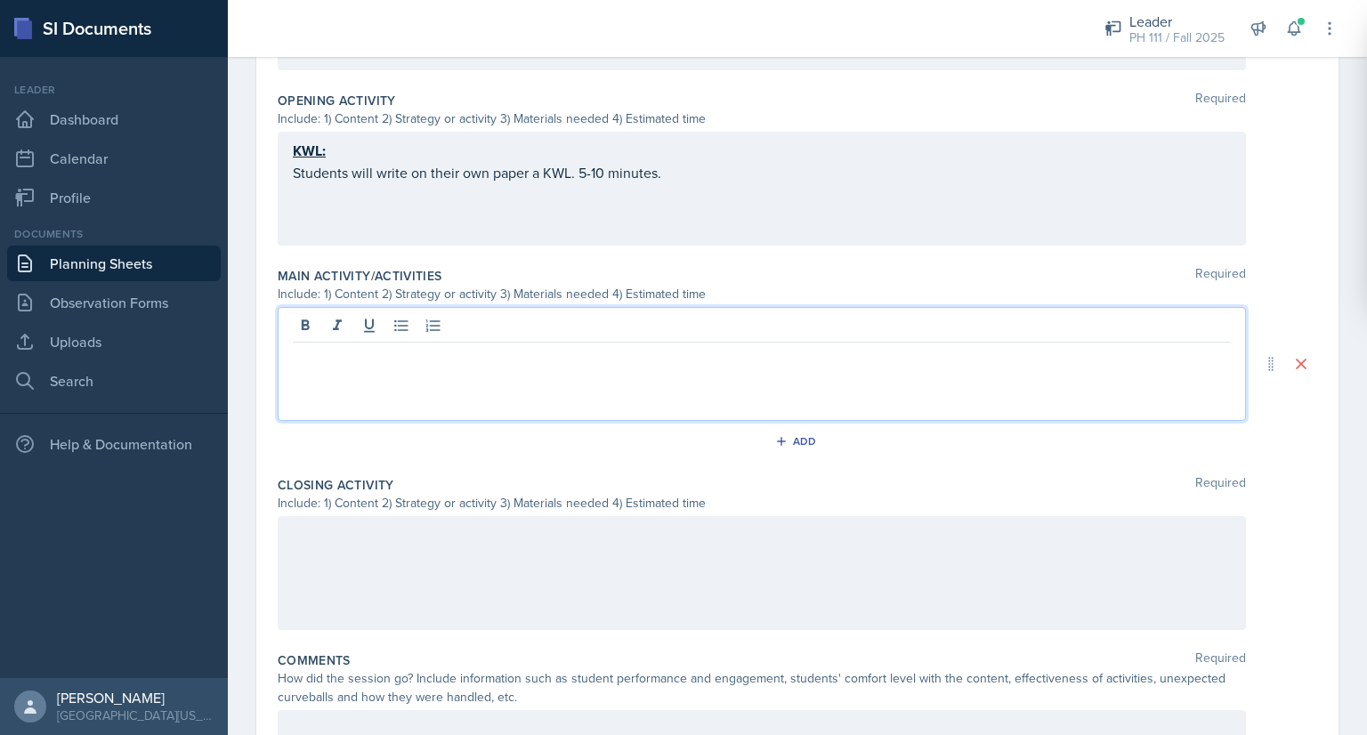
scroll to position [649, 0]
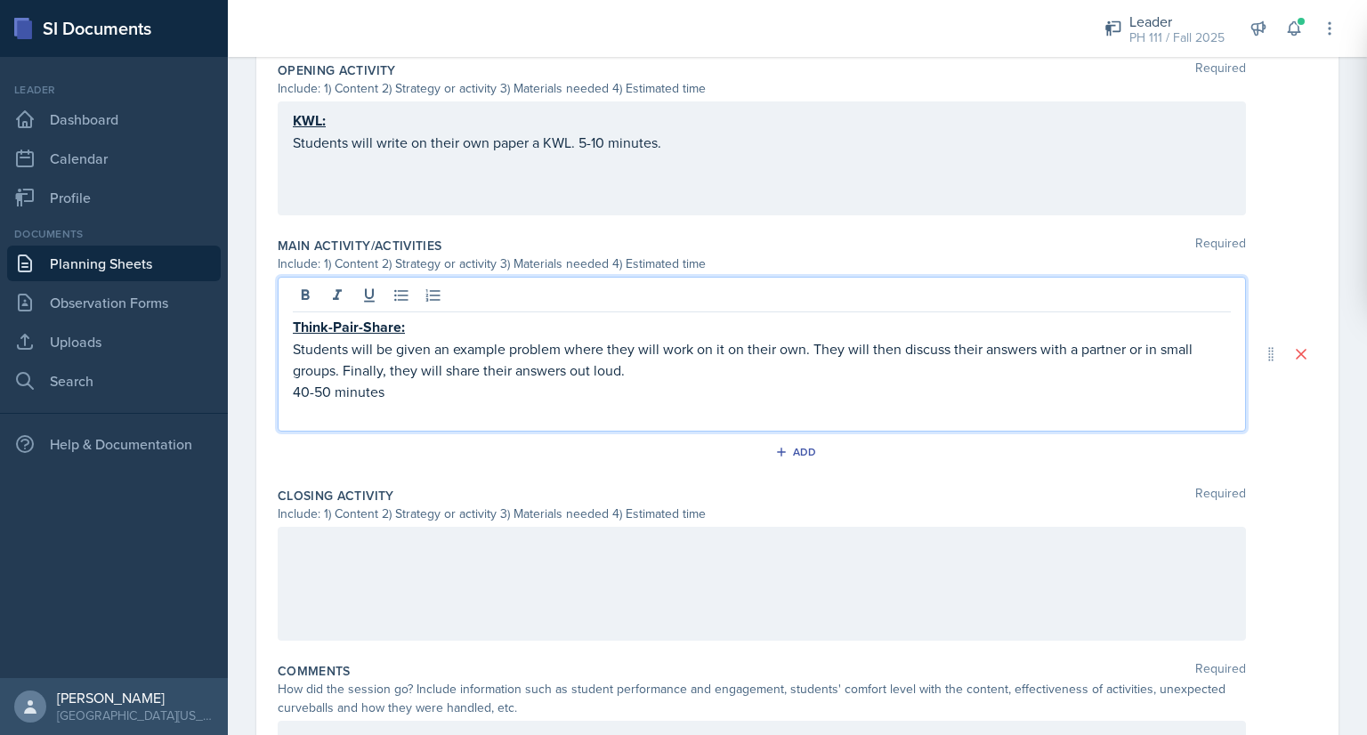
click at [365, 584] on div at bounding box center [762, 584] width 968 height 114
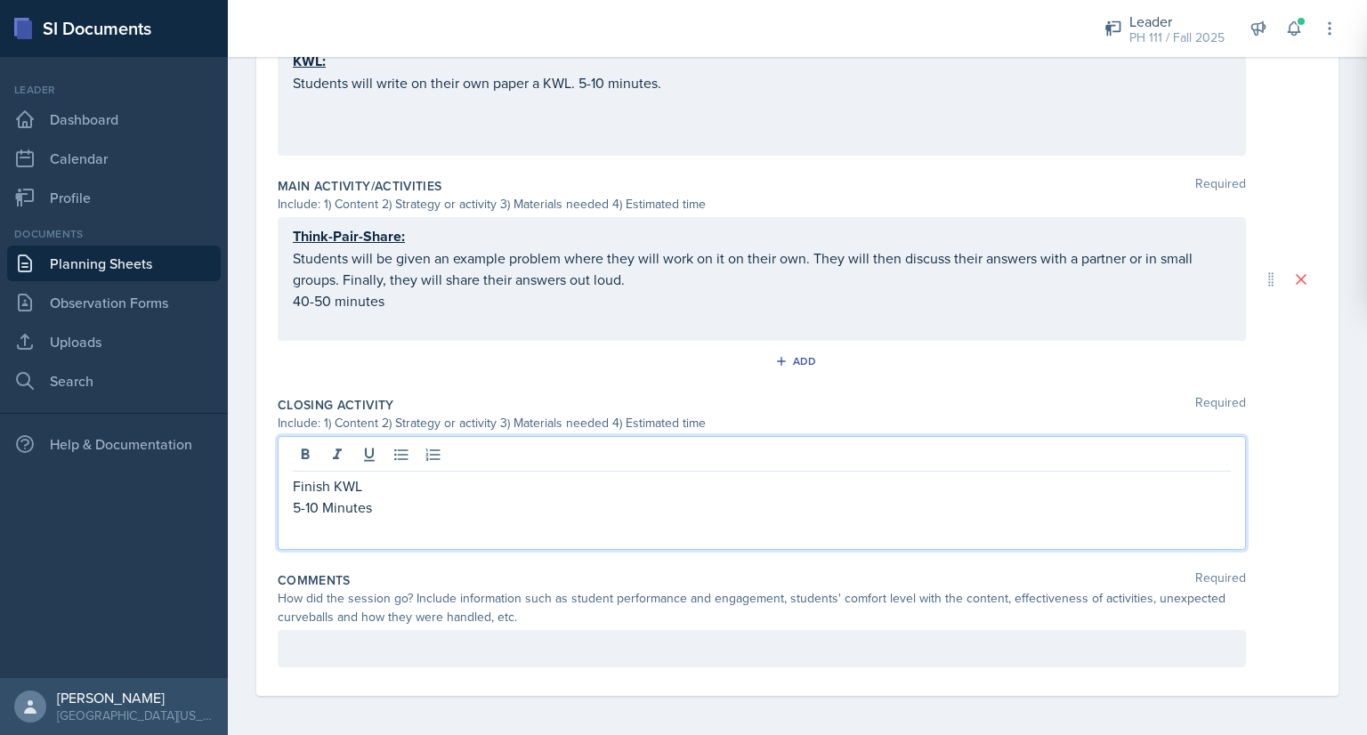
scroll to position [740, 0]
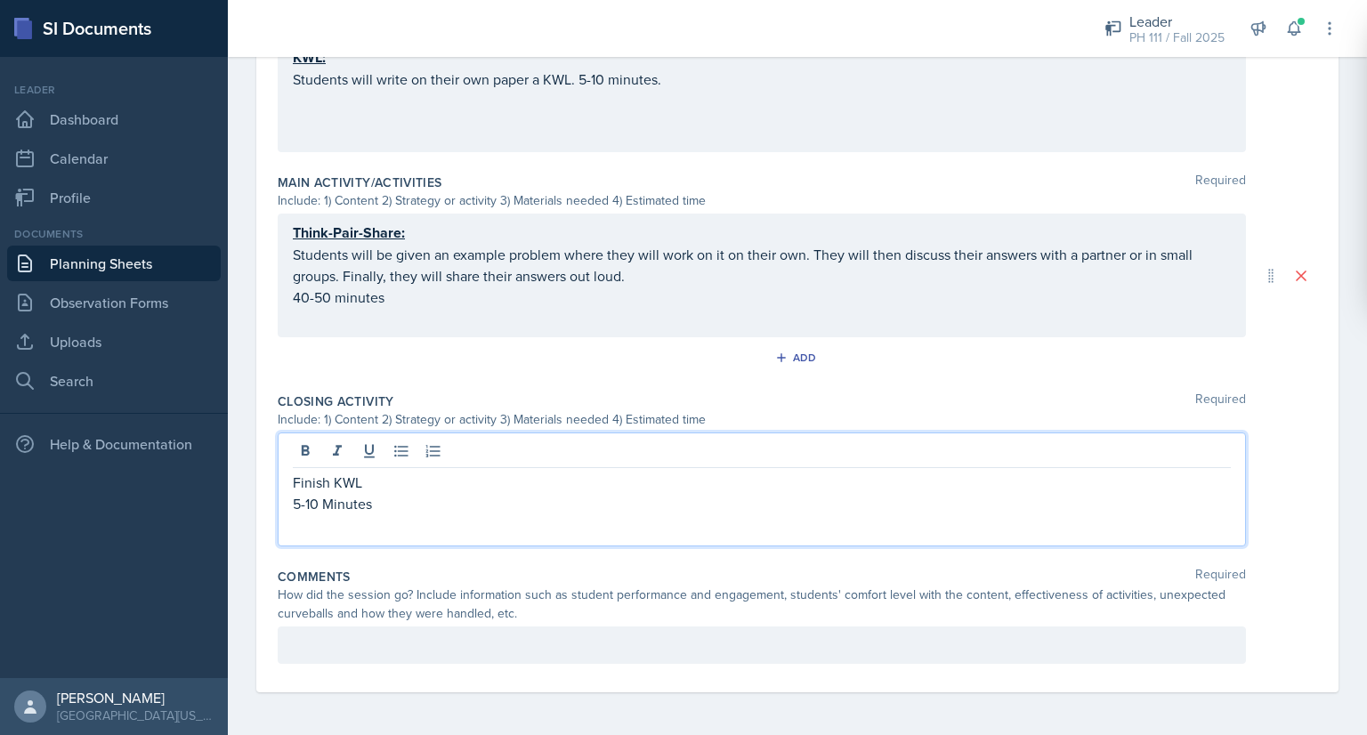
click at [366, 655] on p at bounding box center [762, 645] width 938 height 21
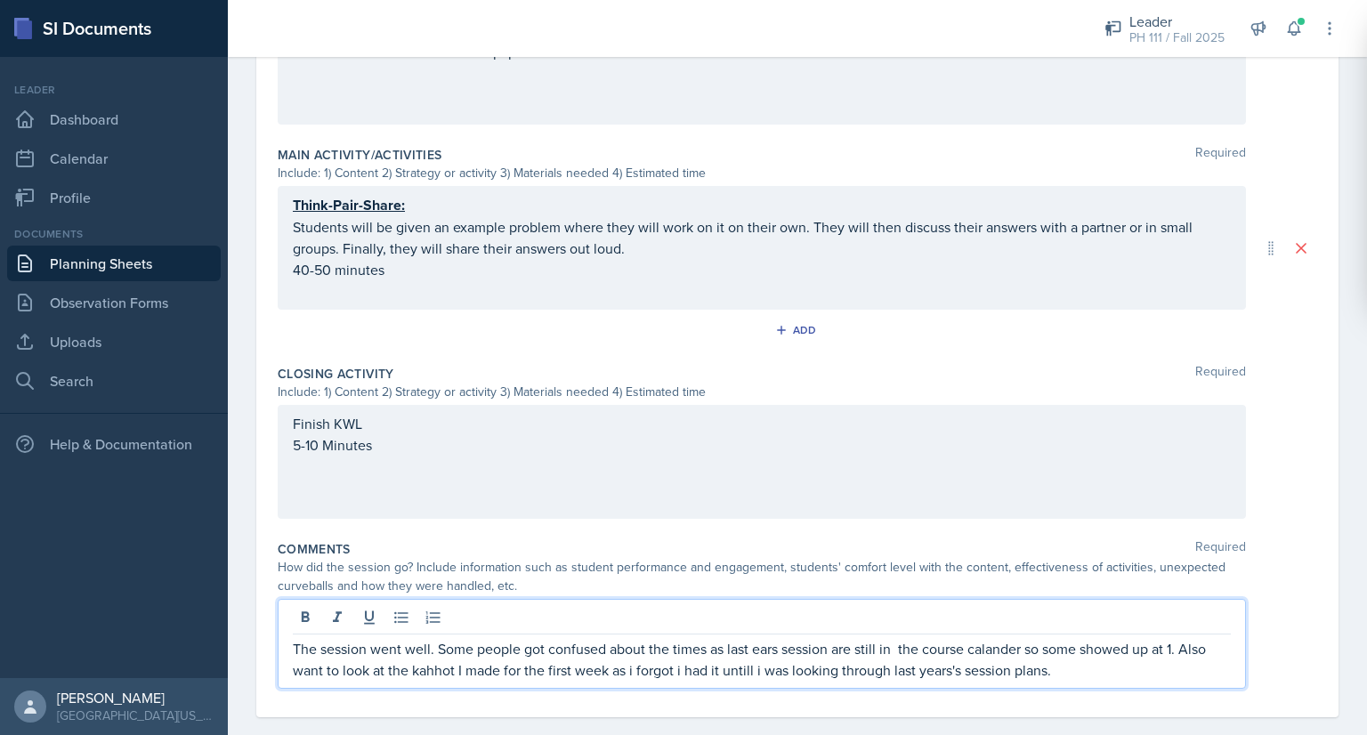
click at [438, 667] on p "The session went well. Some people got confused about the times as last ears se…" at bounding box center [762, 659] width 938 height 43
drag, startPoint x: 438, startPoint y: 667, endPoint x: 421, endPoint y: 658, distance: 19.1
click at [421, 658] on p "The session went well. Some people got confused about the times as last ears se…" at bounding box center [762, 659] width 938 height 43
click at [420, 660] on p "The session went well. Some people got confused about the times as last ears se…" at bounding box center [762, 659] width 938 height 43
click at [734, 669] on p "The session went well. Some people got confused about the times as last ears se…" at bounding box center [762, 659] width 938 height 43
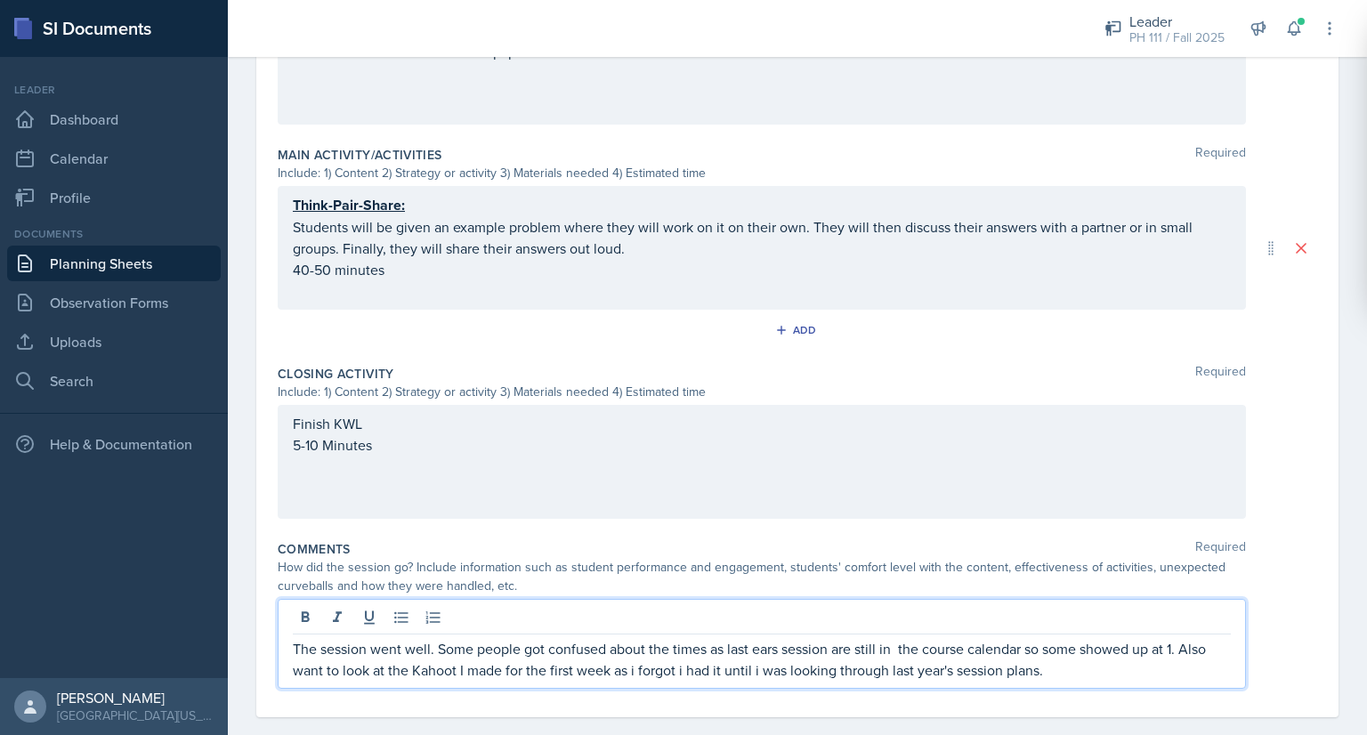
click at [892, 644] on p "The session went well. Some people got confused about the times as last ears se…" at bounding box center [762, 659] width 938 height 43
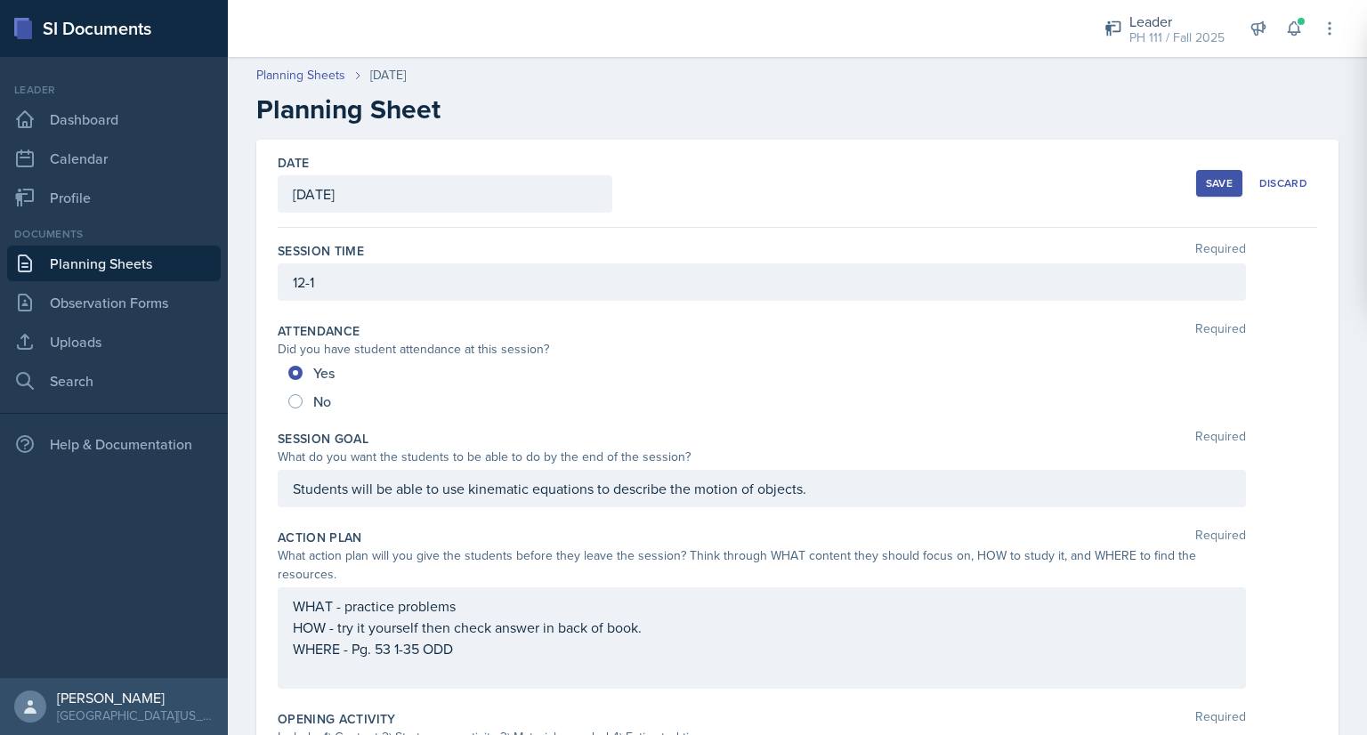
click at [1206, 182] on div "Save" at bounding box center [1219, 183] width 27 height 14
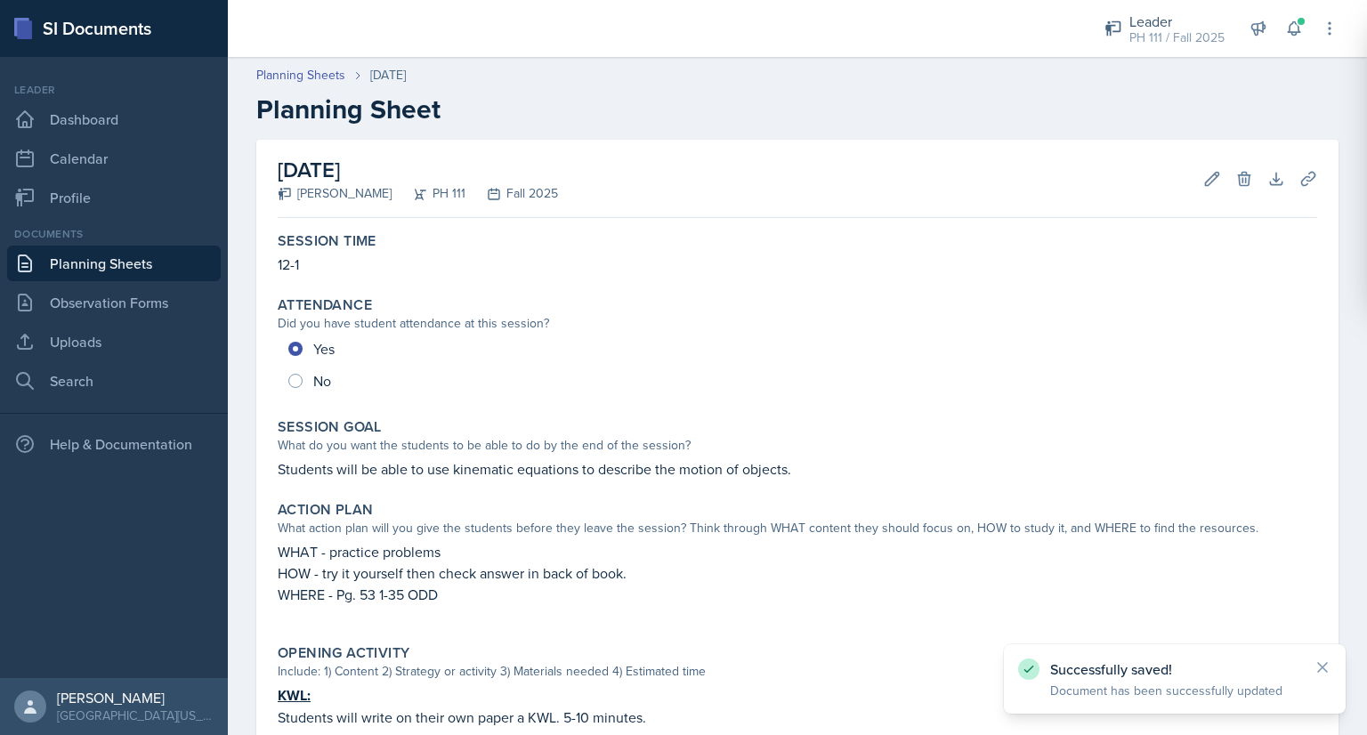
scroll to position [523, 0]
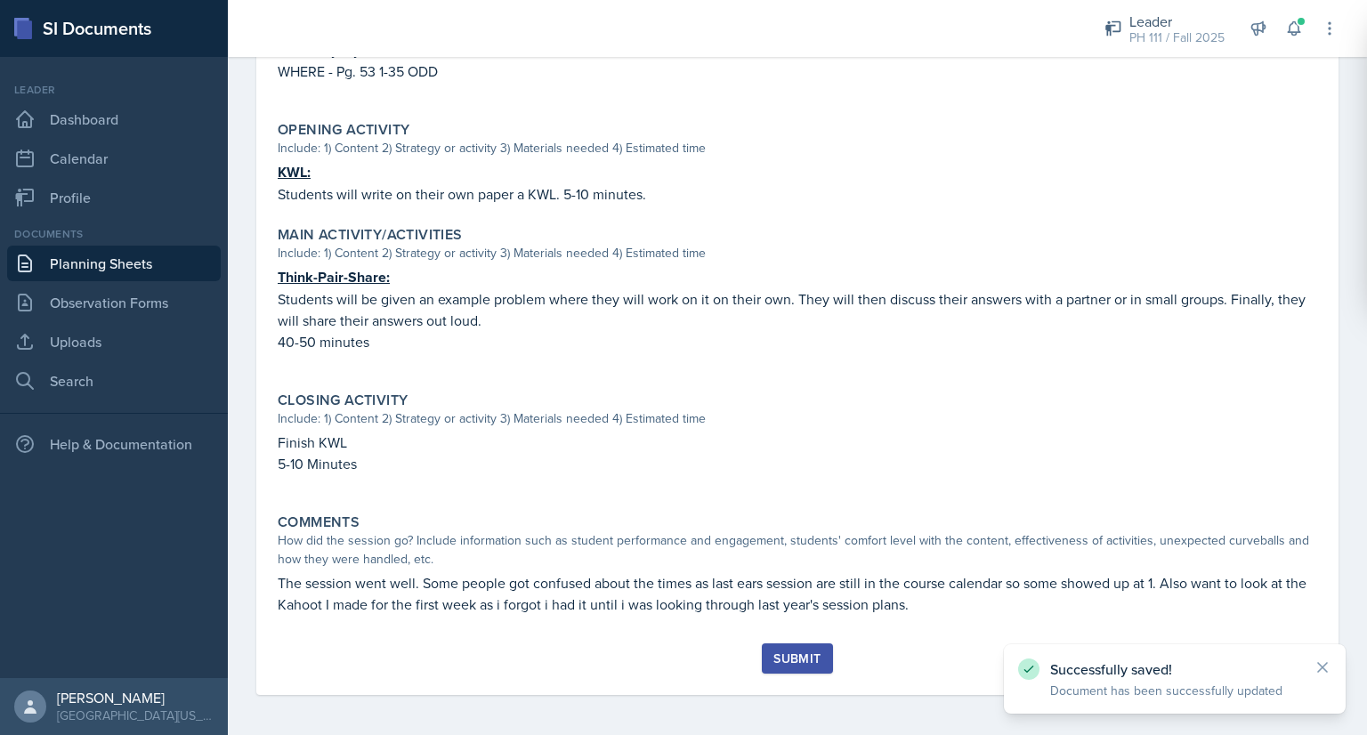
click at [765, 663] on button "Submit" at bounding box center [797, 659] width 70 height 30
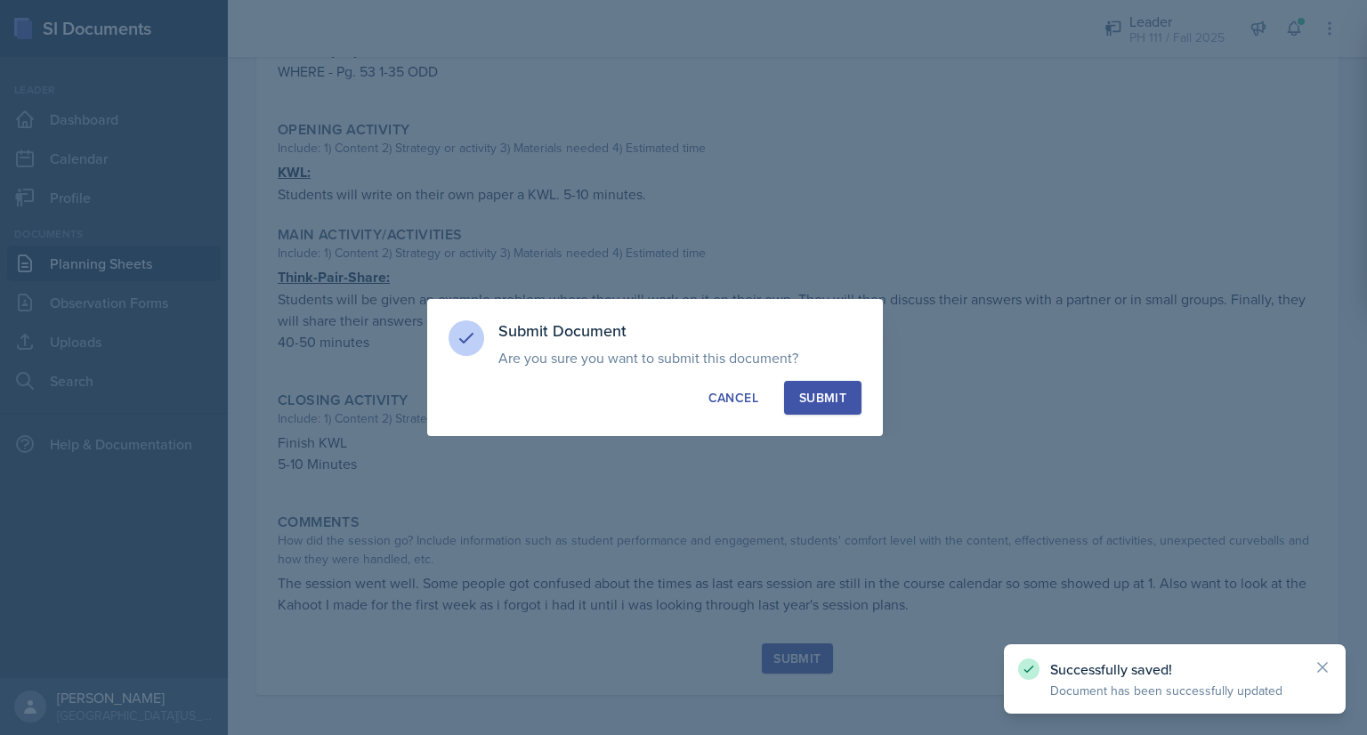
click at [830, 401] on div "Submit" at bounding box center [822, 398] width 47 height 18
radio input "true"
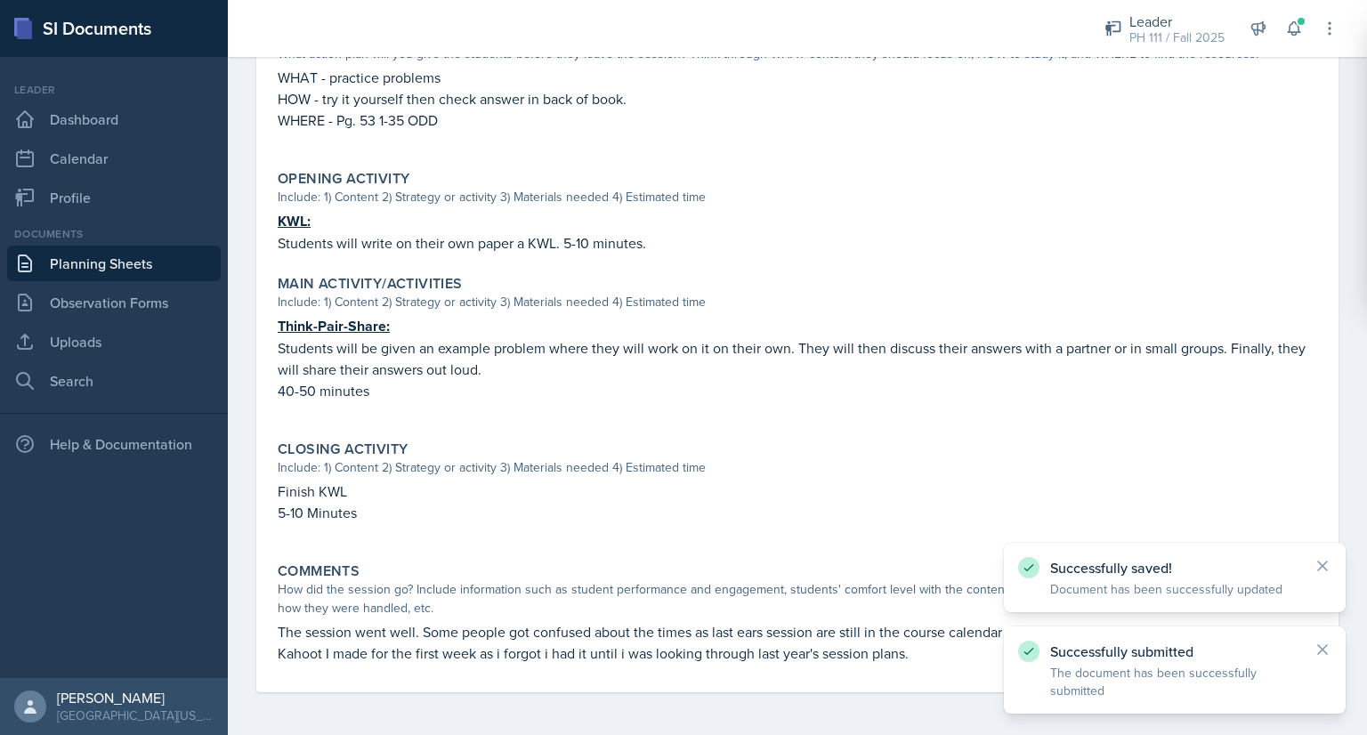
scroll to position [473, 0]
click at [1328, 652] on icon at bounding box center [1323, 650] width 18 height 18
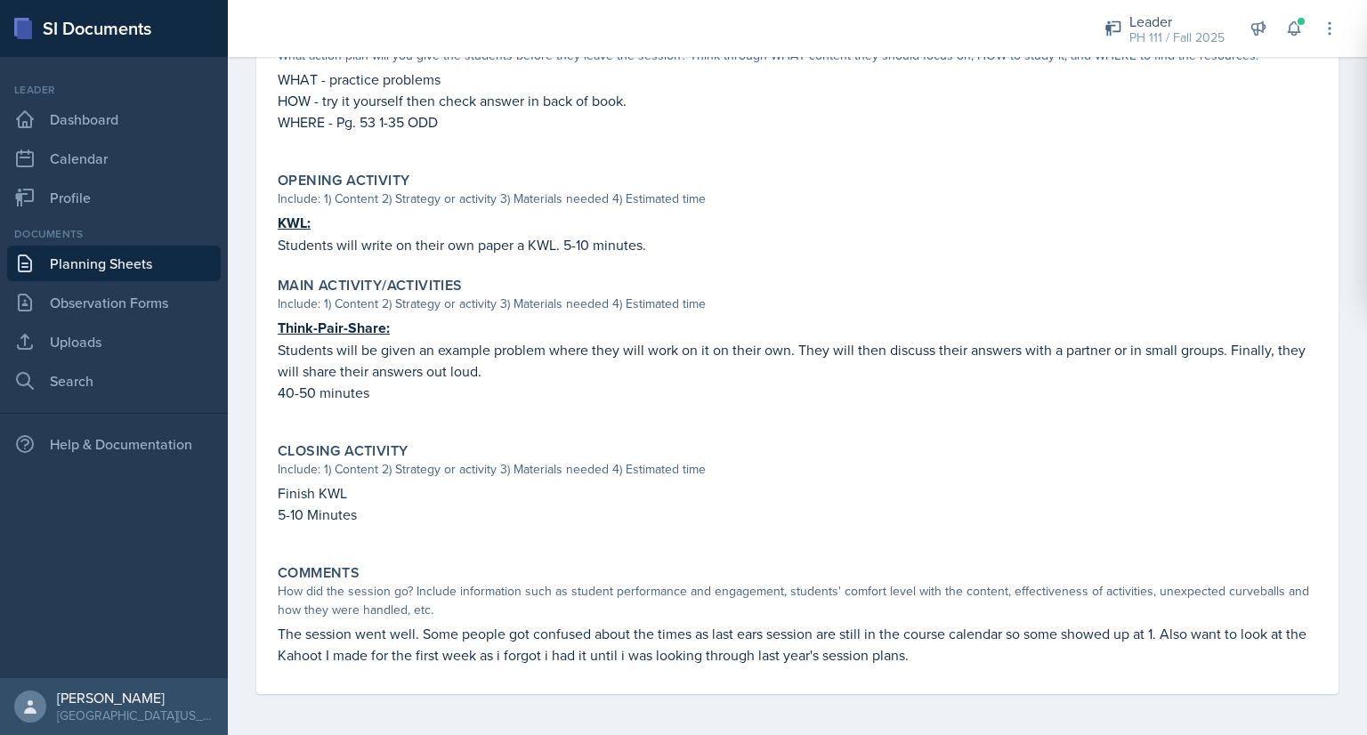
scroll to position [0, 0]
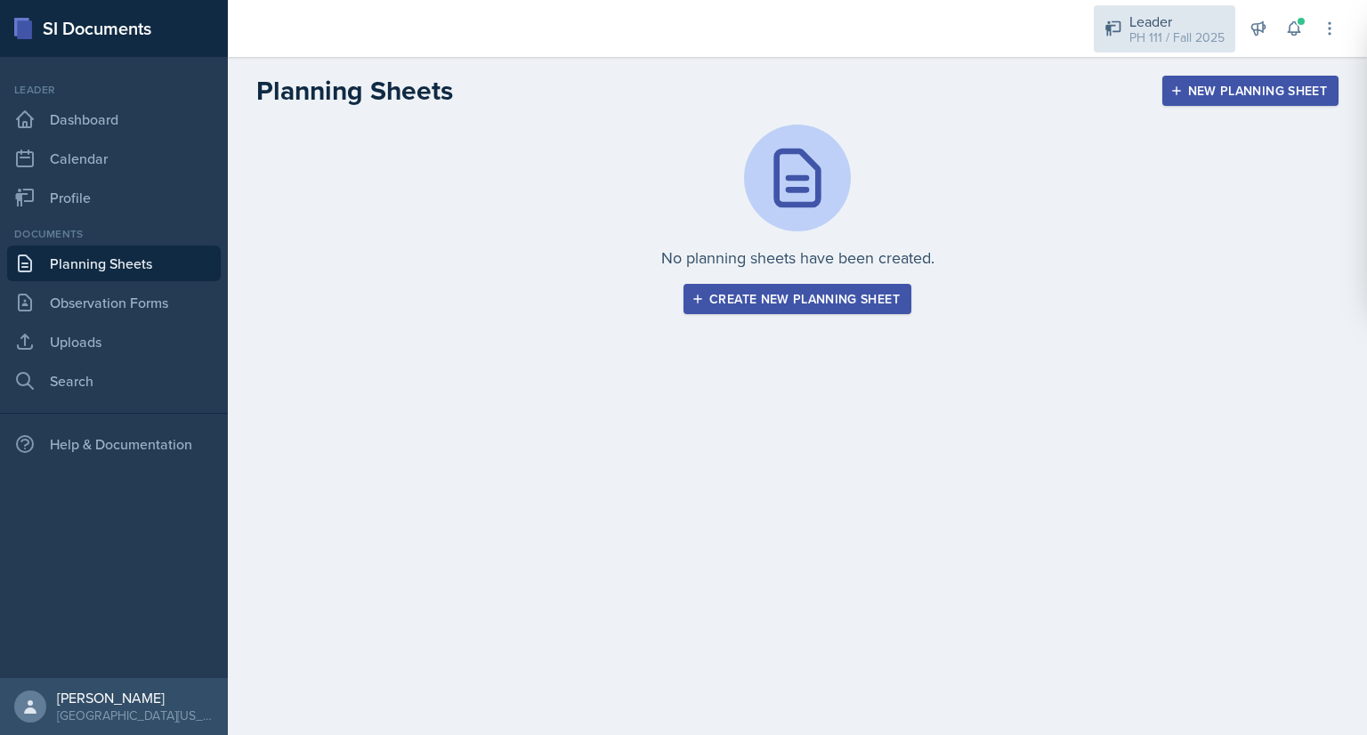
click at [1163, 44] on div "PH 111 / Fall 2025" at bounding box center [1177, 37] width 95 height 19
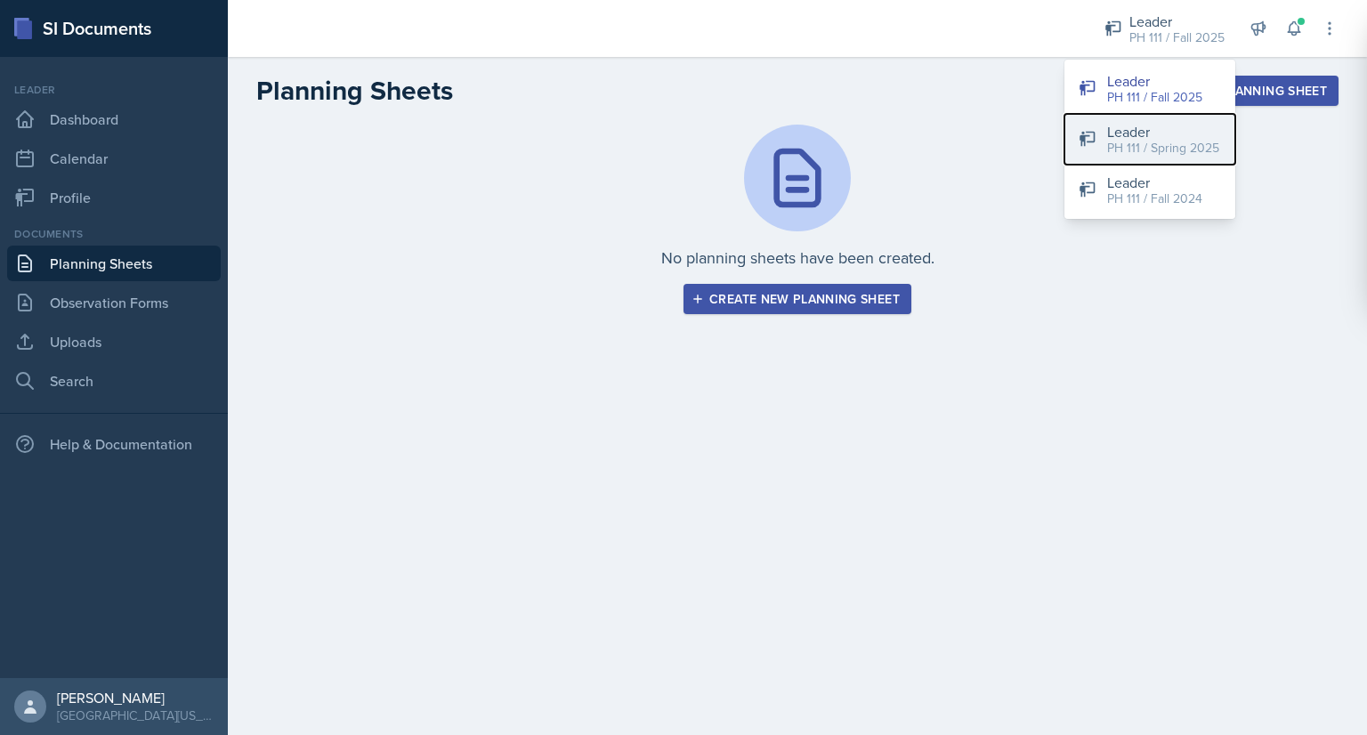
click at [1161, 147] on div "PH 111 / Spring 2025" at bounding box center [1163, 148] width 112 height 19
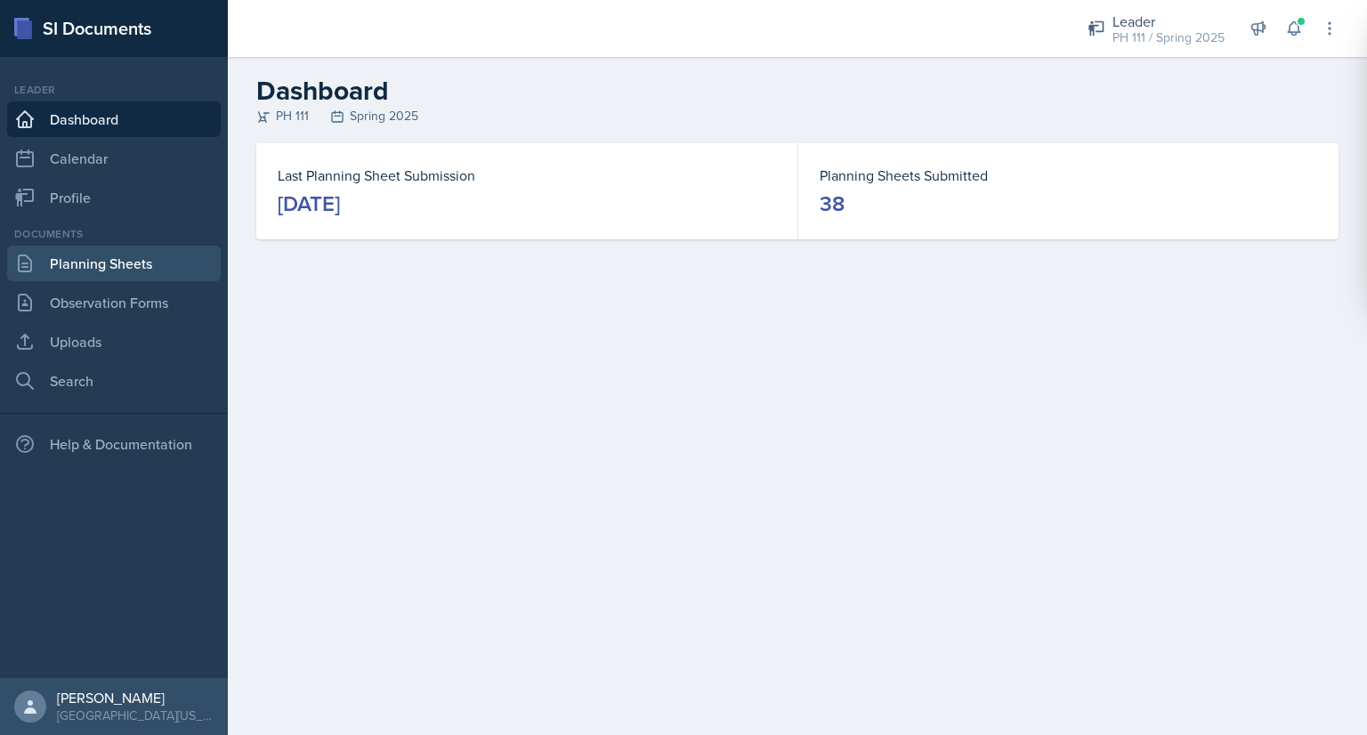
click at [115, 257] on link "Planning Sheets" at bounding box center [114, 264] width 214 height 36
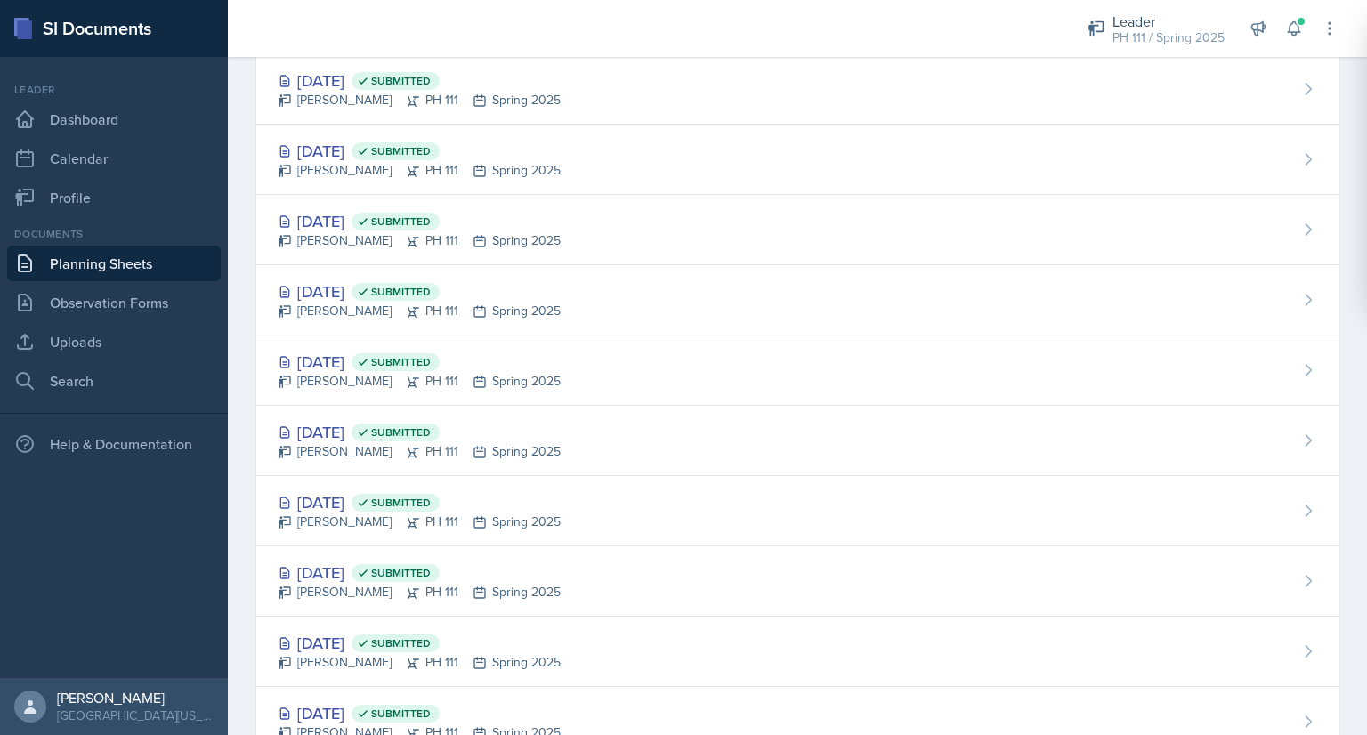
scroll to position [2153, 0]
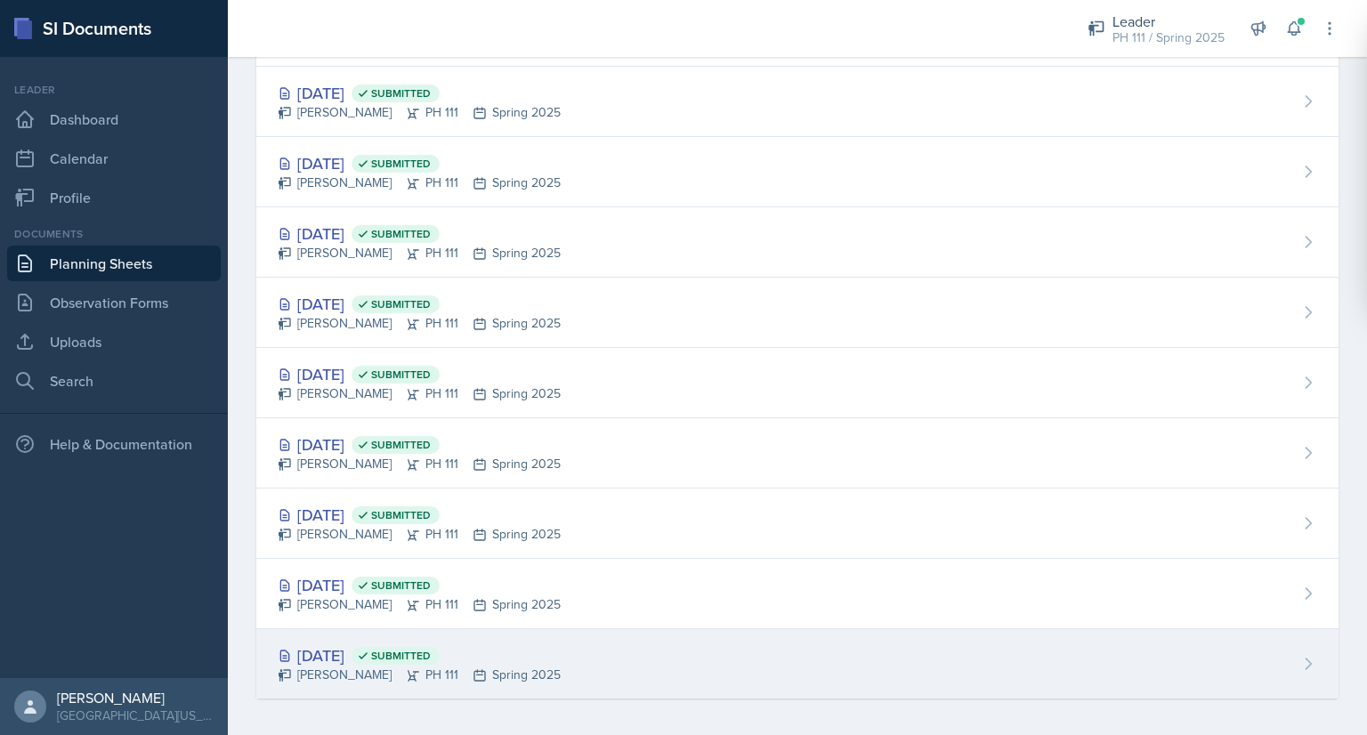
click at [506, 634] on div "Jan 13th, 2025 Submitted Owen Sargent PH 111 Spring 2025" at bounding box center [797, 663] width 1082 height 69
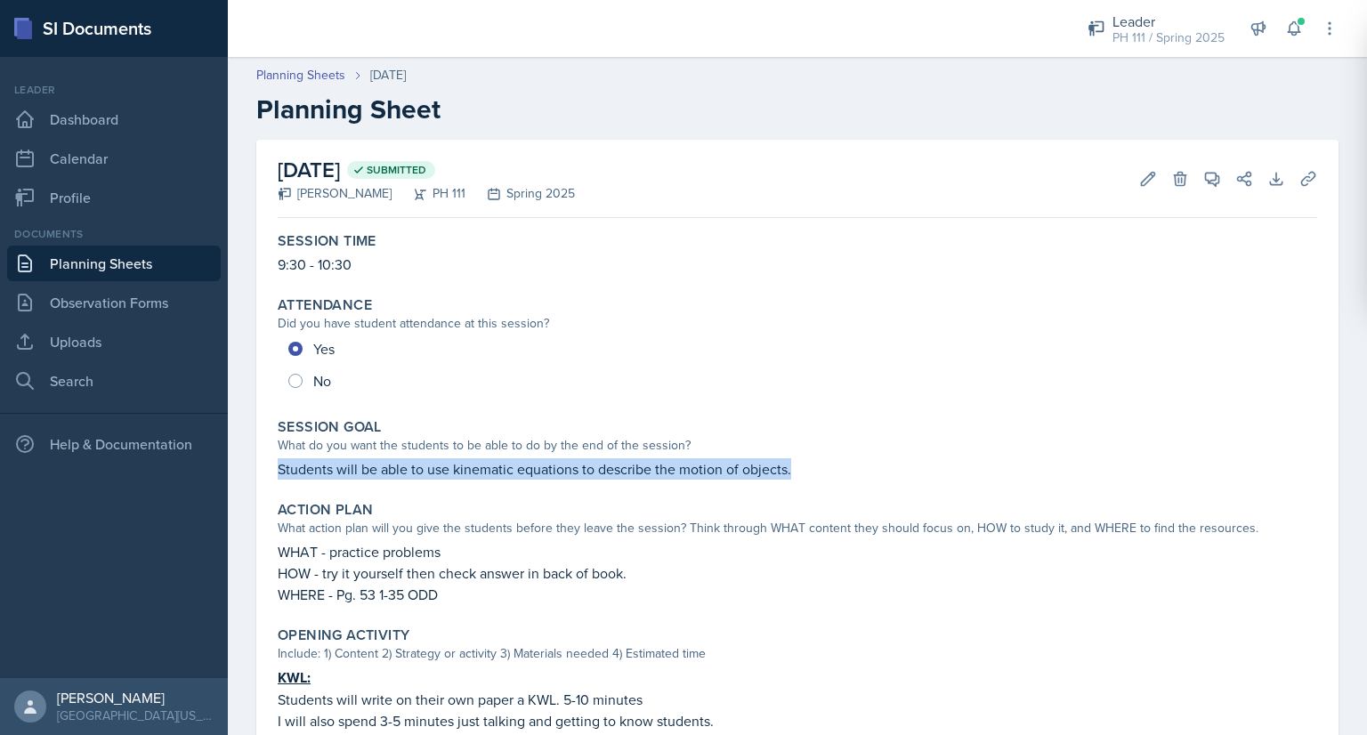
drag, startPoint x: 279, startPoint y: 471, endPoint x: 824, endPoint y: 463, distance: 545.7
click at [824, 463] on p "Students will be able to use kinematic equations to describe the motion of obje…" at bounding box center [798, 468] width 1040 height 21
copy p "Students will be able to use kinematic equations to describe the motion of obje…"
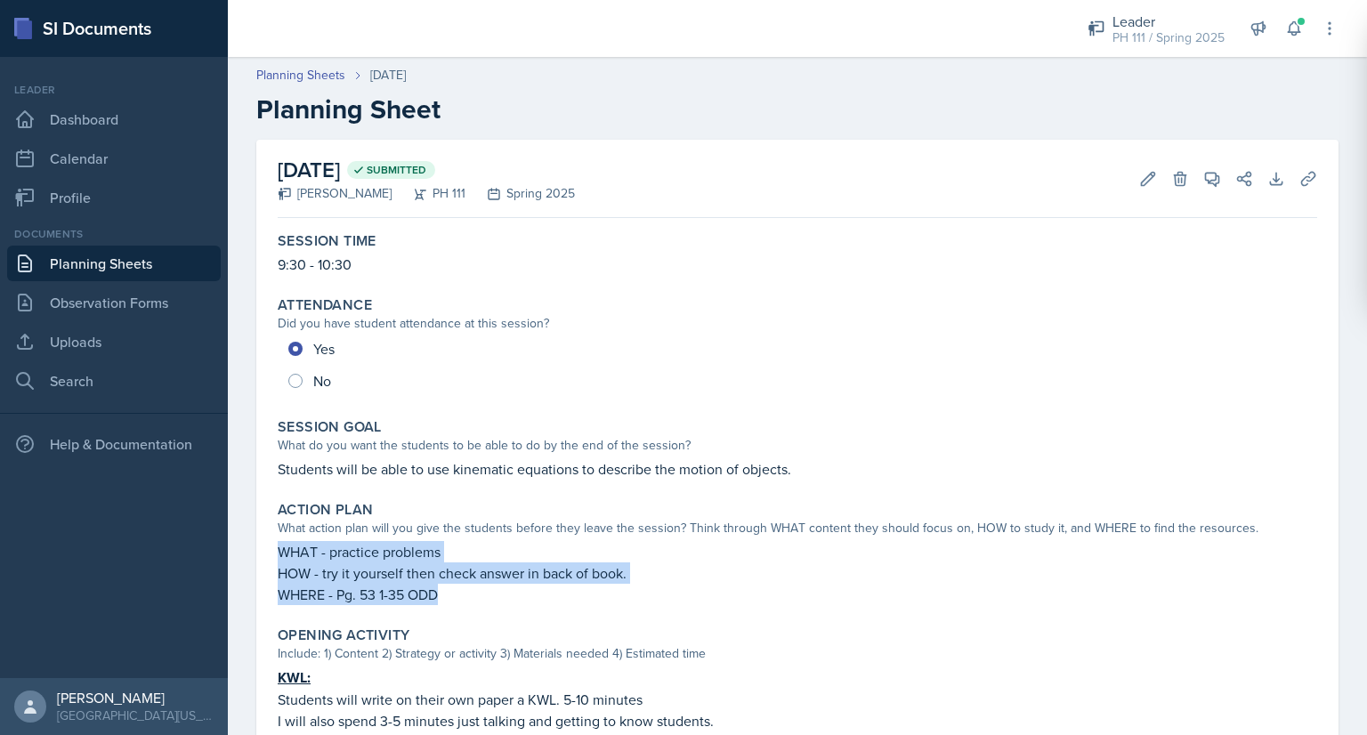
drag, startPoint x: 279, startPoint y: 553, endPoint x: 477, endPoint y: 589, distance: 200.9
click at [477, 589] on div "WHAT - practice problems HOW - try it yourself then check answer in back of boo…" at bounding box center [798, 573] width 1040 height 64
copy div "WHAT - practice problems HOW - try it yourself then check answer in back of boo…"
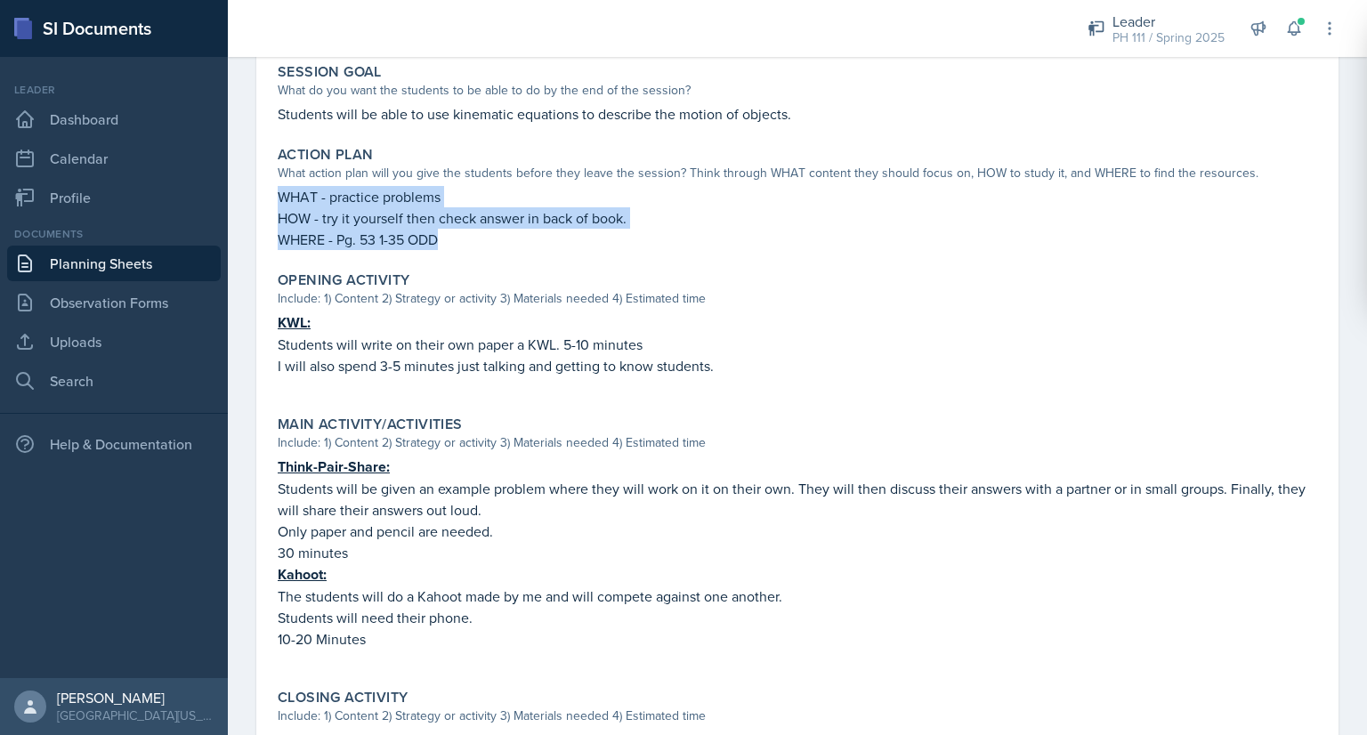
scroll to position [360, 0]
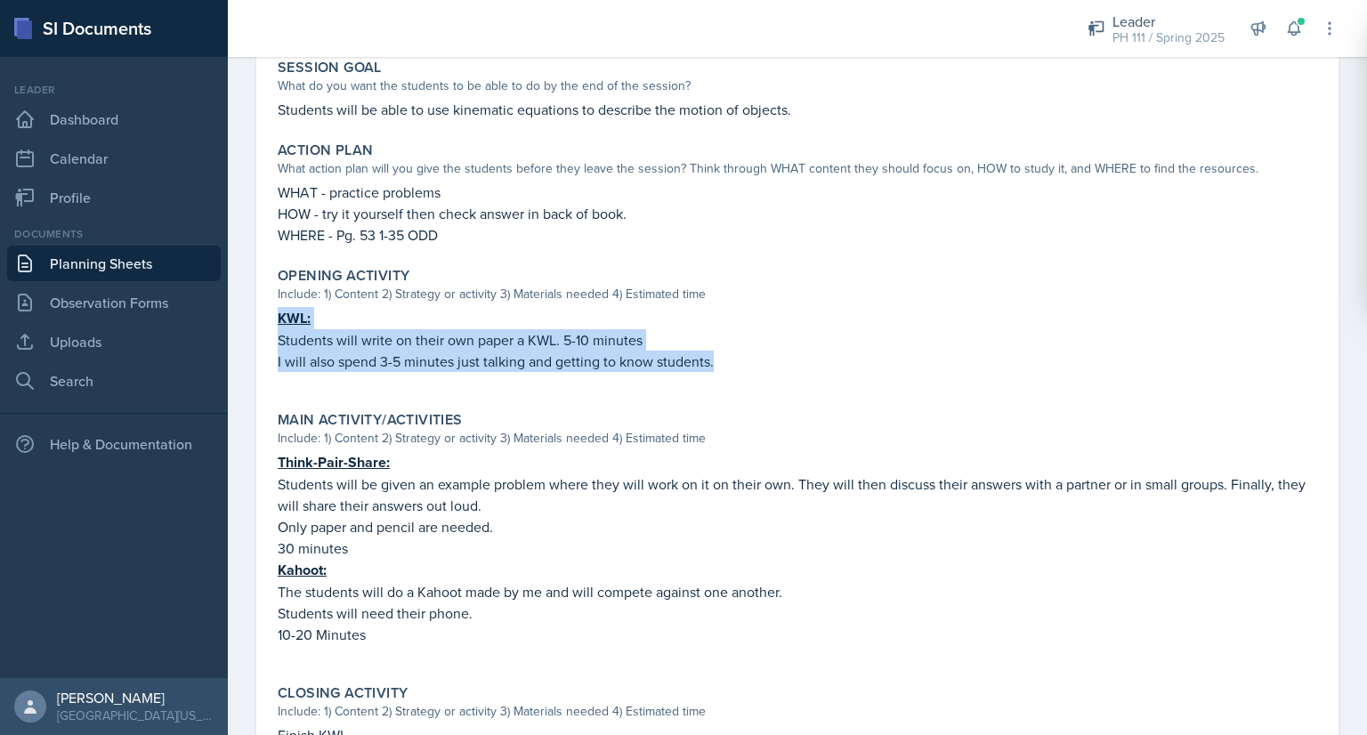
drag, startPoint x: 277, startPoint y: 320, endPoint x: 808, endPoint y: 360, distance: 532.9
click at [808, 360] on div "Opening Activity Include: 1) Content 2) Strategy or activity 3) Materials neede…" at bounding box center [798, 328] width 1054 height 137
copy div "KWL: Students will write on their own paper a KWL. 5-10 minutes I will also spe…"
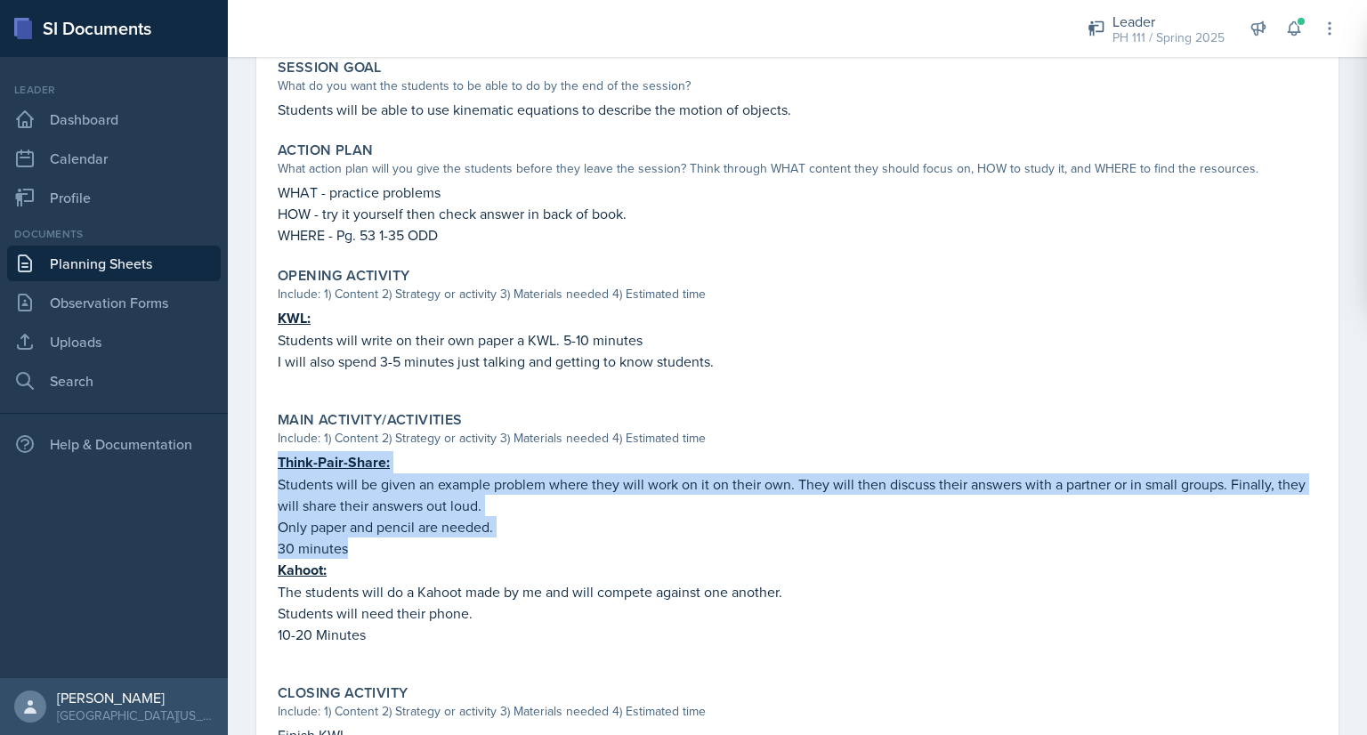
drag, startPoint x: 278, startPoint y: 462, endPoint x: 457, endPoint y: 548, distance: 198.6
click at [457, 548] on div "Think-Pair-Share: Students will be given an example problem where they will wor…" at bounding box center [798, 557] width 1040 height 212
copy div "Think-Pair-Share: Students will be given an example problem where they will wor…"
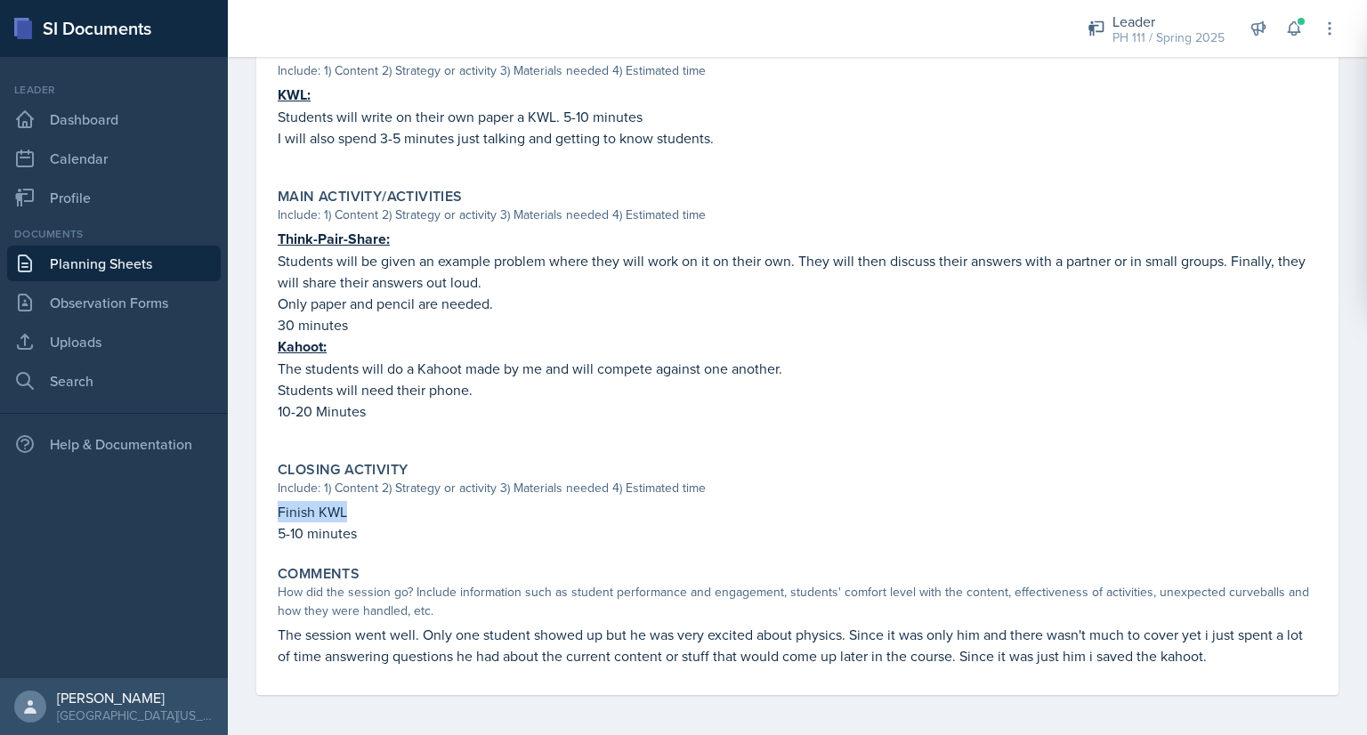
drag, startPoint x: 275, startPoint y: 511, endPoint x: 401, endPoint y: 512, distance: 126.4
click at [401, 512] on div "Closing Activity Include: 1) Content 2) Strategy or activity 3) Materials neede…" at bounding box center [798, 502] width 1054 height 97
click at [368, 536] on p "5-10 minutes" at bounding box center [798, 532] width 1040 height 21
drag, startPoint x: 356, startPoint y: 535, endPoint x: 267, endPoint y: 514, distance: 91.5
click at [267, 514] on div "January 13th, 2025 Submitted Owen Sargent PH 111 Spring 2025 Edit Delete View C…" at bounding box center [797, 126] width 1082 height 1138
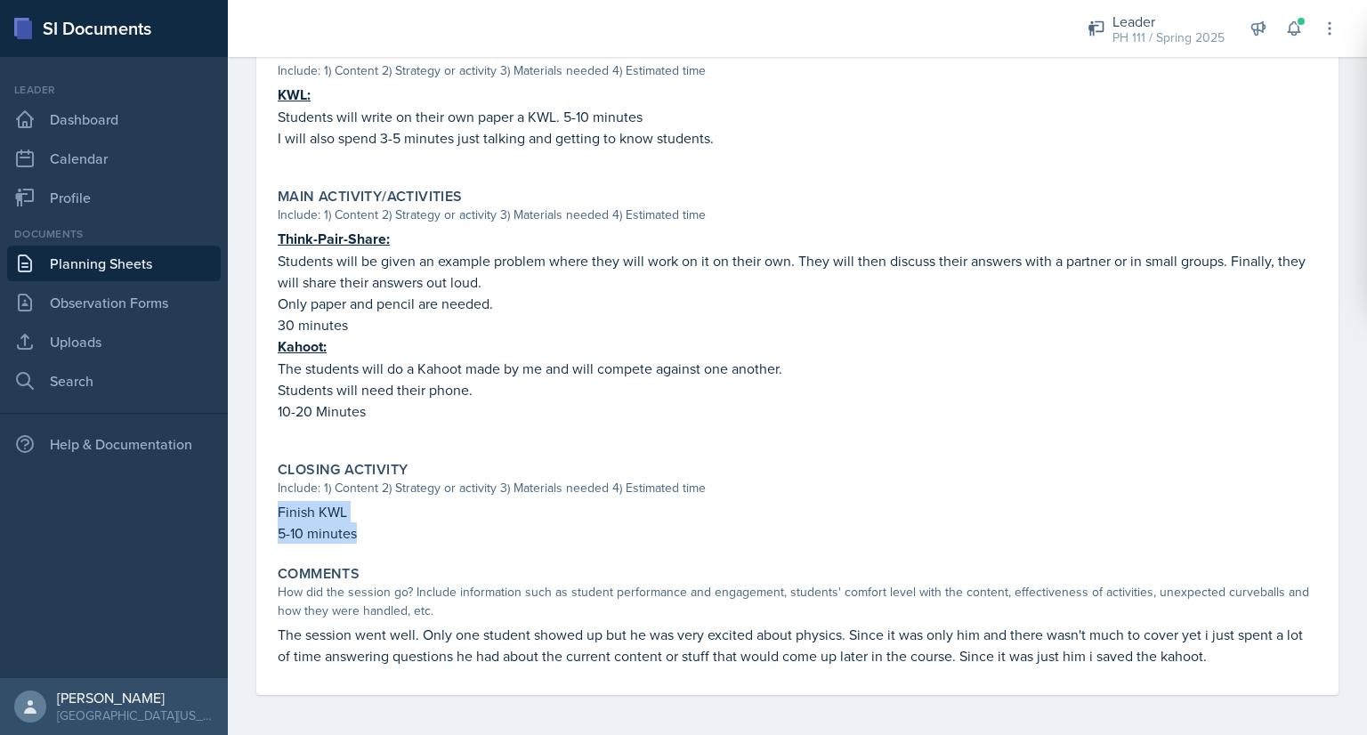
copy div "Finish KWL 5-10 minutes"
click at [279, 634] on p "The session went well. Only one student showed up but he was very excited about…" at bounding box center [798, 645] width 1040 height 43
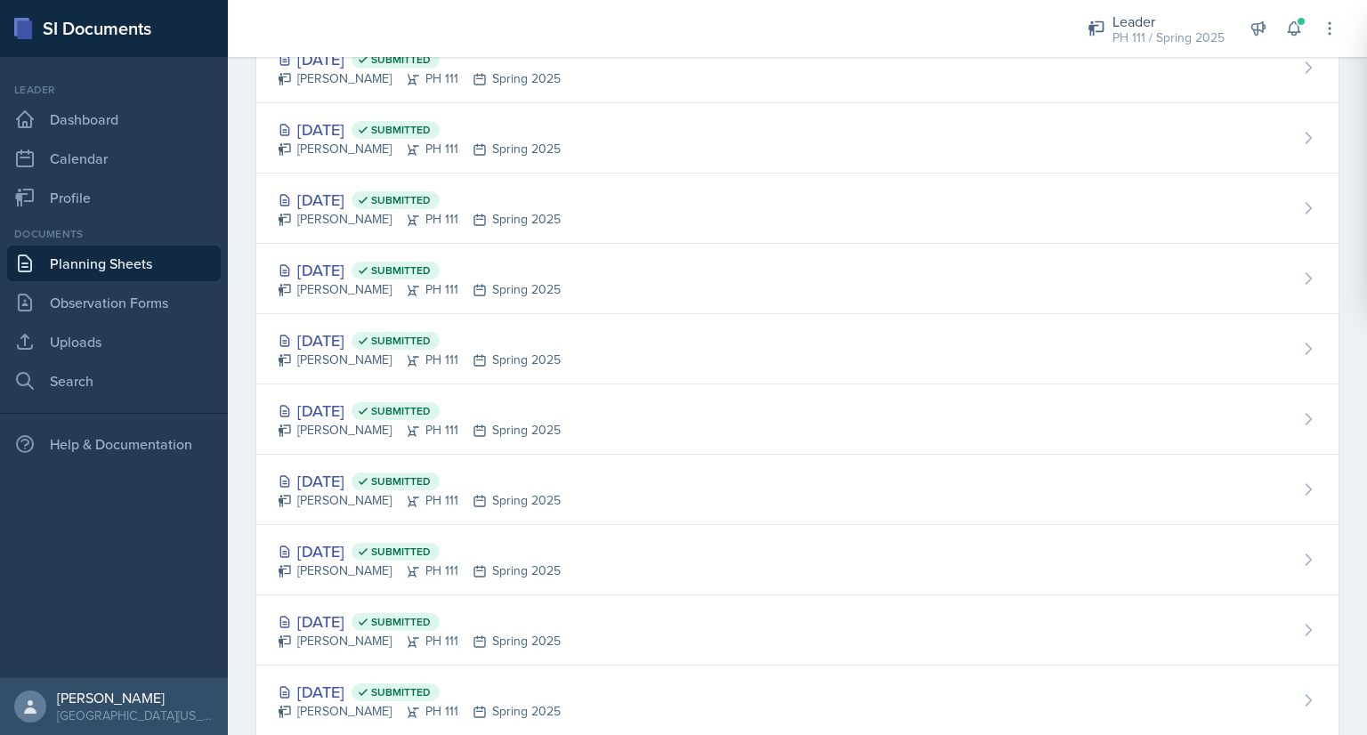
scroll to position [2153, 0]
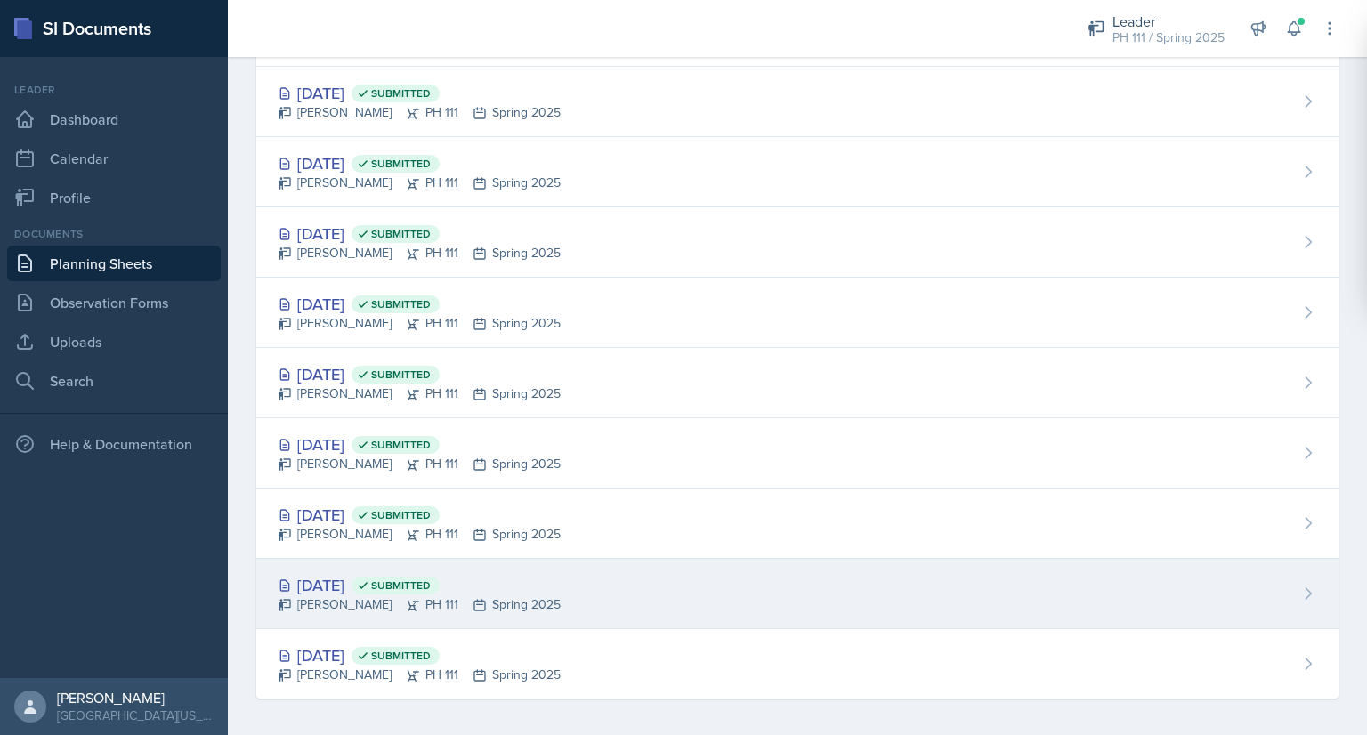
click at [335, 579] on div "Jan 15th, 2025 Submitted" at bounding box center [419, 585] width 283 height 24
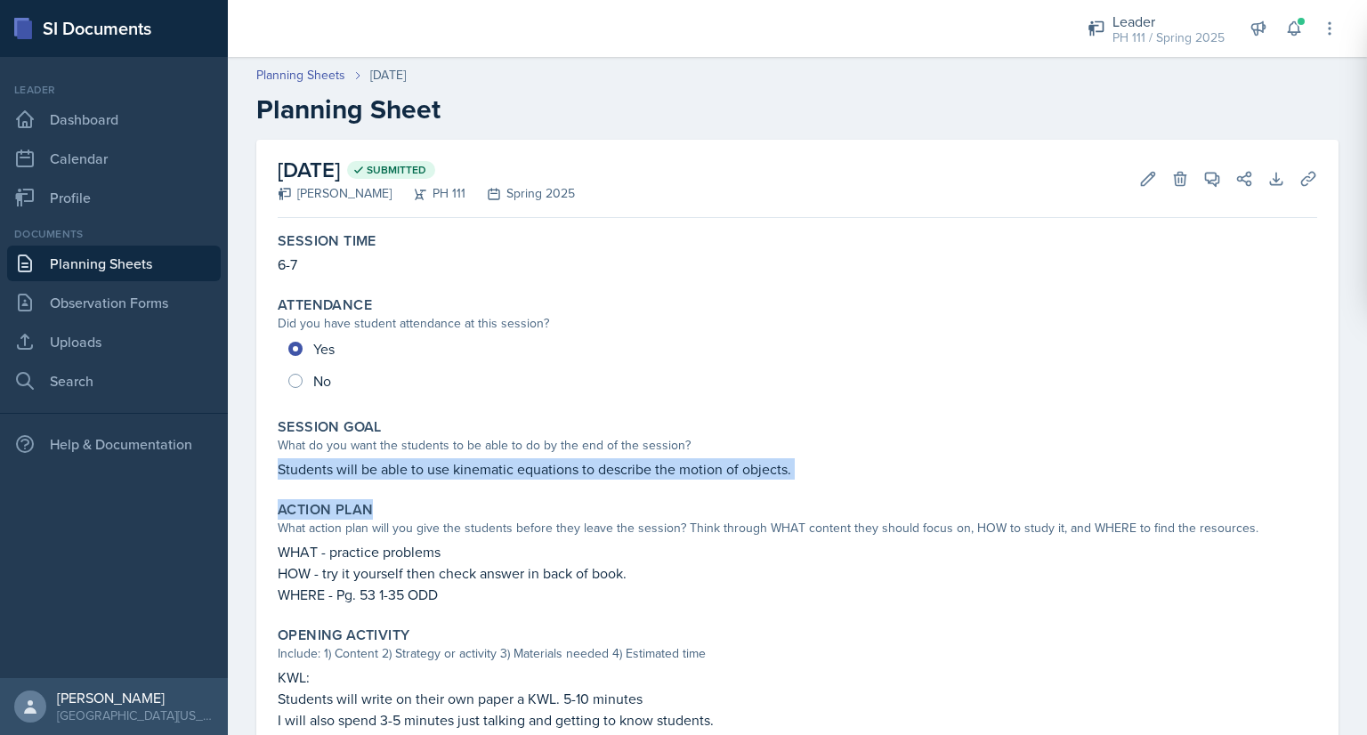
drag, startPoint x: 278, startPoint y: 467, endPoint x: 926, endPoint y: 492, distance: 648.5
click at [926, 492] on div "Session Time 6-7 Attendance Did you have student attendance at this session? Ye…" at bounding box center [798, 722] width 1040 height 995
click at [812, 465] on p "Students will be able to use kinematic equations to describe the motion of obje…" at bounding box center [798, 468] width 1040 height 21
drag, startPoint x: 789, startPoint y: 472, endPoint x: 274, endPoint y: 466, distance: 515.4
click at [274, 466] on div "Session Goal What do you want the students to be able to do by the end of the s…" at bounding box center [798, 449] width 1054 height 76
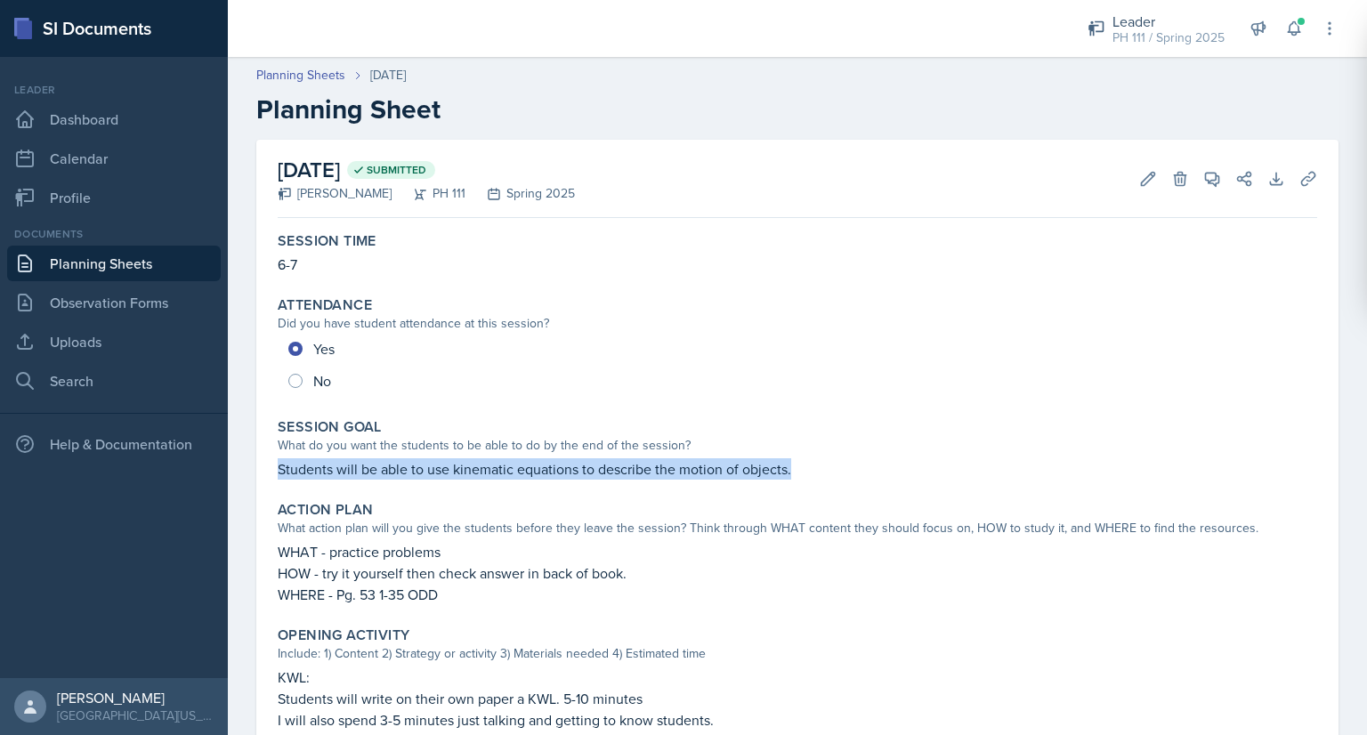
copy p "Students will be able to use kinematic equations to describe the motion of obje…"
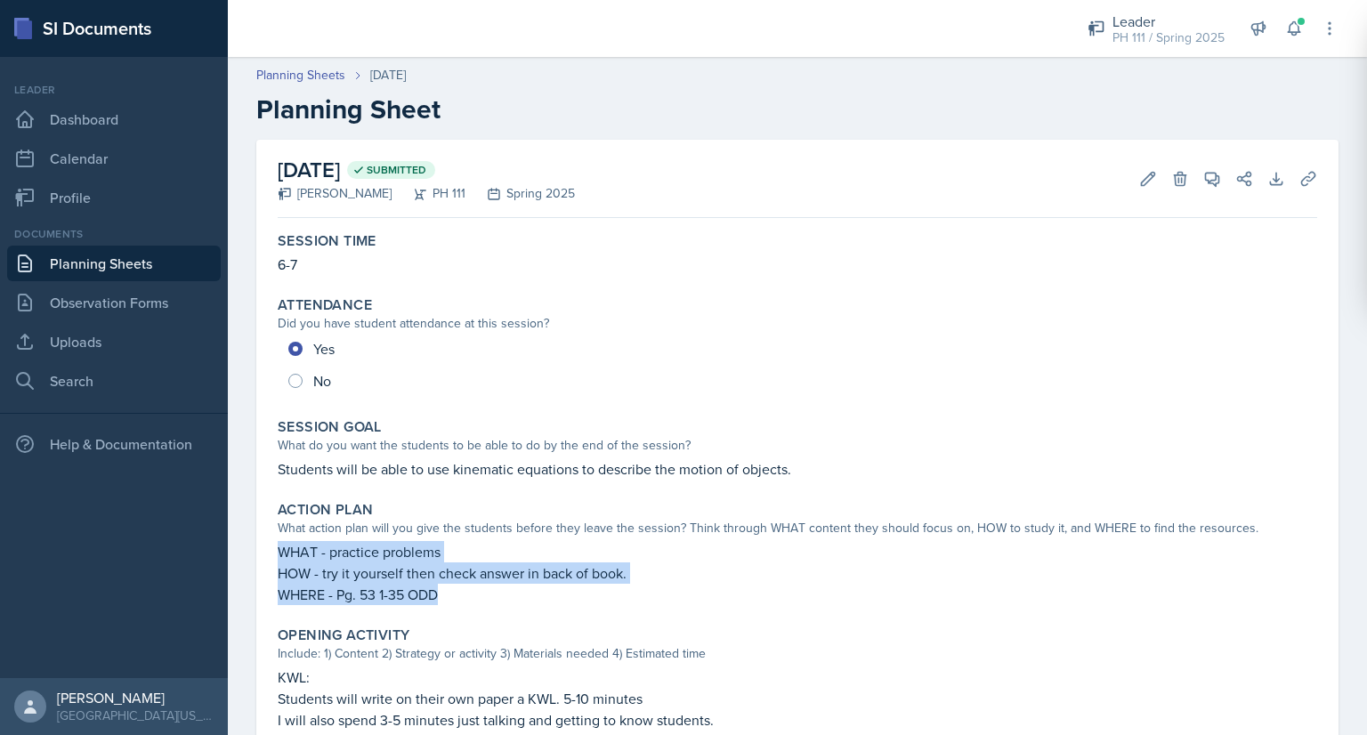
drag, startPoint x: 275, startPoint y: 549, endPoint x: 463, endPoint y: 595, distance: 193.4
click at [463, 595] on div "Action Plan What action plan will you give the students before they leave the s…" at bounding box center [798, 553] width 1054 height 118
copy div "WHAT - practice problems HOW - try it yourself then check answer in back of boo…"
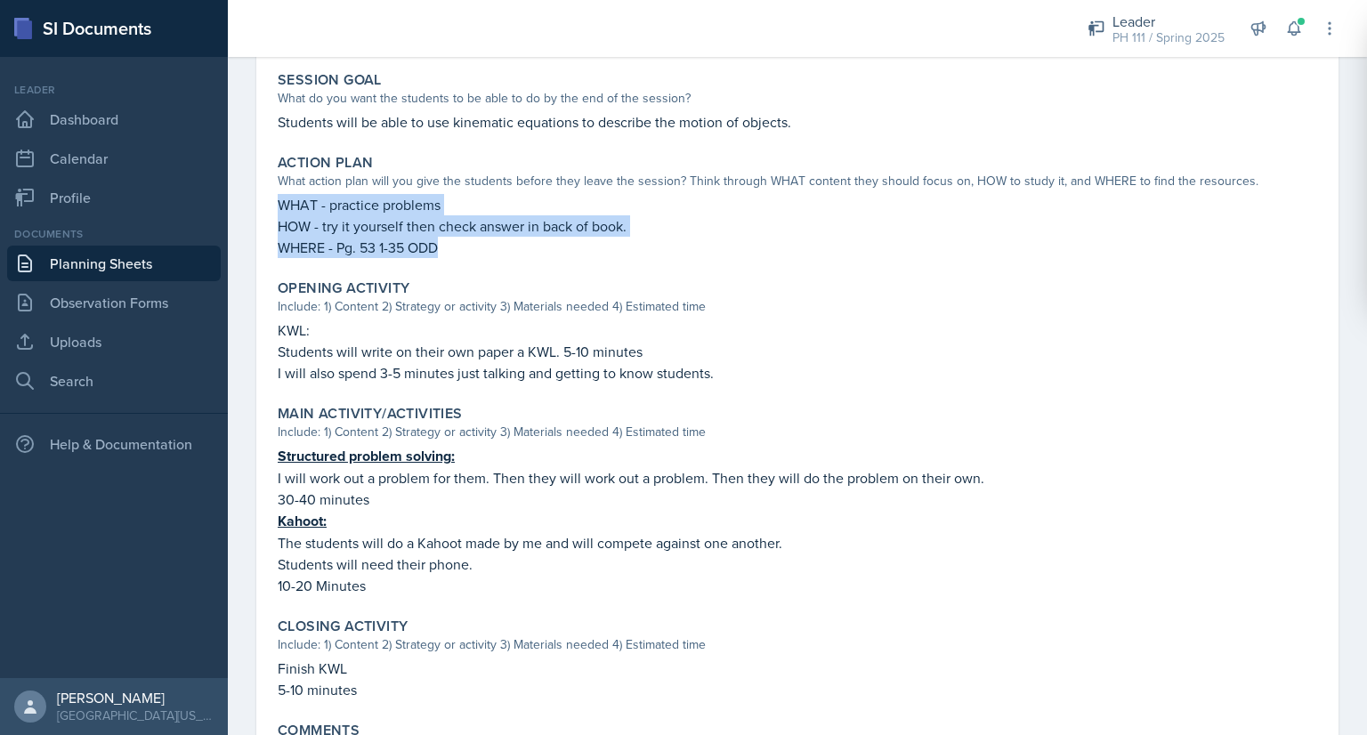
scroll to position [345, 0]
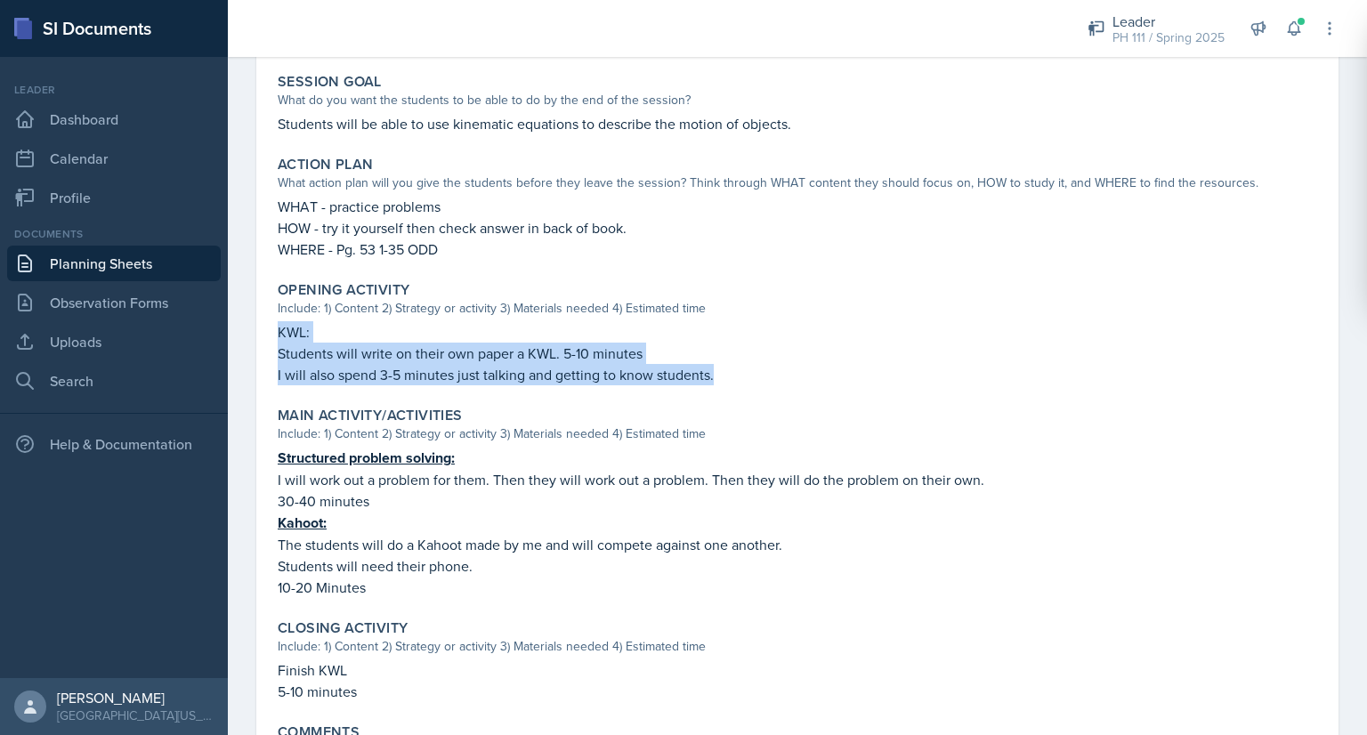
drag, startPoint x: 277, startPoint y: 329, endPoint x: 749, endPoint y: 380, distance: 475.3
click at [749, 380] on div "Opening Activity Include: 1) Content 2) Strategy or activity 3) Materials neede…" at bounding box center [798, 333] width 1054 height 118
copy div "KWL: Students will write on their own paper a KWL. 5-10 minutes I will also spe…"
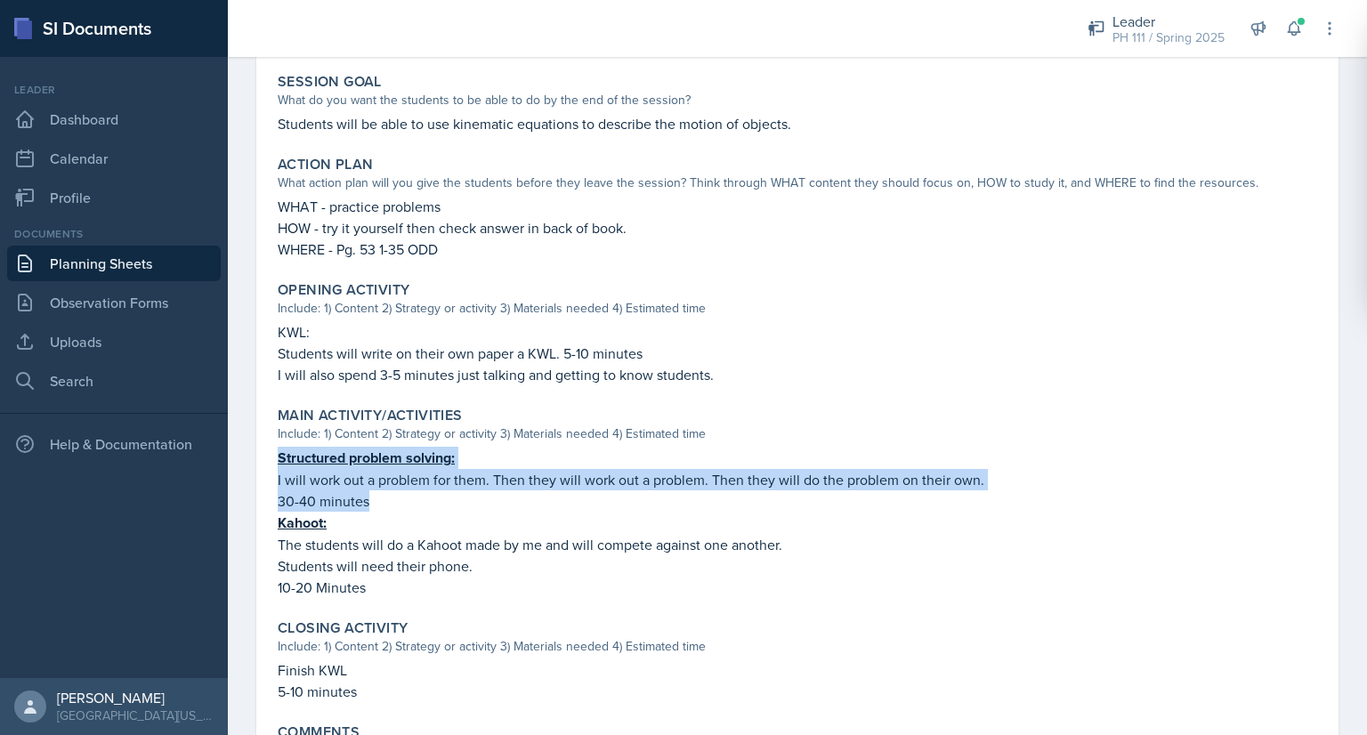
drag, startPoint x: 278, startPoint y: 453, endPoint x: 380, endPoint y: 492, distance: 109.6
click at [380, 492] on div "Structured problem solving: I will work out a problem for them. Then they will …" at bounding box center [798, 522] width 1040 height 151
copy div "Structured problem solving: I will work out a problem for them. Then they will …"
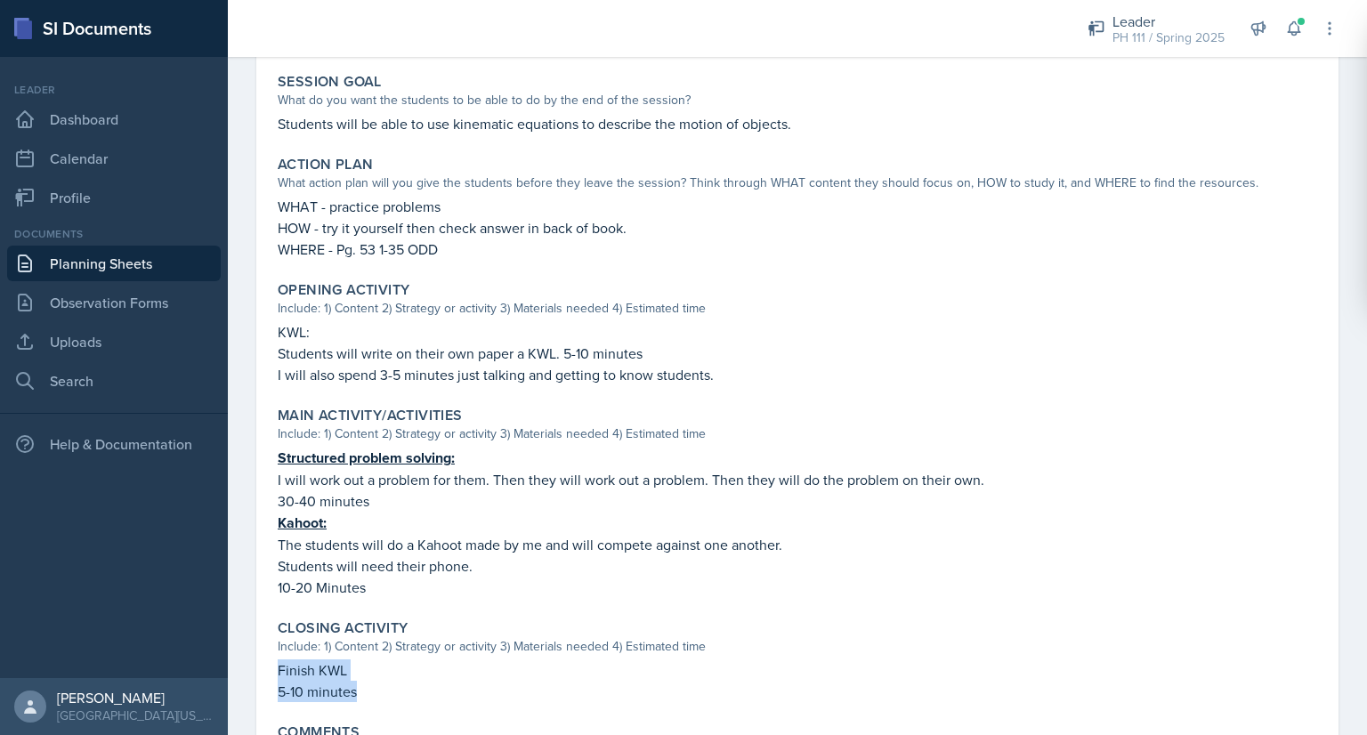
drag, startPoint x: 277, startPoint y: 658, endPoint x: 419, endPoint y: 678, distance: 143.9
click at [419, 678] on div "Closing Activity Include: 1) Content 2) Strategy or activity 3) Materials neede…" at bounding box center [798, 660] width 1054 height 97
copy div "Finish KWL 5-10 minutes"
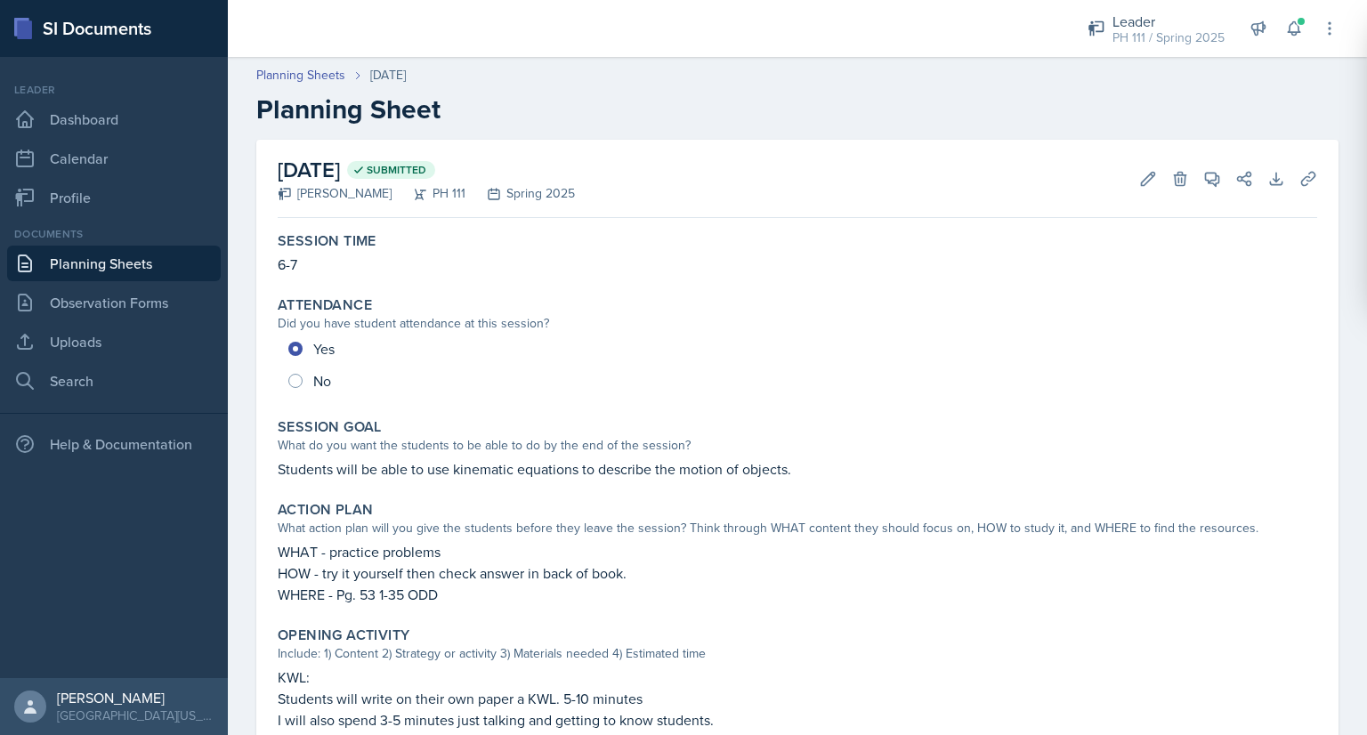
click at [332, 86] on div "Planning Sheets Jan 15th, 2025 Planning Sheet" at bounding box center [797, 96] width 1139 height 60
click at [320, 77] on link "Planning Sheets" at bounding box center [300, 75] width 89 height 19
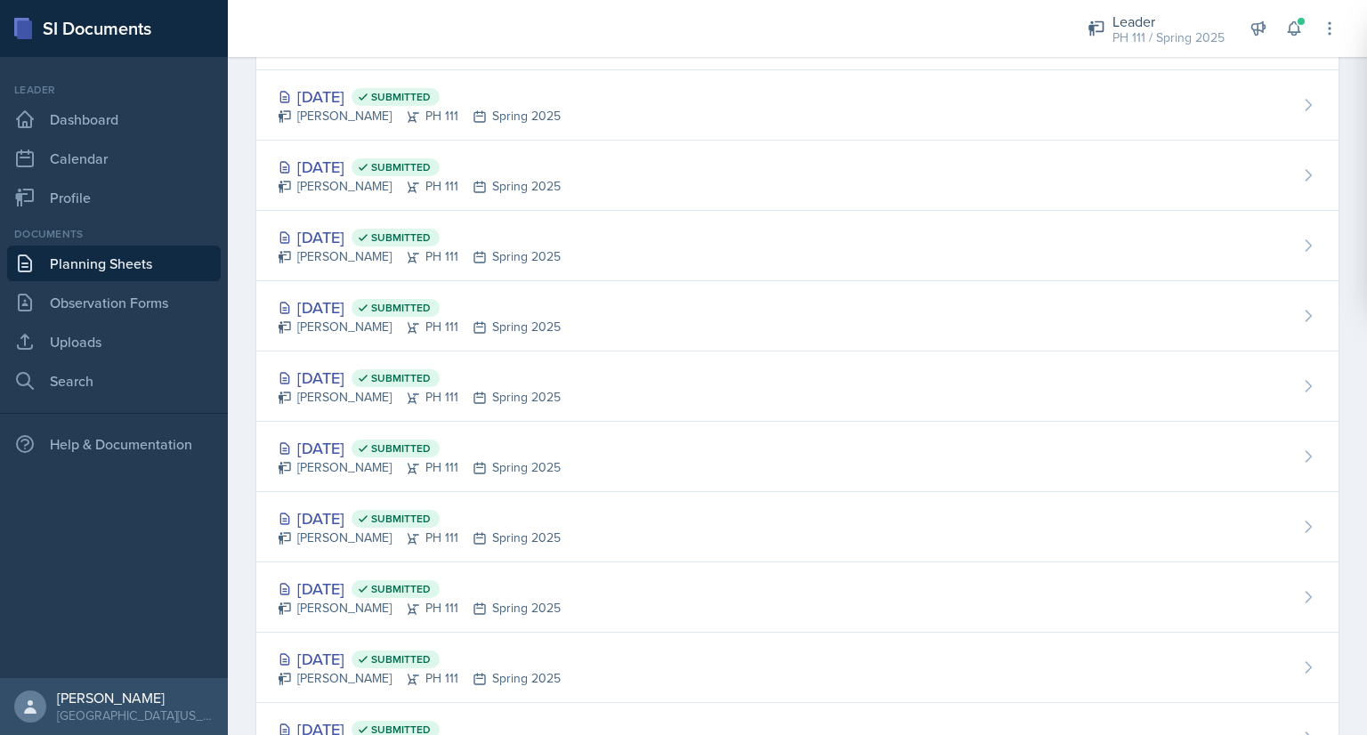
scroll to position [2153, 0]
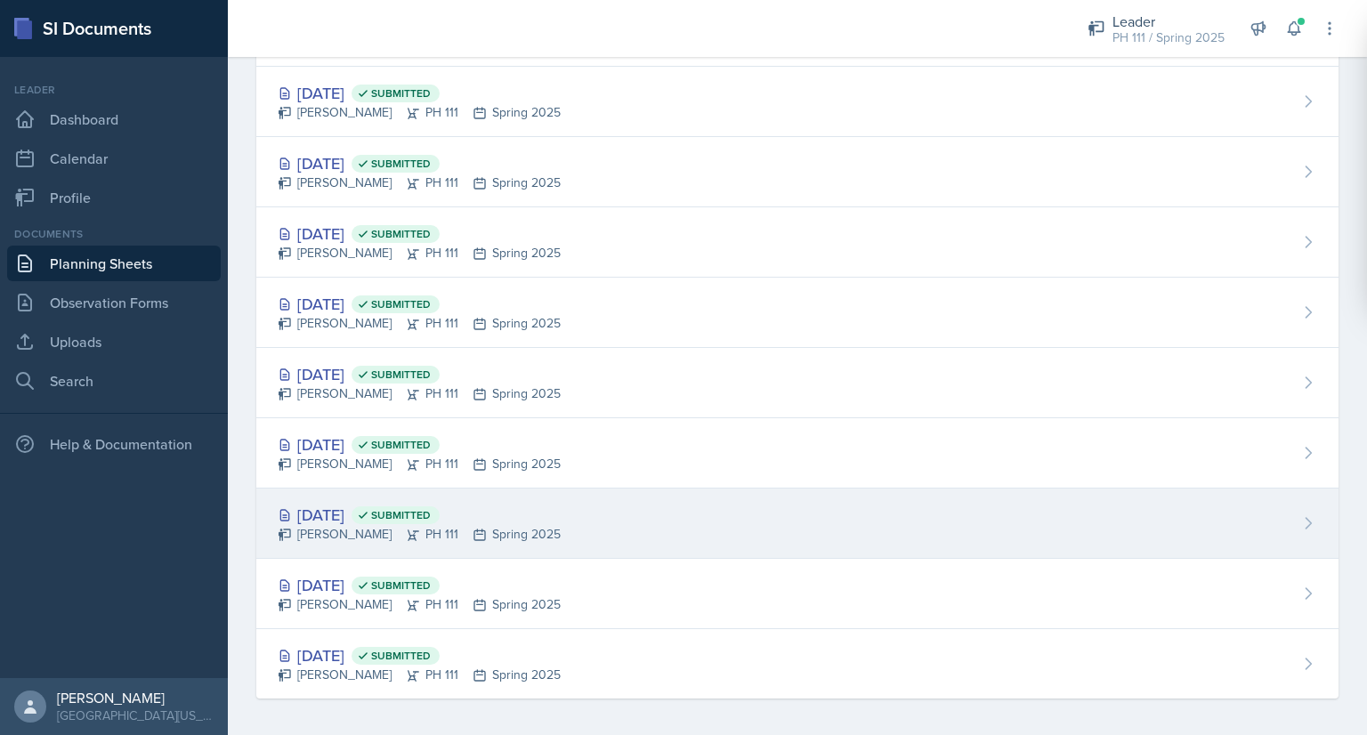
click at [336, 509] on div "Jan 16th, 2025 Submitted" at bounding box center [419, 515] width 283 height 24
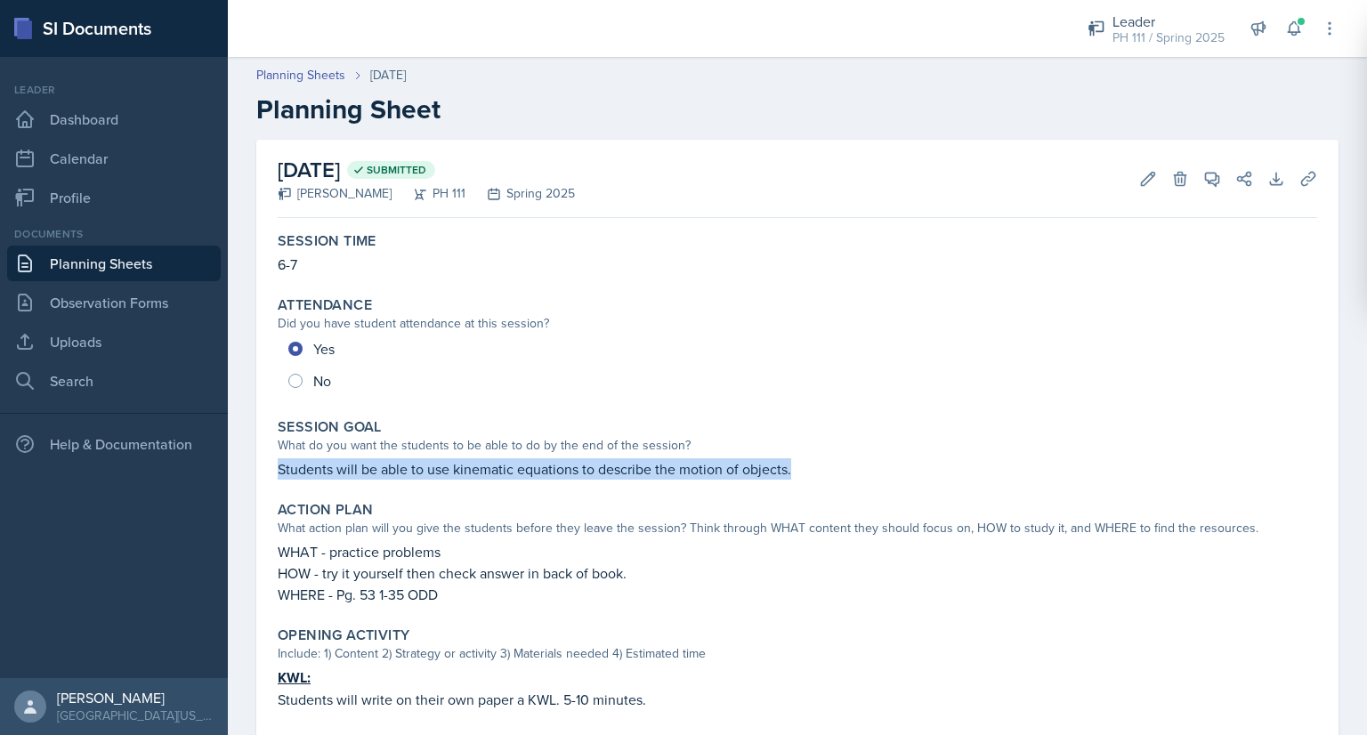
drag, startPoint x: 274, startPoint y: 466, endPoint x: 789, endPoint y: 474, distance: 514.5
click at [789, 474] on div "Session Goal What do you want the students to be able to do by the end of the s…" at bounding box center [798, 449] width 1054 height 76
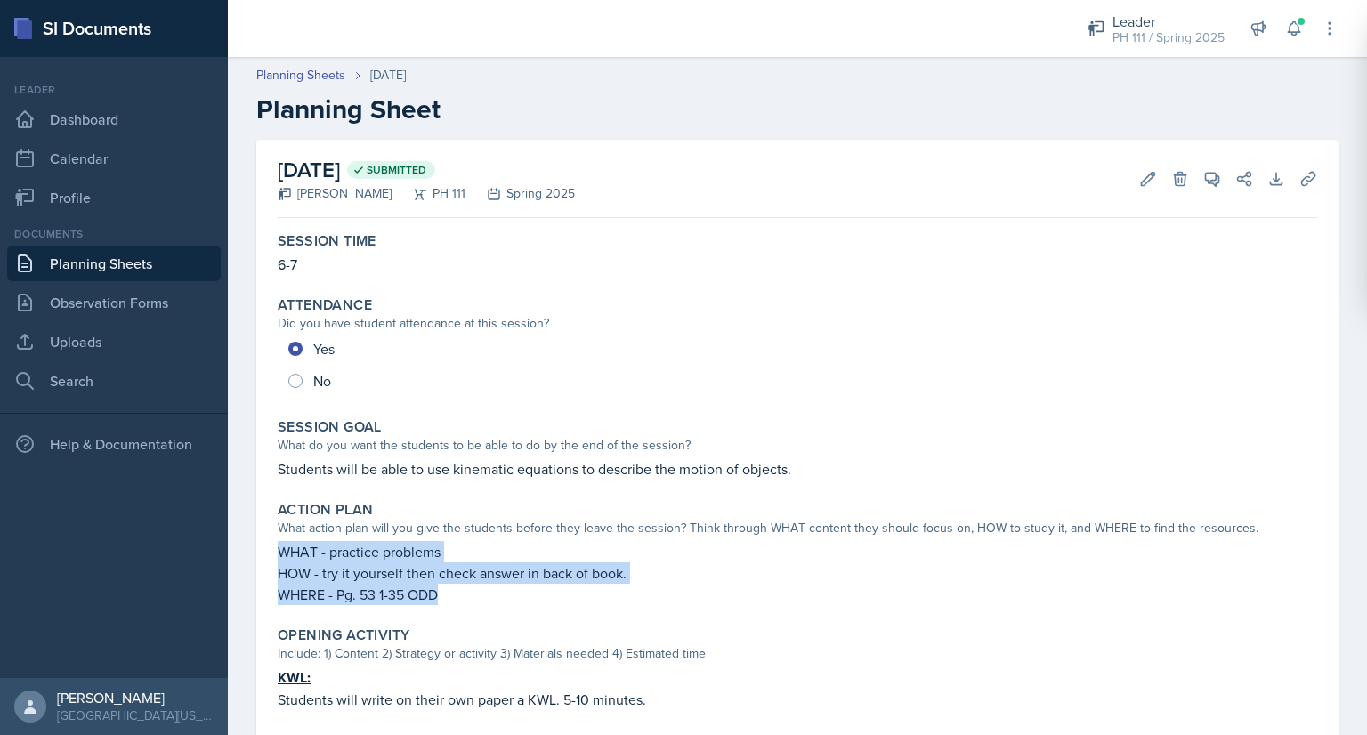
drag, startPoint x: 279, startPoint y: 550, endPoint x: 497, endPoint y: 593, distance: 222.2
click at [497, 593] on div "WHAT - practice problems HOW - try it yourself then check answer in back of boo…" at bounding box center [798, 573] width 1040 height 64
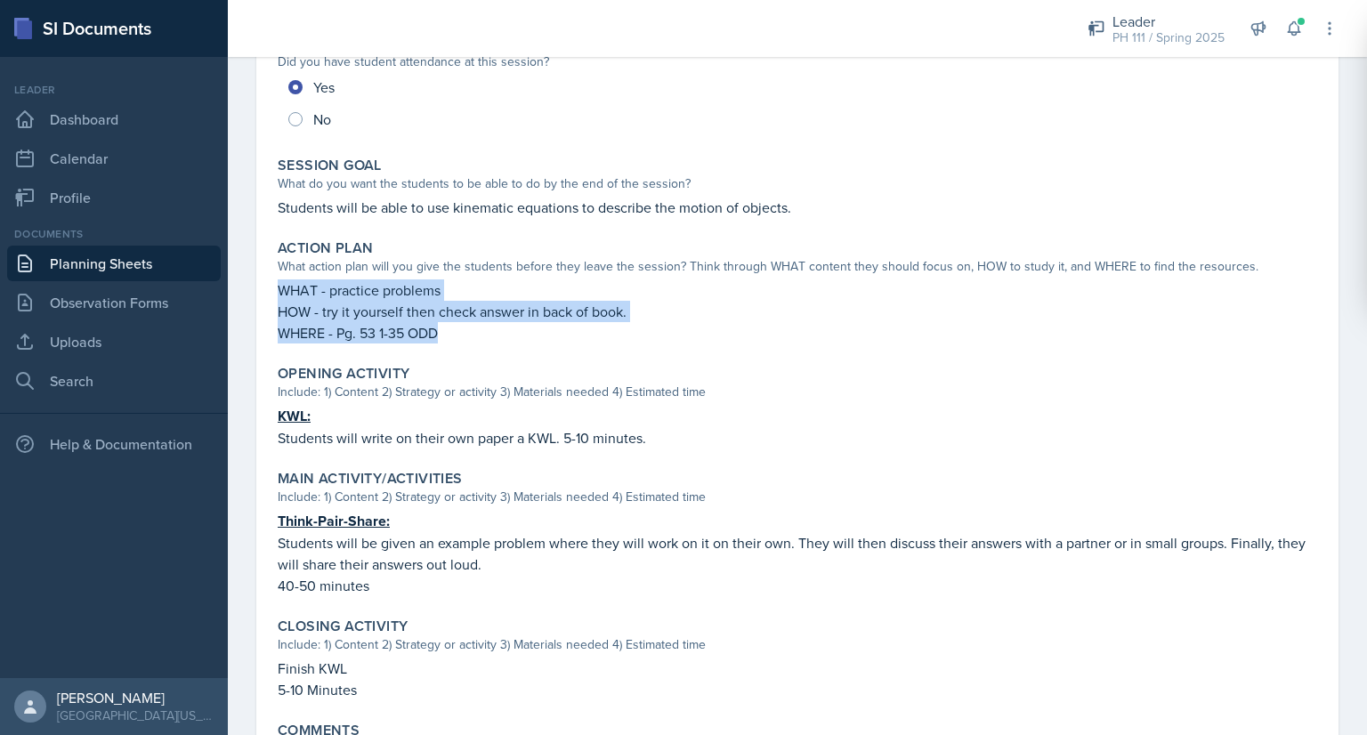
scroll to position [263, 0]
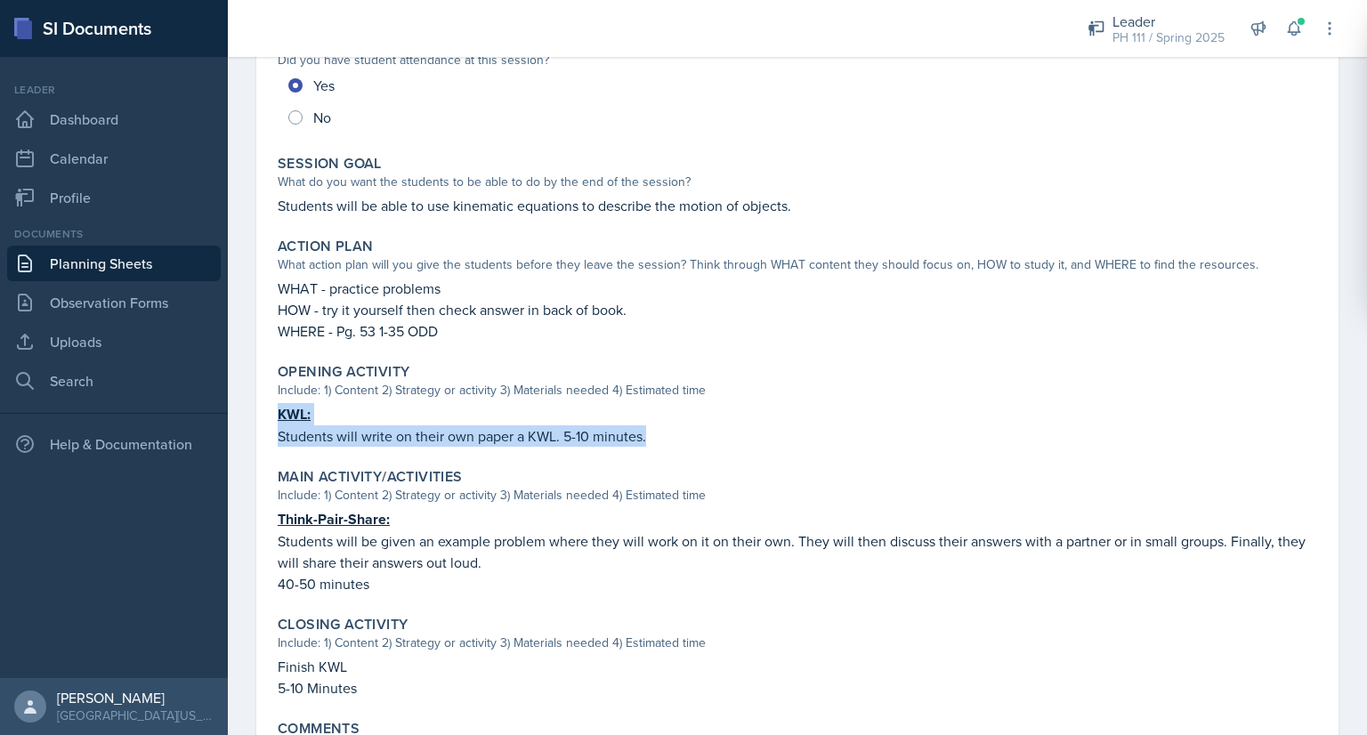
drag, startPoint x: 278, startPoint y: 413, endPoint x: 712, endPoint y: 433, distance: 434.8
click at [712, 433] on div "KWL: Students will write on their own paper a KWL. 5-10 minutes." at bounding box center [798, 425] width 1040 height 44
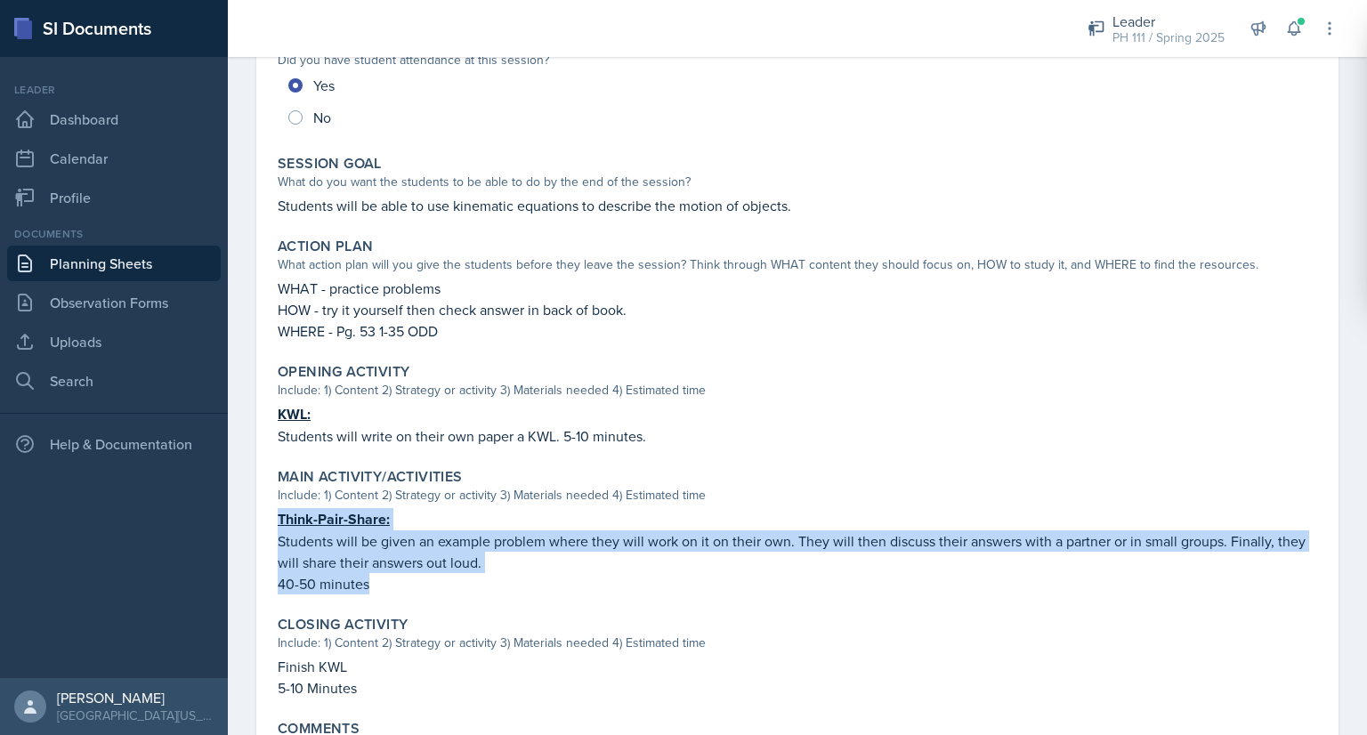
drag, startPoint x: 278, startPoint y: 516, endPoint x: 464, endPoint y: 592, distance: 200.8
click at [464, 592] on div "Main Activity/Activities Include: 1) Content 2) Strategy or activity 3) Materia…" at bounding box center [798, 531] width 1054 height 141
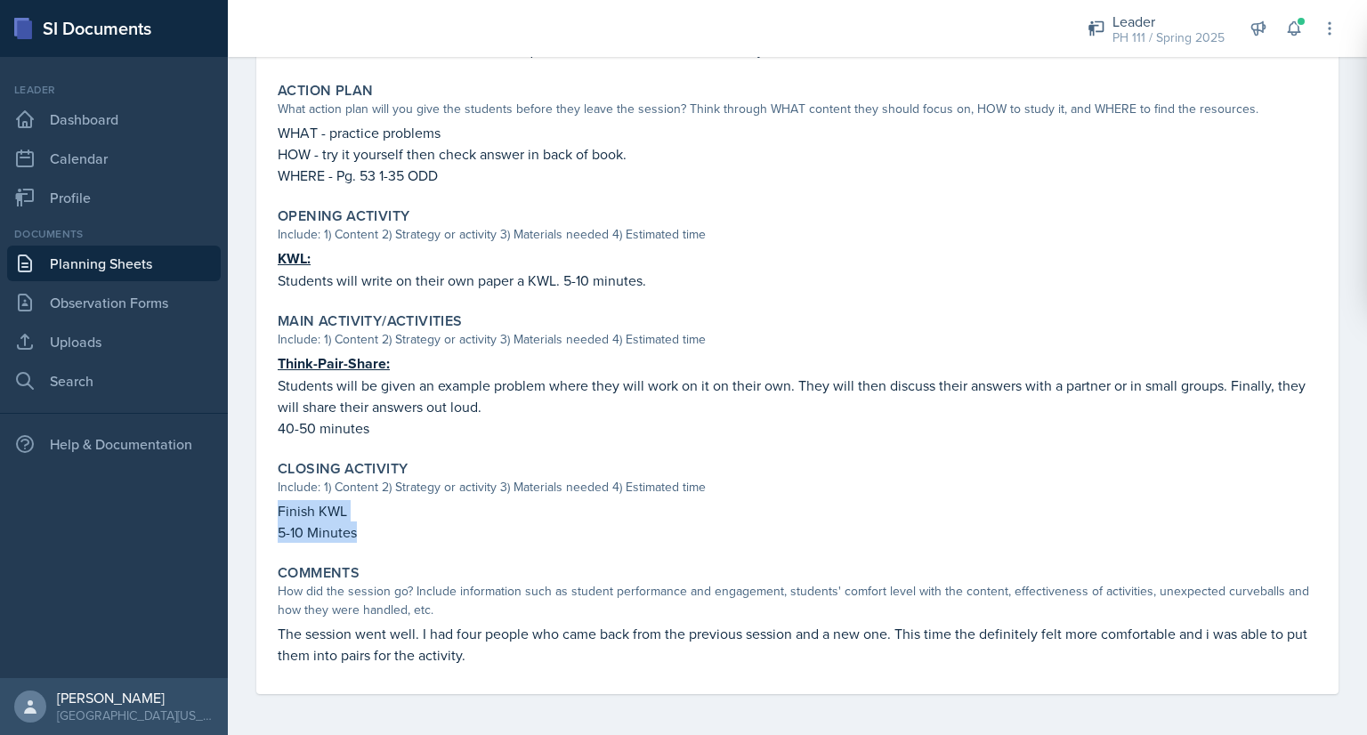
drag, startPoint x: 279, startPoint y: 511, endPoint x: 392, endPoint y: 524, distance: 112.9
click at [392, 524] on div "Finish KWL 5-10 Minutes" at bounding box center [798, 521] width 1040 height 43
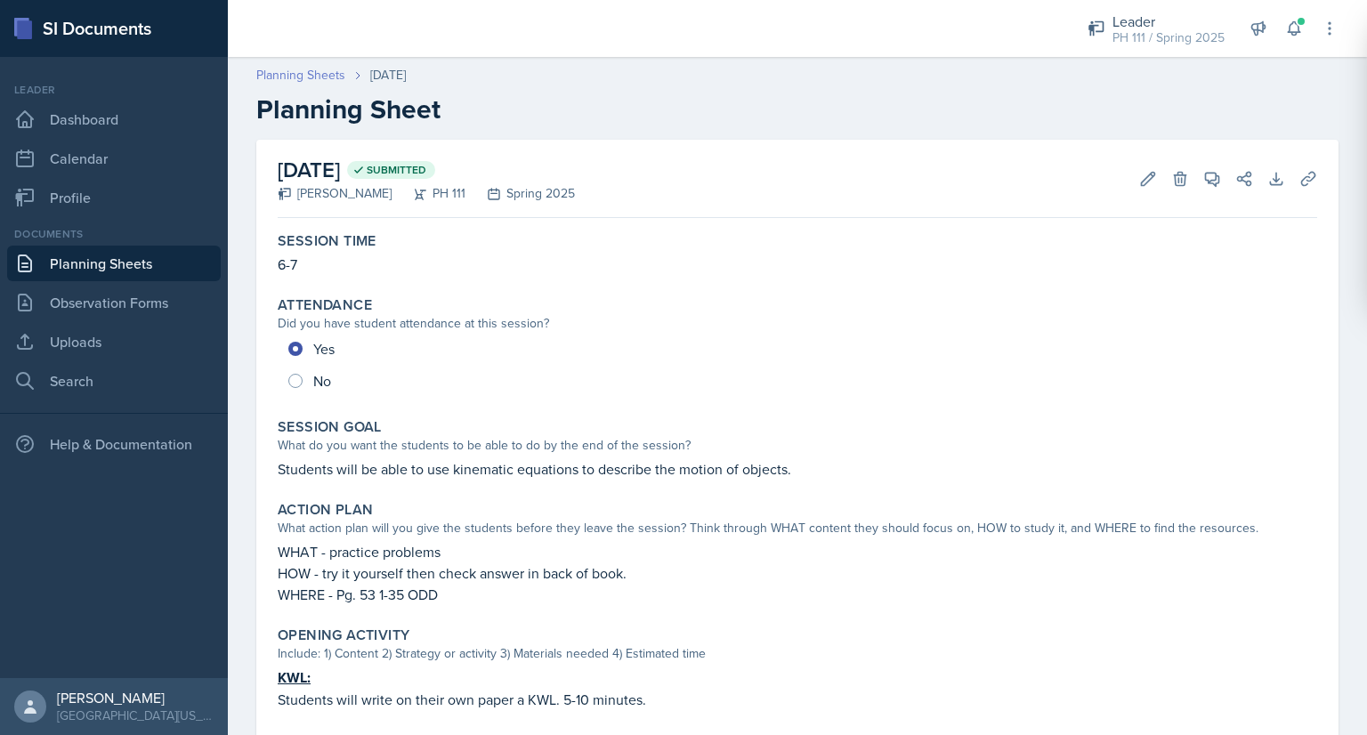
click at [333, 70] on link "Planning Sheets" at bounding box center [300, 75] width 89 height 19
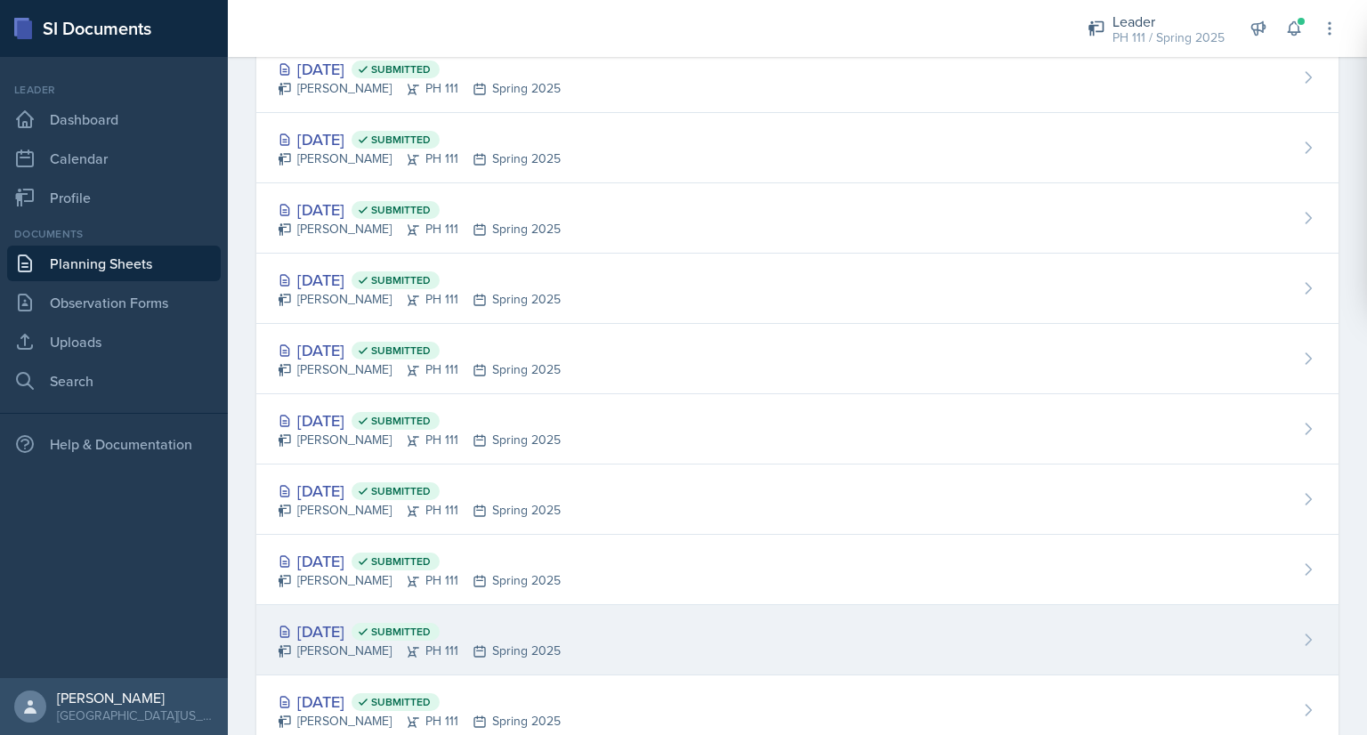
scroll to position [2153, 0]
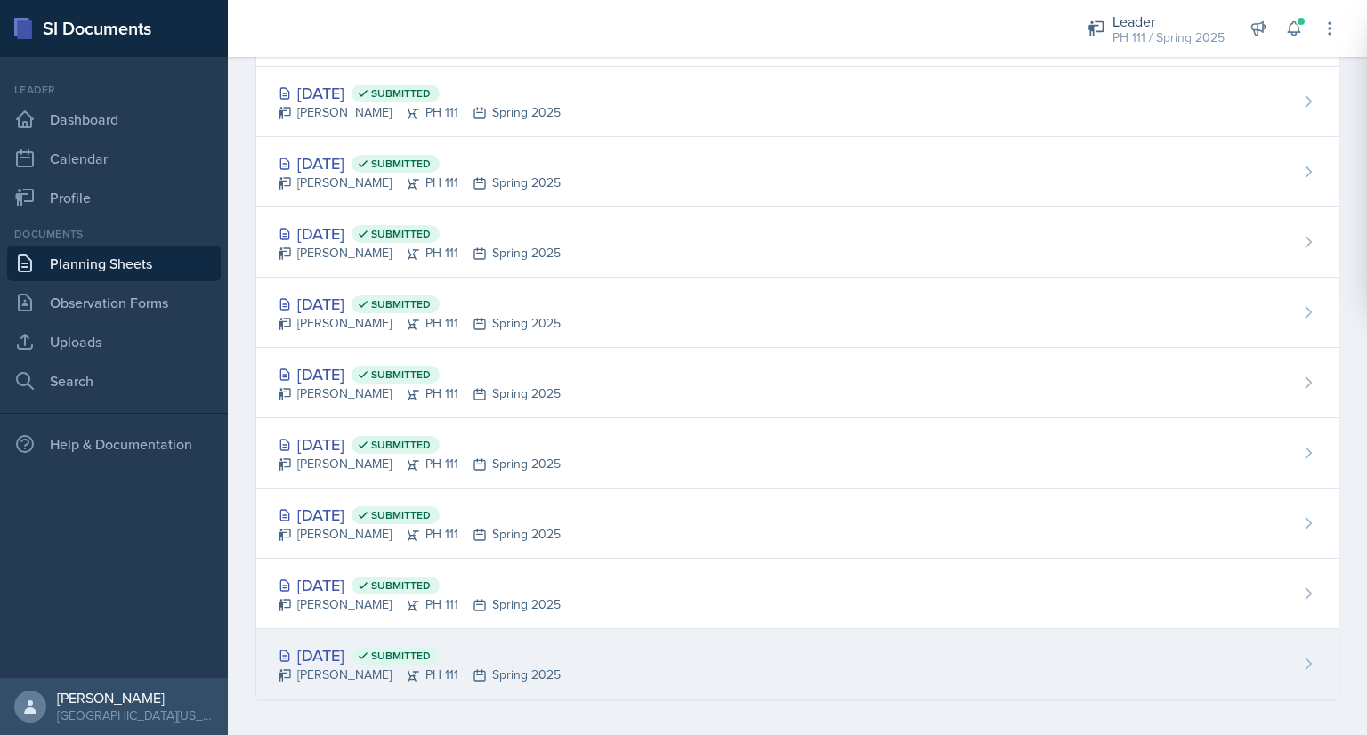
click at [304, 648] on div "Jan 13th, 2025 Submitted" at bounding box center [419, 656] width 283 height 24
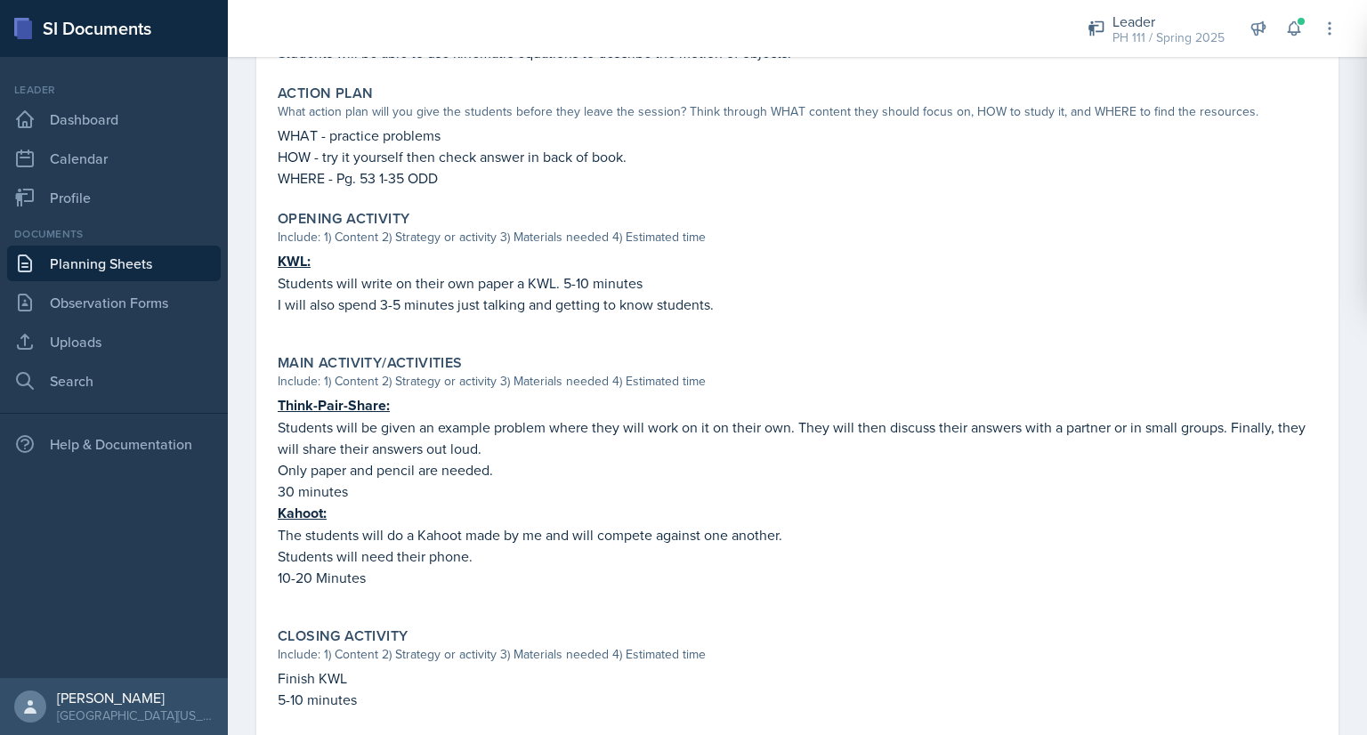
scroll to position [417, 0]
